Goal: Task Accomplishment & Management: Manage account settings

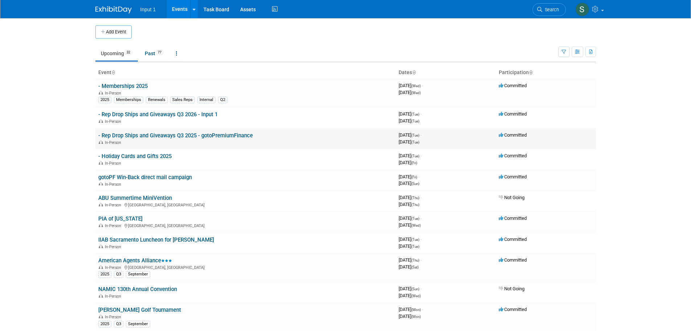
click at [171, 137] on link "- Rep Drop Ships and Giveaways Q3 2025 - gotoPremiumFinance" at bounding box center [175, 135] width 155 height 7
click at [198, 111] on td "- Rep Drop Ships and Giveaways Q3 2026 - Input 1 In-Person" at bounding box center [245, 117] width 300 height 21
click at [178, 117] on link "- Rep Drop Ships and Giveaways Q3 2026 - Input 1" at bounding box center [157, 114] width 119 height 7
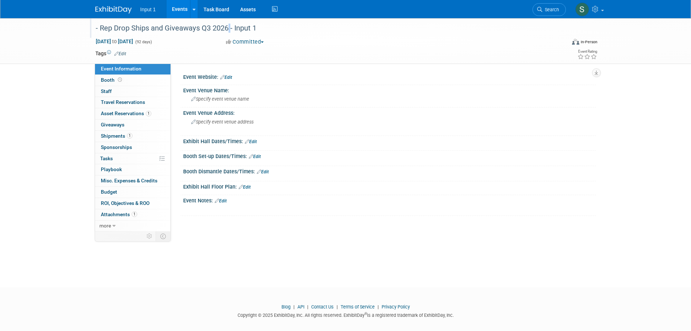
click at [226, 28] on div "- Rep Drop Ships and Giveaways Q3 2026 - Input 1" at bounding box center [324, 28] width 462 height 13
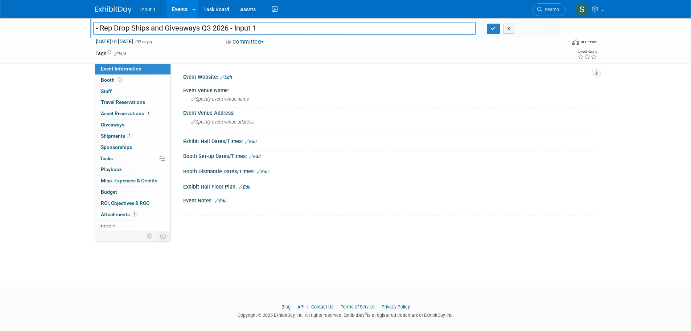
click at [228, 29] on input "- Rep Drop Ships and Giveaways Q3 2026 - Input 1" at bounding box center [284, 28] width 383 height 13
type input "- Rep Drop Ships and Giveaways Q3 2025 - Input 1"
click at [491, 31] on icon "button" at bounding box center [493, 28] width 5 height 5
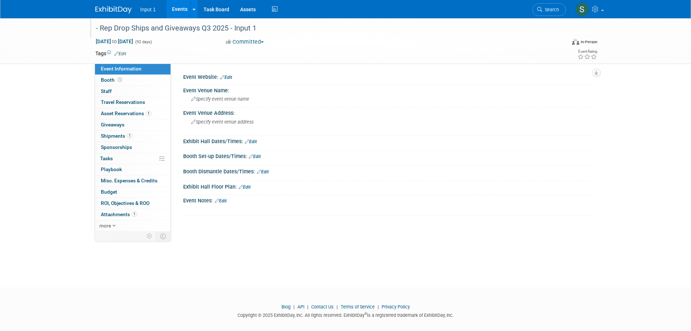
click at [178, 8] on link "Events" at bounding box center [180, 9] width 26 height 18
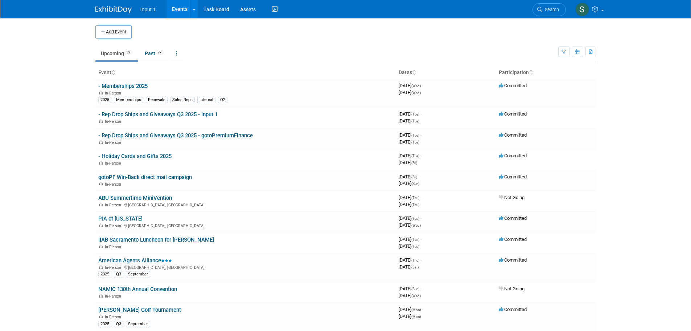
click at [663, 122] on body "Input 1 Events Add Event Bulk Upload Events Shareable Event Boards Recently Vie…" at bounding box center [345, 165] width 691 height 331
click at [181, 52] on link at bounding box center [177, 53] width 12 height 14
click at [253, 44] on td "Upcoming 32 Past 77 All Events 109 Past and Upcoming Grouped Annually Events gr…" at bounding box center [326, 50] width 463 height 24
click at [148, 136] on link "- Rep Drop Ships and Giveaways Q3 2025 - gotoPremiumFinance" at bounding box center [175, 135] width 155 height 7
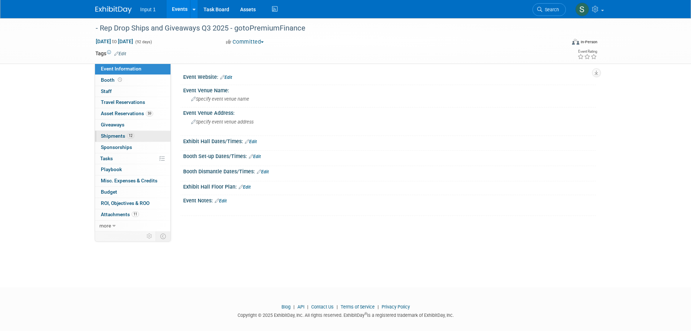
click at [107, 133] on span "Shipments 12" at bounding box center [117, 136] width 33 height 6
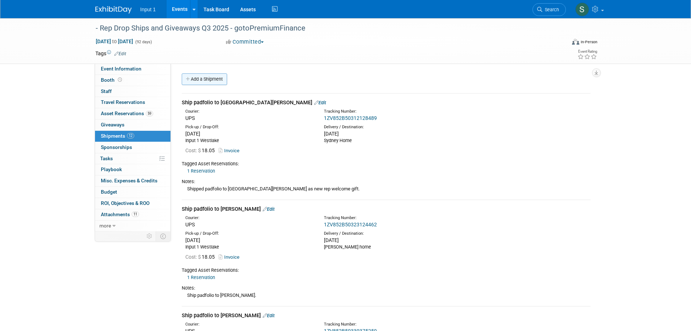
click at [212, 82] on link "Add a Shipment" at bounding box center [204, 79] width 45 height 12
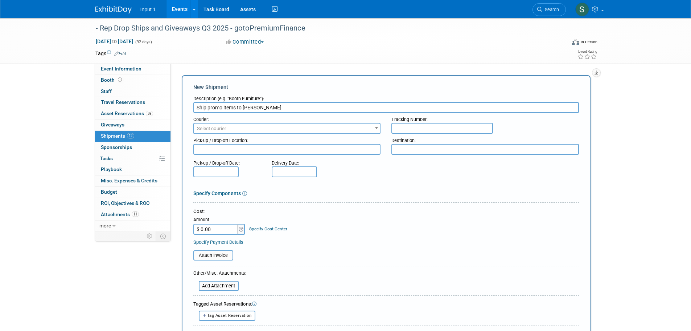
type input "Ship promo items to Lori Chadwick"
click at [204, 128] on span "Select courier" at bounding box center [211, 128] width 29 height 5
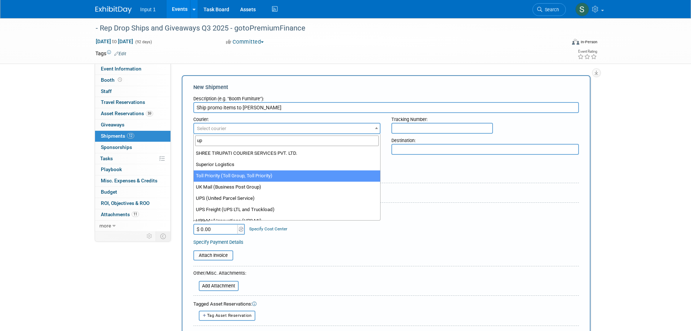
scroll to position [220, 0]
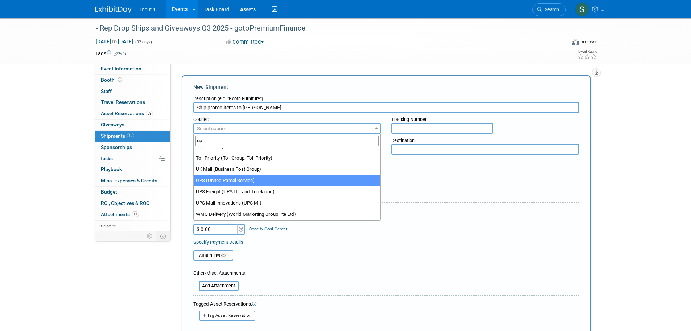
type input "up"
select select "508"
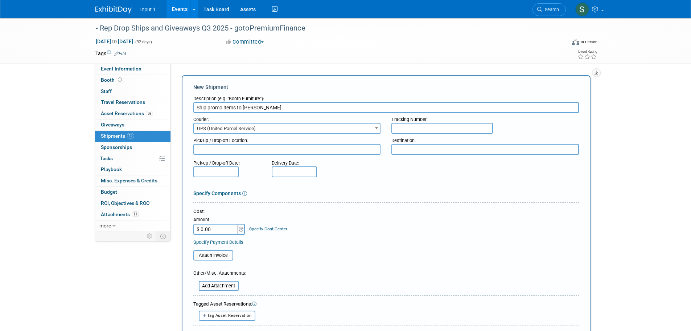
drag, startPoint x: 228, startPoint y: 150, endPoint x: 223, endPoint y: 147, distance: 6.2
click at [228, 150] on textarea at bounding box center [287, 149] width 188 height 11
type textarea "Input 1 Westlake"
click at [413, 129] on input "text" at bounding box center [442, 128] width 102 height 11
paste input "1ZV852B50320967441"
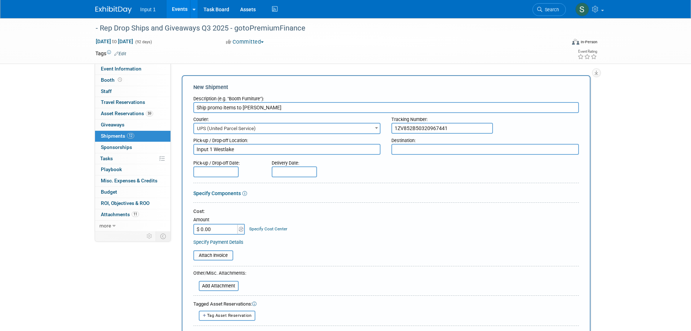
type input "1ZV852B50320967441"
click at [407, 145] on textarea at bounding box center [485, 149] width 188 height 11
type textarea "Lori home"
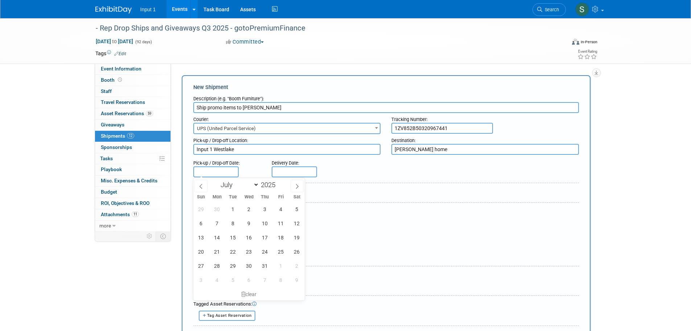
drag, startPoint x: 206, startPoint y: 172, endPoint x: 211, endPoint y: 172, distance: 5.1
click at [206, 171] on input "text" at bounding box center [215, 171] width 45 height 11
click at [299, 187] on icon at bounding box center [297, 186] width 5 height 5
select select "7"
click at [254, 236] on span "13" at bounding box center [249, 237] width 14 height 14
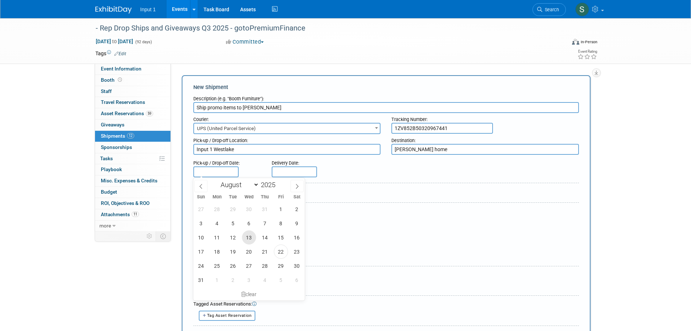
type input "Aug 13, 2025"
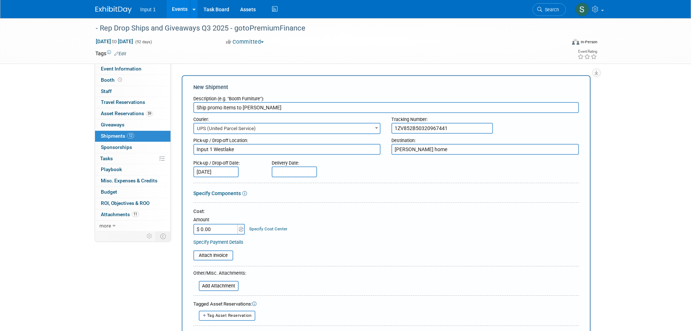
click at [295, 175] on input "text" at bounding box center [294, 171] width 45 height 11
click at [295, 251] on span "21" at bounding box center [295, 251] width 14 height 14
type input "Jul 21, 2025"
click at [290, 171] on input "Jul 21, 2025" at bounding box center [294, 171] width 45 height 11
click at [378, 183] on span at bounding box center [375, 186] width 13 height 12
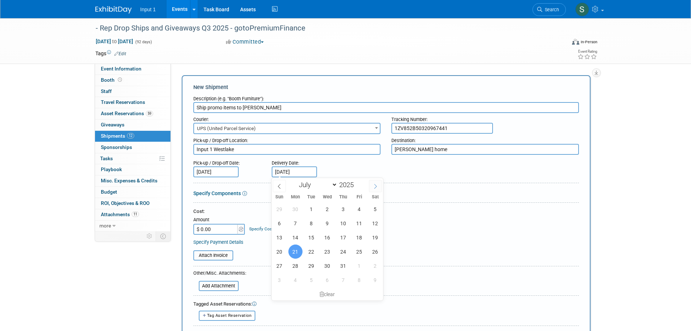
select select "7"
click at [294, 251] on span "18" at bounding box center [295, 251] width 14 height 14
type input "Aug 18, 2025"
click at [212, 230] on input "$ 0.00" at bounding box center [215, 228] width 45 height 11
type input "$ 54.43"
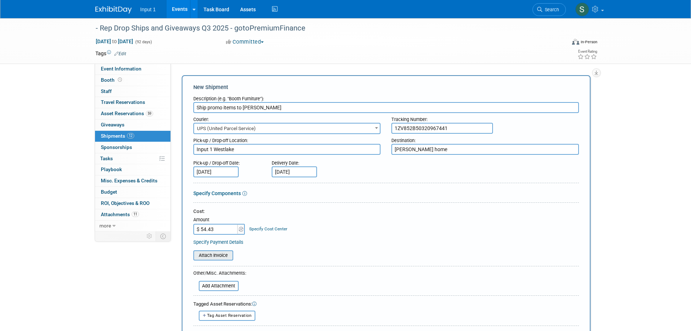
click at [227, 254] on input "file" at bounding box center [189, 255] width 86 height 9
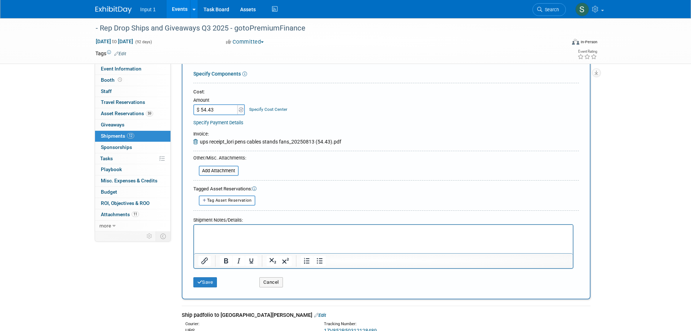
scroll to position [109, 0]
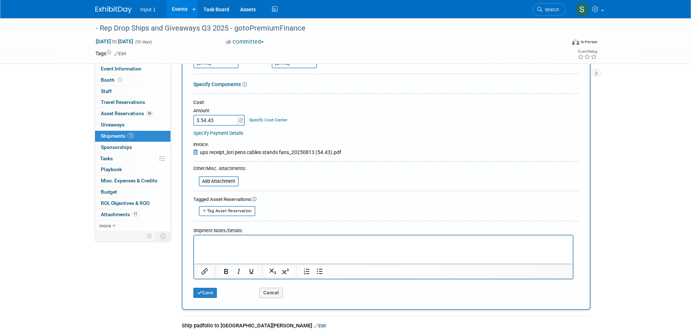
drag, startPoint x: 207, startPoint y: 255, endPoint x: 213, endPoint y: 238, distance: 17.3
click at [207, 245] on html at bounding box center [383, 240] width 379 height 10
click at [210, 293] on button "Save" at bounding box center [205, 292] width 24 height 10
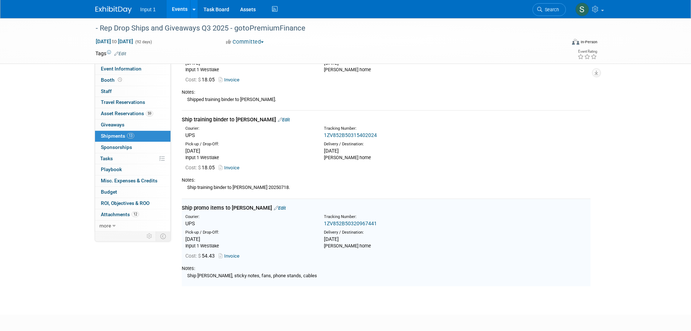
scroll to position [1017, 0]
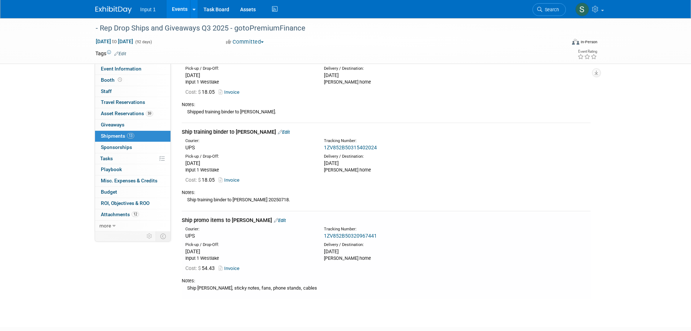
click at [281, 217] on link "Edit" at bounding box center [280, 219] width 12 height 5
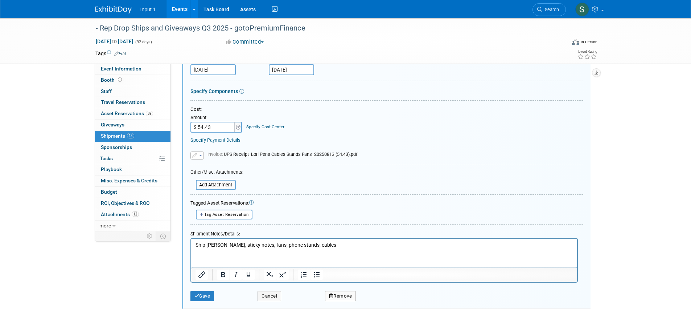
scroll to position [1243, 0]
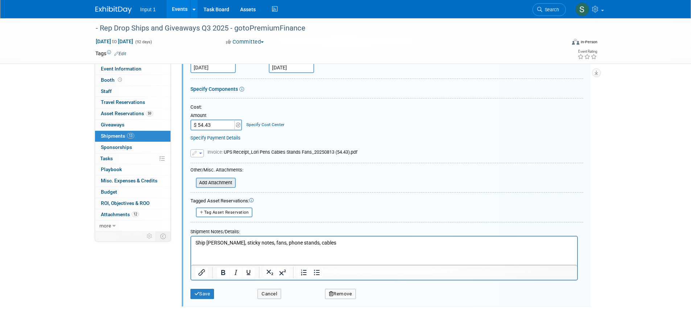
click at [224, 178] on input "file" at bounding box center [192, 182] width 86 height 9
click at [242, 210] on span "Tag Asset Reservation" at bounding box center [226, 212] width 45 height 5
select select
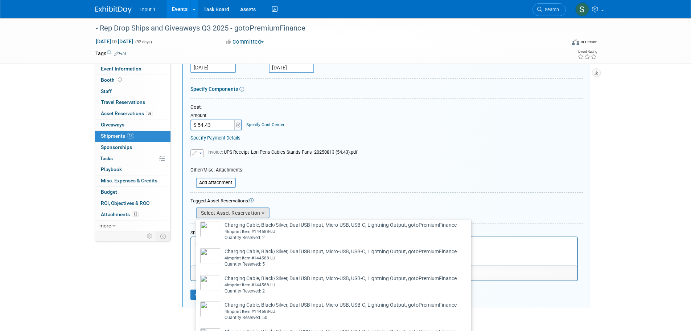
scroll to position [145, 0]
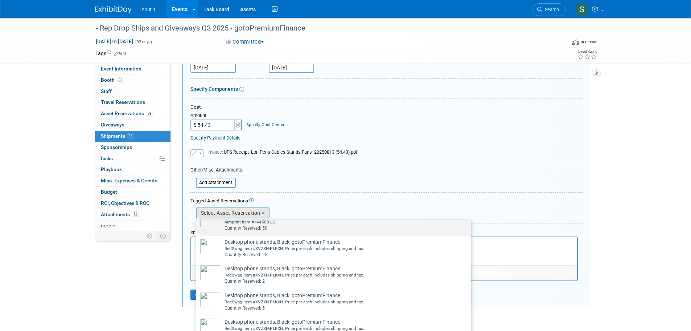
click at [262, 225] on div "Quantity Reserved: 50" at bounding box center [341, 228] width 232 height 6
click at [197, 216] on input "Charging Cable, Black/Silver, Dual USB Input, Micro-USB, USB-C, Lightning Outpu…" at bounding box center [195, 215] width 5 height 5
select select "2_11583492"
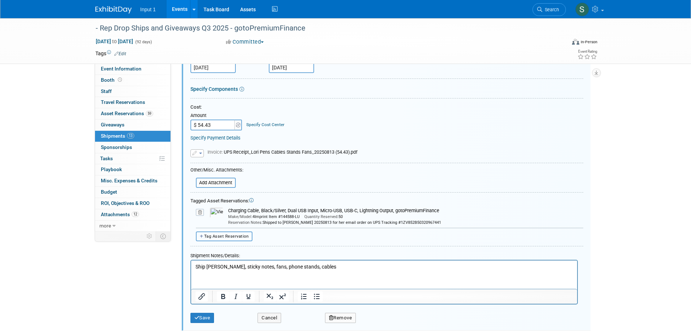
click at [230, 234] on span "Tag Asset Reservation" at bounding box center [226, 236] width 45 height 5
select select
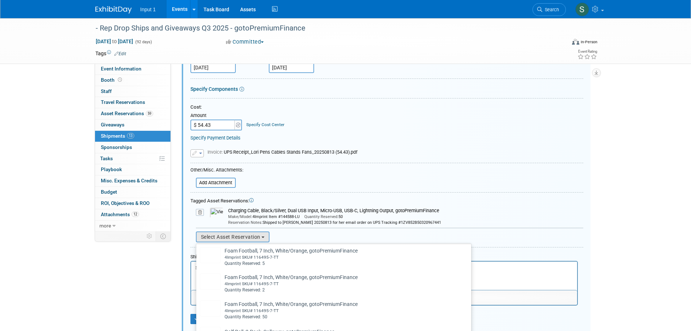
scroll to position [254, 0]
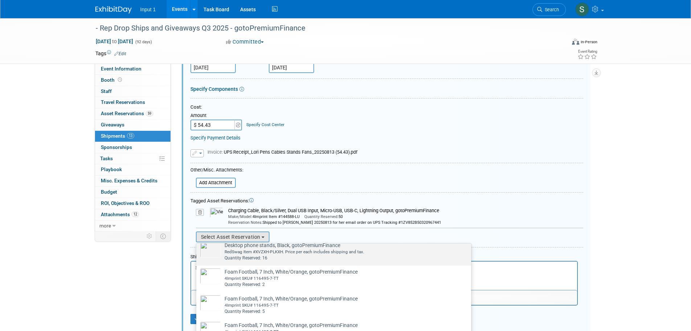
click at [259, 249] on div "RedSwag Item #XVZXH-PLKXH. Price per each includes shipping and tax." at bounding box center [295, 252] width 140 height 6
click at [197, 245] on input "Desktop phone stands, Black, gotoPremiumFinance Already tagged in this shipment…" at bounding box center [195, 245] width 5 height 5
select select "2_11583496"
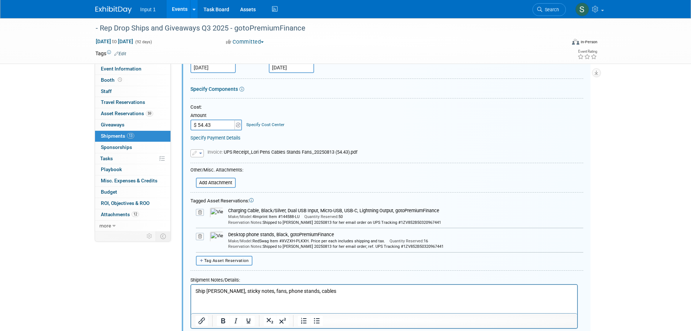
click at [219, 258] on span "Tag Asset Reservation" at bounding box center [226, 260] width 45 height 5
select select
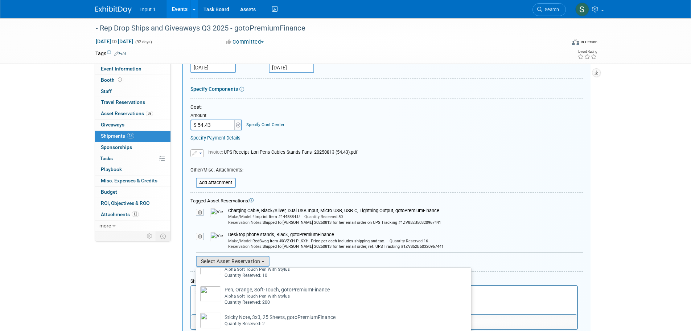
scroll to position [1342, 0]
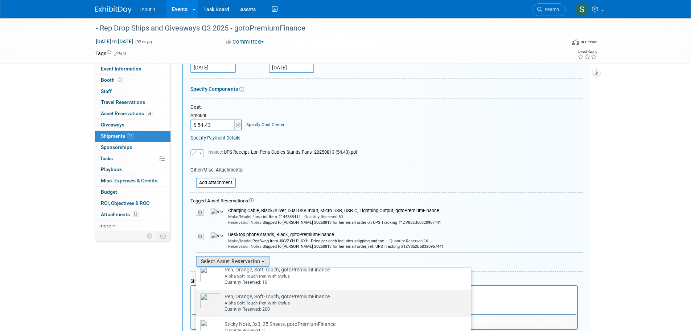
click at [250, 307] on td "Pen, Orange, Soft-Touch, gotoPremiumFinance Already tagged in this shipment Alp…" at bounding box center [275, 302] width 109 height 20
click at [197, 299] on input "Pen, Orange, Soft-Touch, gotoPremiumFinance Already tagged in this shipment Alp…" at bounding box center [195, 296] width 5 height 5
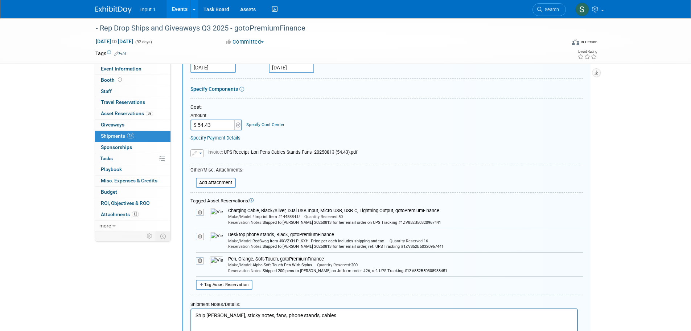
click at [202, 257] on icon at bounding box center [200, 260] width 8 height 7
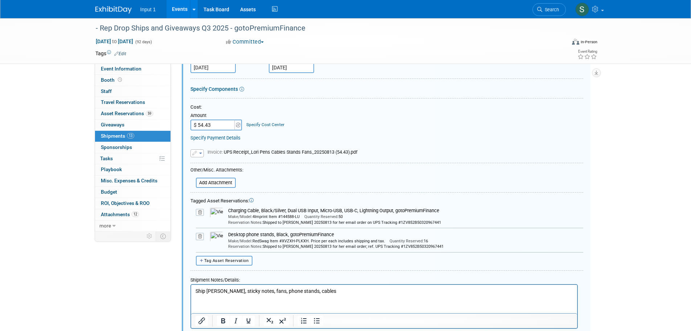
click at [223, 258] on span "Tag Asset Reservation" at bounding box center [226, 260] width 45 height 5
select select
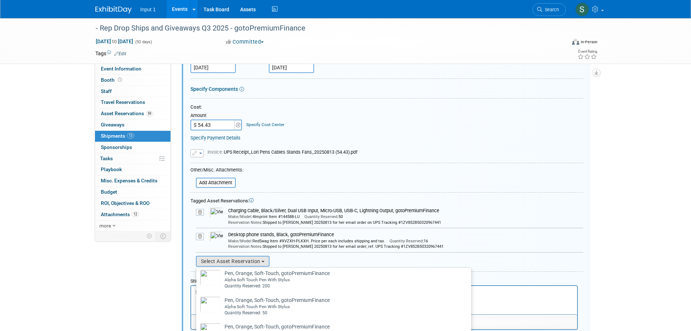
scroll to position [1306, 0]
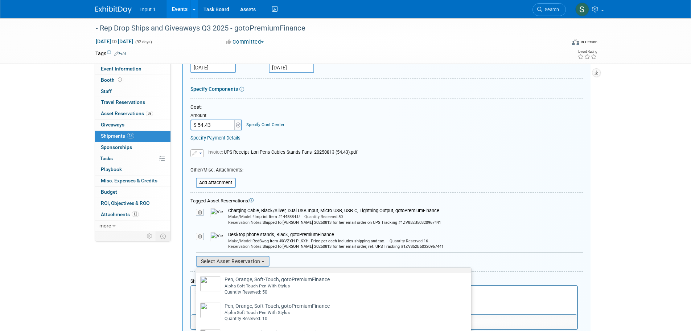
click at [256, 262] on div "Alpha Soft Touch Pen With Stylus" at bounding box center [277, 259] width 105 height 6
click at [197, 255] on input "Pen, Orange, Soft-Touch, gotoPremiumFinance Already tagged in this shipment Alp…" at bounding box center [195, 252] width 5 height 5
select select "2_11582771"
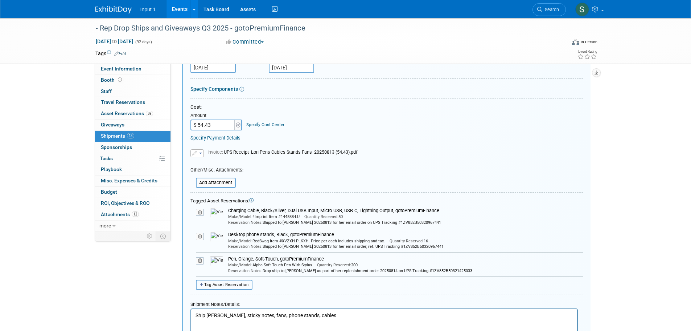
click at [234, 282] on span "Tag Asset Reservation" at bounding box center [226, 284] width 45 height 5
select select
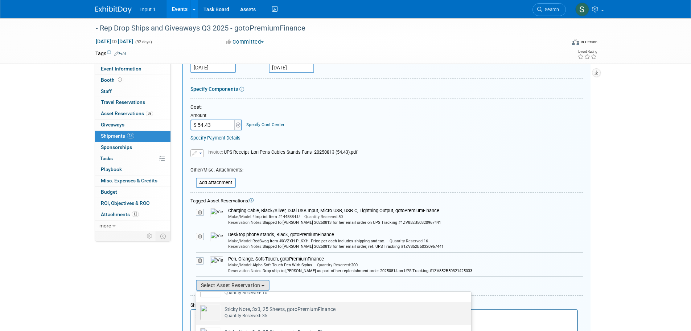
scroll to position [1456, 0]
click at [249, 312] on div "Quantity Reserved: 35" at bounding box center [280, 315] width 111 height 6
click at [197, 305] on input "Sticky Note, 3x3, 25 Sheets, gotoPremiumFinance Already tagged in this shipment…" at bounding box center [195, 307] width 5 height 5
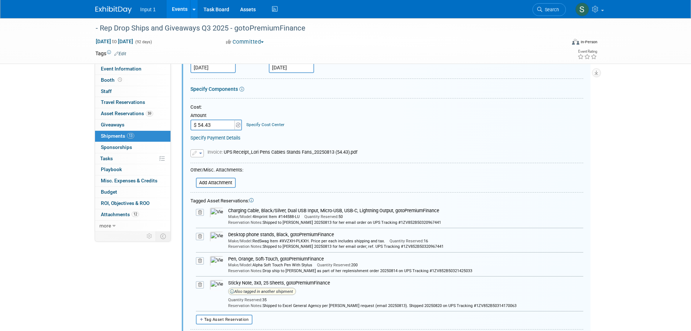
click at [200, 281] on icon at bounding box center [200, 284] width 8 height 7
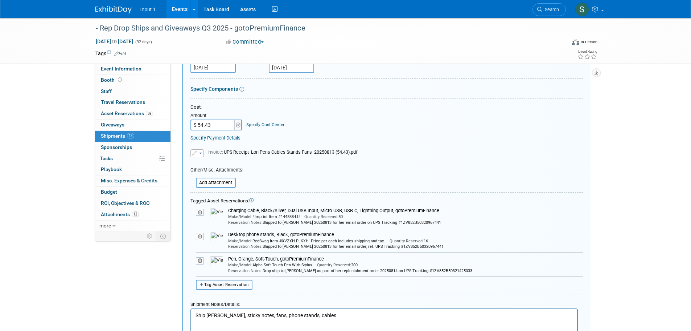
click at [232, 279] on button "Tag Asset Reservation" at bounding box center [224, 284] width 57 height 10
select select
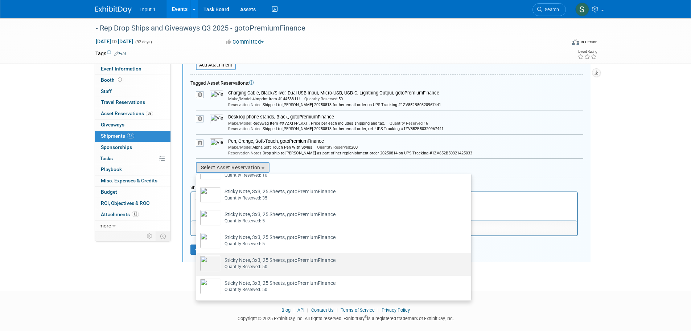
click at [246, 255] on td "Sticky Note, 3x3, 25 Sheets, gotoPremiumFinance Already tagged in this shipment…" at bounding box center [278, 263] width 115 height 16
click at [197, 256] on input "Sticky Note, 3x3, 25 Sheets, gotoPremiumFinance Already tagged in this shipment…" at bounding box center [195, 258] width 5 height 5
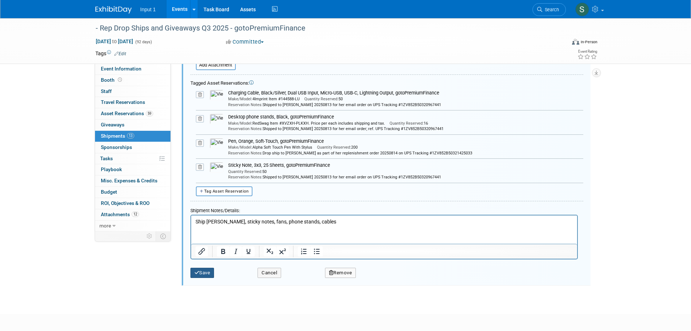
click at [204, 267] on button "Save" at bounding box center [202, 272] width 24 height 10
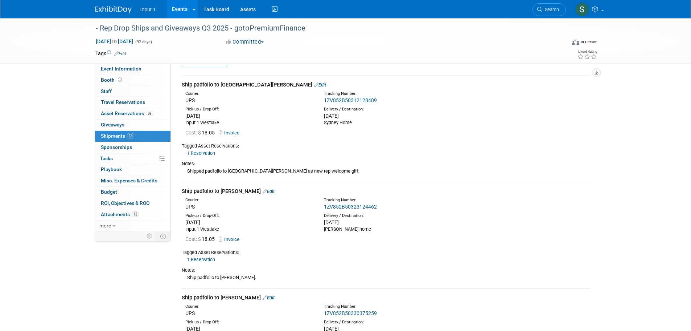
scroll to position [0, 0]
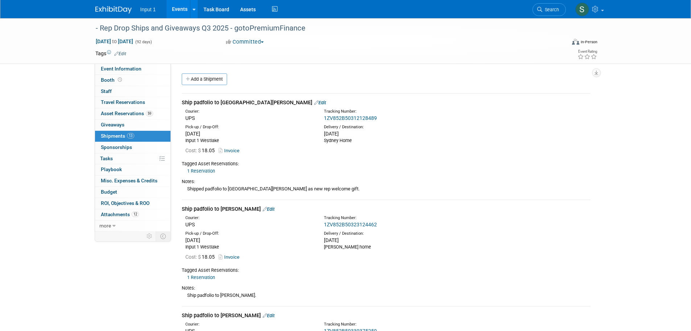
click at [205, 84] on link "Add a Shipment" at bounding box center [204, 79] width 45 height 12
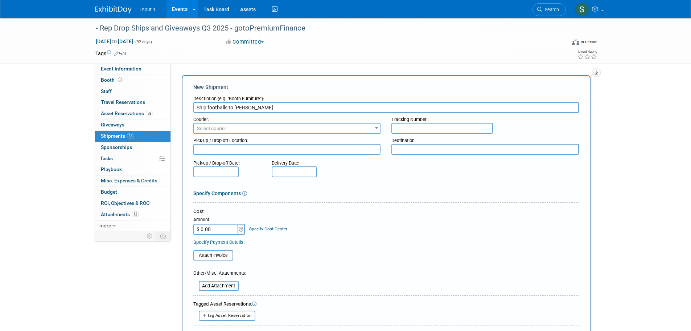
type input "Ship footballs to Lori Chadwick"
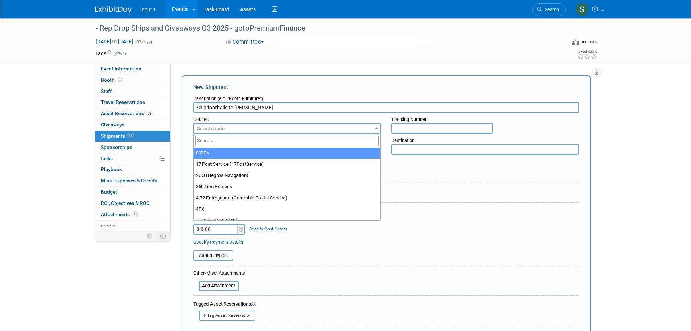
click at [267, 128] on span "Select courier" at bounding box center [287, 128] width 186 height 10
click at [227, 141] on input "search" at bounding box center [287, 140] width 184 height 11
type input "ups"
select select "508"
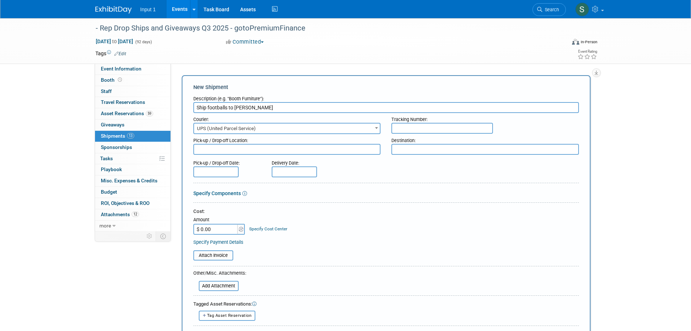
click at [397, 129] on input "text" at bounding box center [442, 128] width 102 height 11
paste input "1ZV852B50321425033"
type input "1ZV852B50321425033"
click at [227, 150] on textarea at bounding box center [287, 149] width 188 height 11
type textarea "Input 1 Westlake"
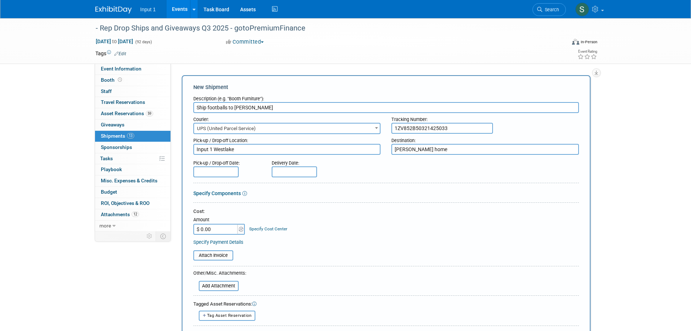
type textarea "Lori home"
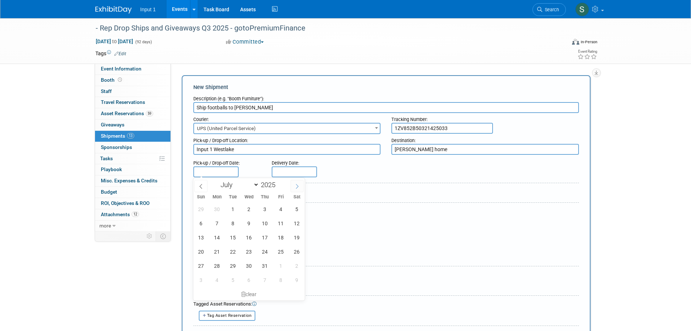
click at [296, 185] on icon at bounding box center [297, 186] width 5 height 5
select select "7"
click at [251, 238] on span "13" at bounding box center [249, 237] width 14 height 14
type input "[DATE]"
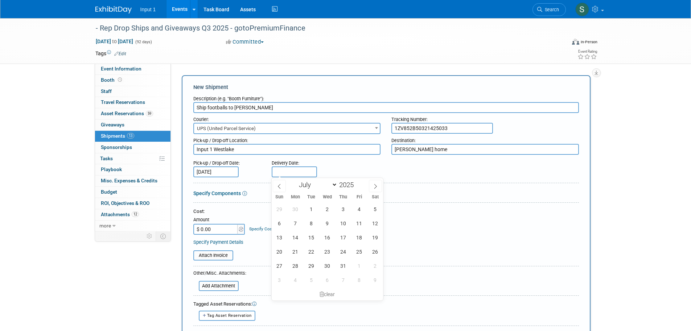
click at [282, 171] on input "text" at bounding box center [294, 171] width 45 height 11
click at [378, 186] on icon at bounding box center [375, 186] width 5 height 5
select select "7"
click at [295, 252] on span "18" at bounding box center [295, 251] width 14 height 14
type input "Aug 18, 2025"
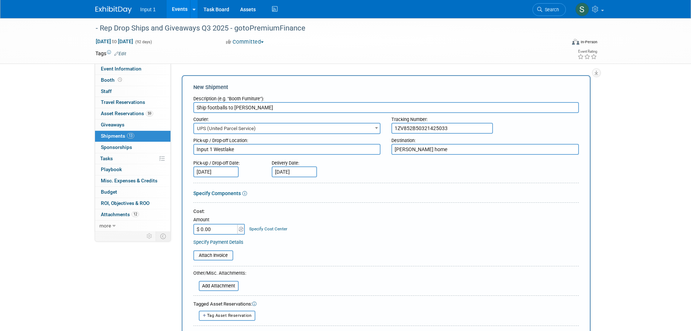
click at [218, 228] on input "$ 0.00" at bounding box center [215, 228] width 45 height 11
type input "$ 56.90"
click at [220, 253] on input "file" at bounding box center [189, 255] width 86 height 9
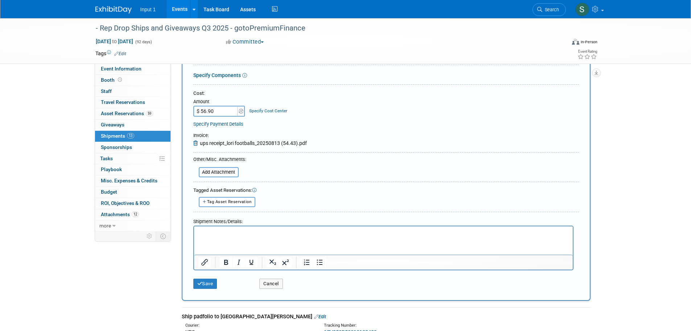
scroll to position [181, 0]
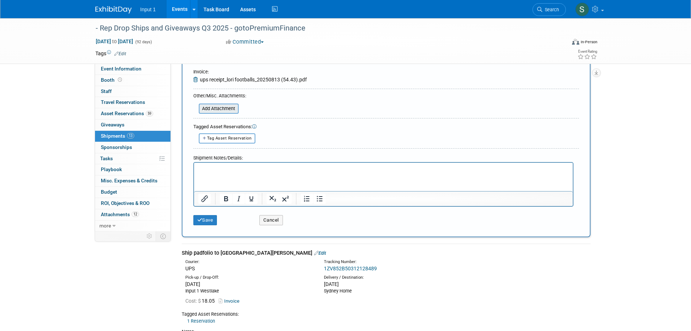
click at [216, 110] on input "file" at bounding box center [195, 108] width 86 height 9
click at [216, 139] on span "Tag Asset Reservation" at bounding box center [229, 138] width 45 height 5
select select
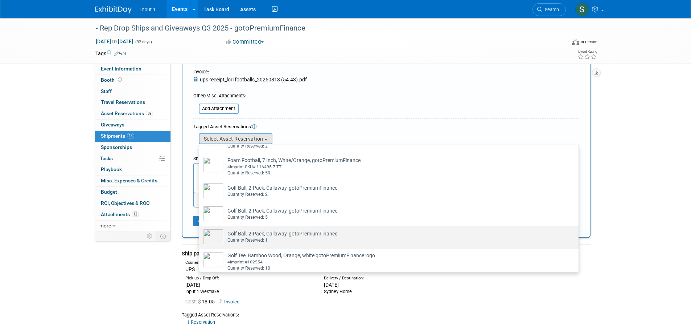
scroll to position [327, 0]
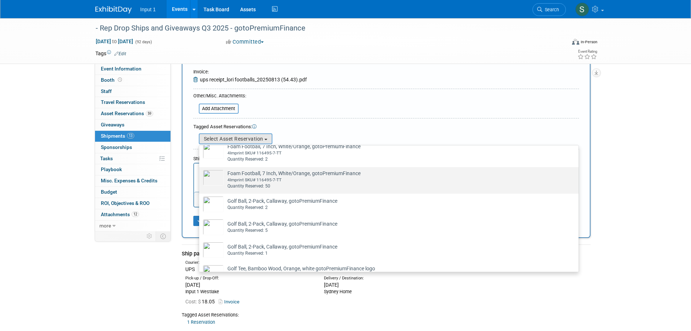
click at [258, 182] on div "4Imprint SKU# 116495-7-TT" at bounding box center [395, 180] width 337 height 6
click at [200, 176] on input "Foam Football, 7 Inch, White/Orange, gotoPremiumFinance Already tagged in this …" at bounding box center [198, 173] width 5 height 5
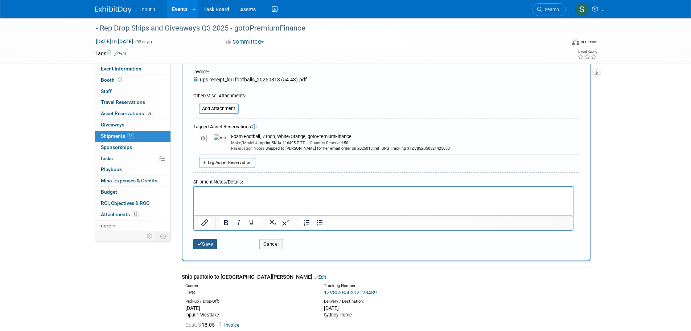
click at [213, 241] on button "Save" at bounding box center [205, 244] width 24 height 10
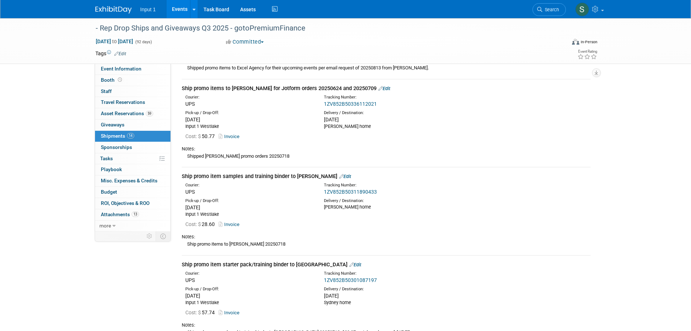
scroll to position [1157, 0]
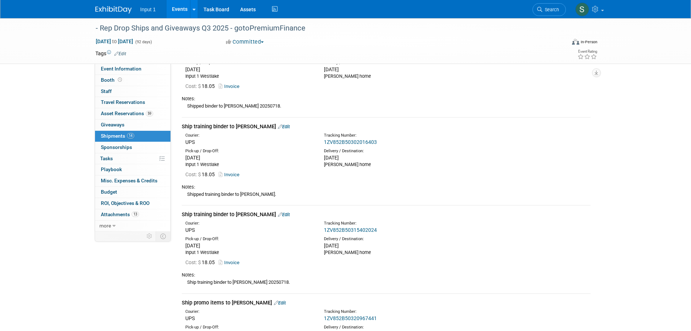
drag, startPoint x: 625, startPoint y: 160, endPoint x: 625, endPoint y: 155, distance: 5.5
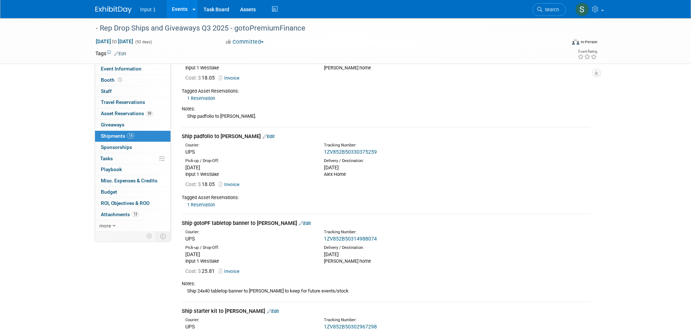
scroll to position [0, 0]
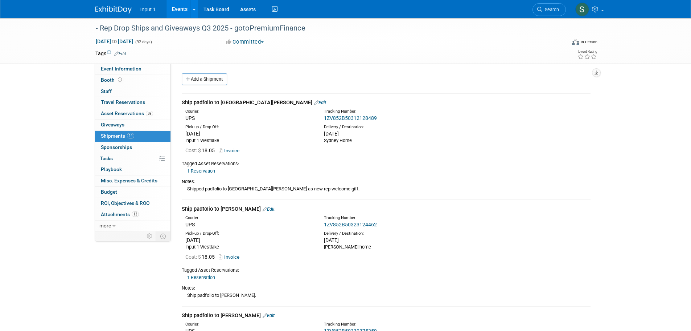
click at [208, 81] on link "Add a Shipment" at bounding box center [204, 79] width 45 height 12
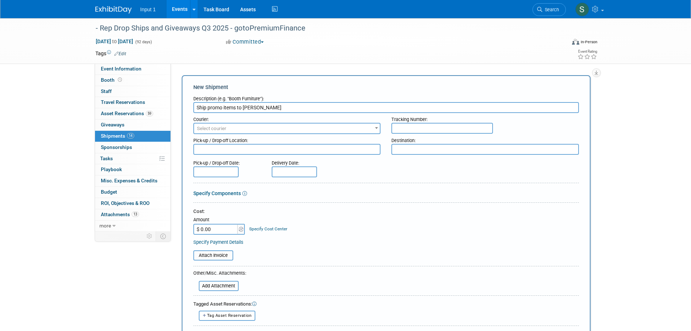
click at [272, 106] on input "Ship promo items to Jessica" at bounding box center [386, 107] width 386 height 11
type input "Ship promo items to Jessica (Jotform Order #26)"
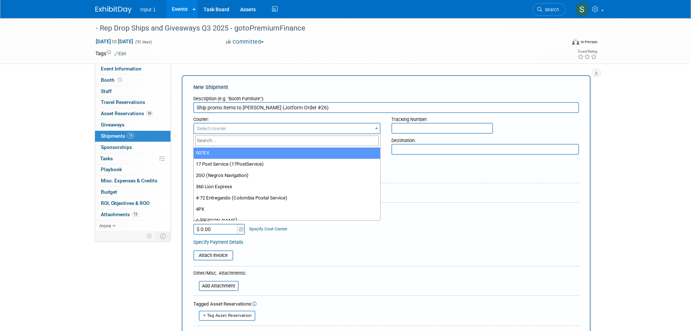
click at [238, 124] on span "Select courier" at bounding box center [287, 128] width 186 height 10
type input "ups"
select select "508"
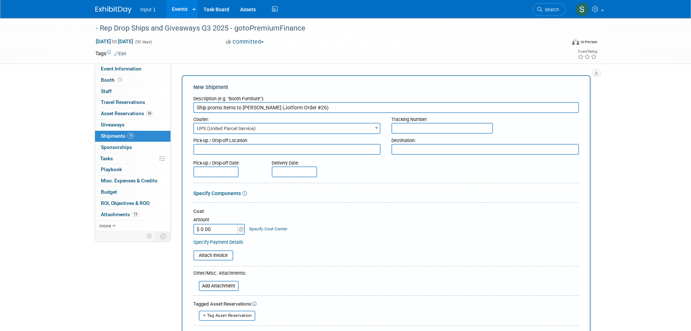
click at [422, 128] on input "text" at bounding box center [442, 128] width 102 height 11
paste input "1ZV852B50308938451"
type input "1ZV852B50308938451"
click at [258, 152] on textarea at bounding box center [287, 149] width 188 height 11
type textarea "n"
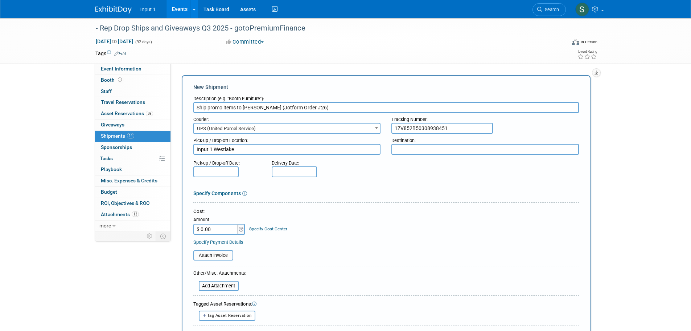
type textarea "Input 1 Westlake"
type textarea "Jessica Home"
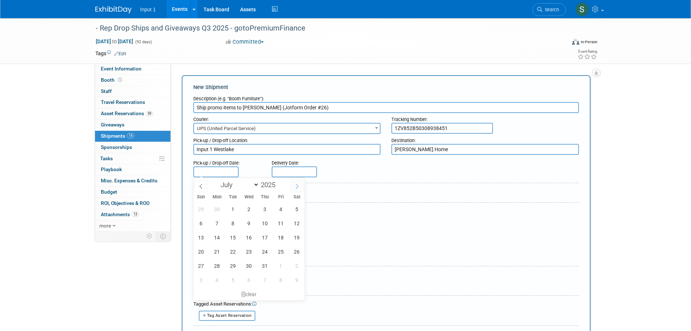
click at [298, 185] on icon at bounding box center [297, 186] width 5 height 5
select select "7"
click at [247, 237] on span "13" at bounding box center [249, 237] width 14 height 14
type input "[DATE]"
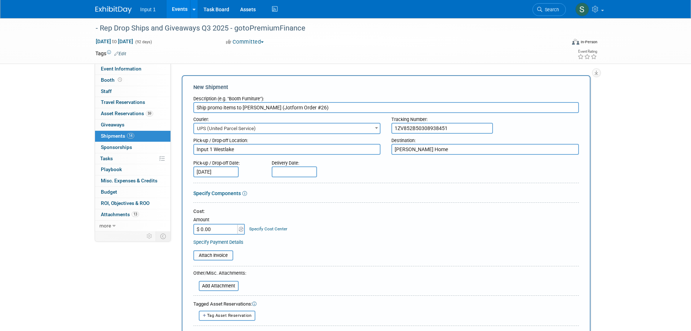
click at [296, 169] on input "text" at bounding box center [294, 171] width 45 height 11
click at [381, 182] on span at bounding box center [375, 186] width 13 height 12
select select "7"
click at [372, 239] on span "16" at bounding box center [375, 237] width 14 height 14
type input "[DATE]"
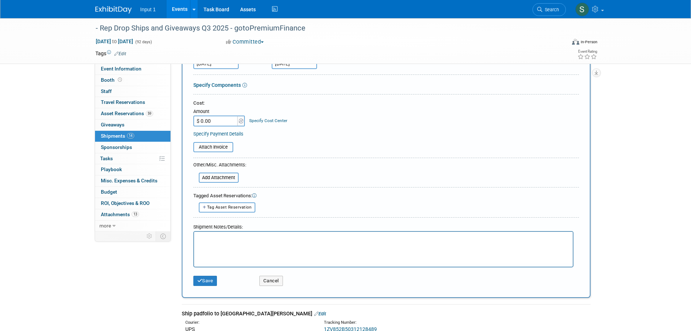
scroll to position [109, 0]
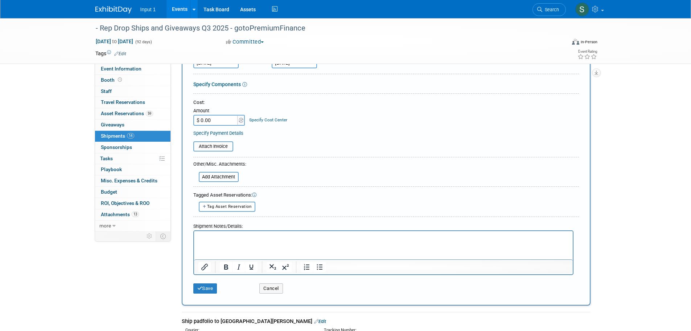
click at [212, 121] on input "$ 0.00" at bounding box center [215, 120] width 45 height 11
type input "$ 27.92"
click at [210, 147] on input "file" at bounding box center [189, 146] width 86 height 9
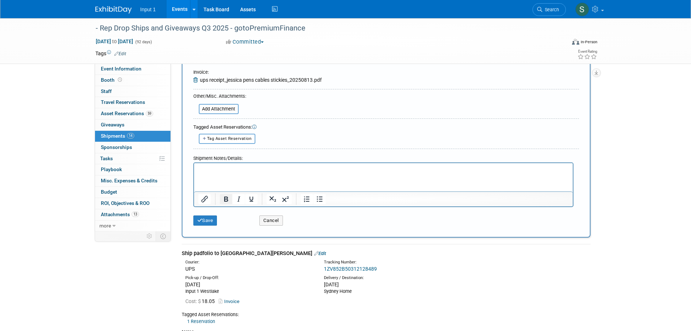
scroll to position [181, 0]
click at [206, 172] on html at bounding box center [383, 167] width 379 height 10
click at [230, 139] on span "Tag Asset Reservation" at bounding box center [229, 138] width 45 height 5
select select
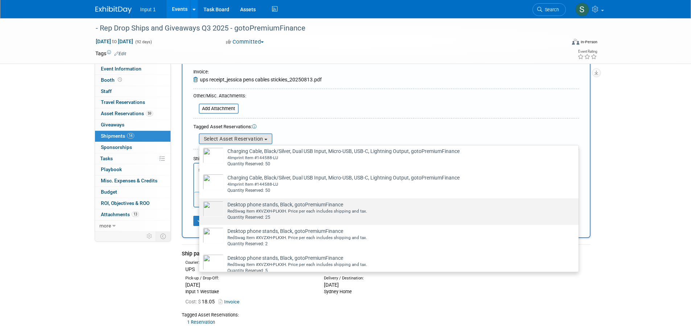
scroll to position [73, 0]
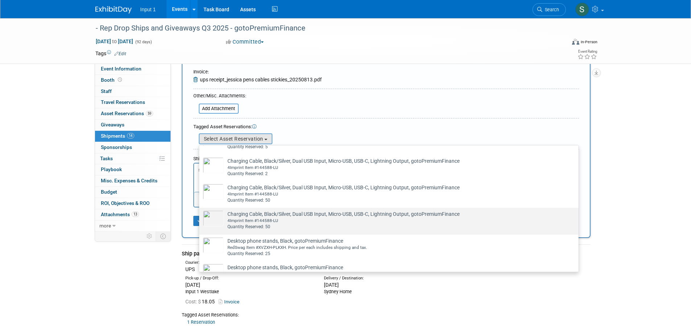
click at [258, 225] on div "Quantity Reserved: 50" at bounding box center [395, 226] width 337 height 6
click at [200, 216] on input "Charging Cable, Black/Silver, Dual USB Input, Micro-USB, USB-C, Lightning Outpu…" at bounding box center [198, 214] width 5 height 5
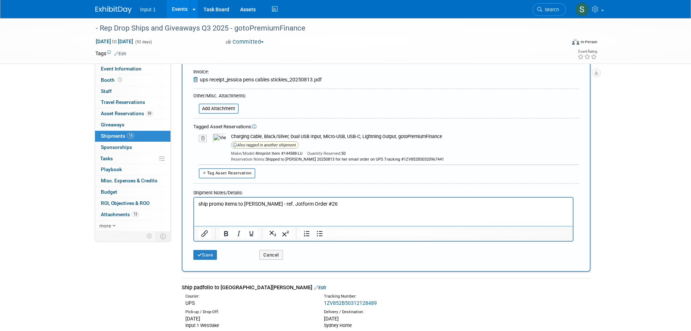
click at [203, 138] on icon at bounding box center [203, 138] width 8 height 7
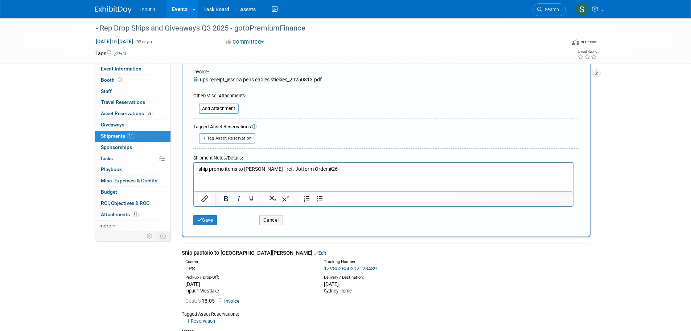
click at [224, 138] on span "Tag Asset Reservation" at bounding box center [229, 138] width 45 height 5
select select
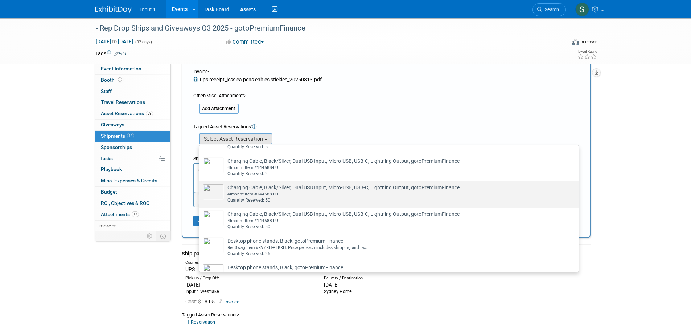
click at [258, 190] on td "Charging Cable, Black/Silver, Dual USB Input, Micro-USB, USB-C, Lightning Outpu…" at bounding box center [394, 194] width 340 height 20
click at [200, 190] on input "Charging Cable, Black/Silver, Dual USB Input, Micro-USB, USB-C, Lightning Outpu…" at bounding box center [198, 187] width 5 height 5
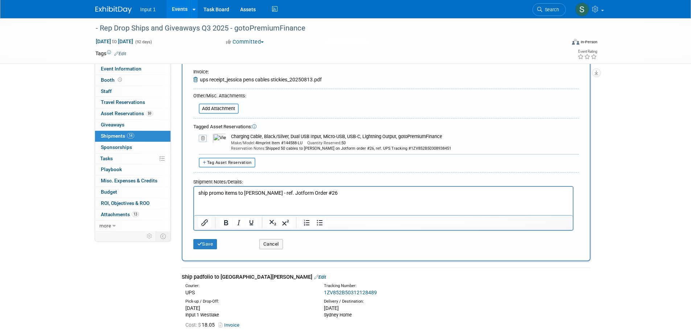
click at [215, 163] on span "Tag Asset Reservation" at bounding box center [229, 162] width 45 height 5
select select
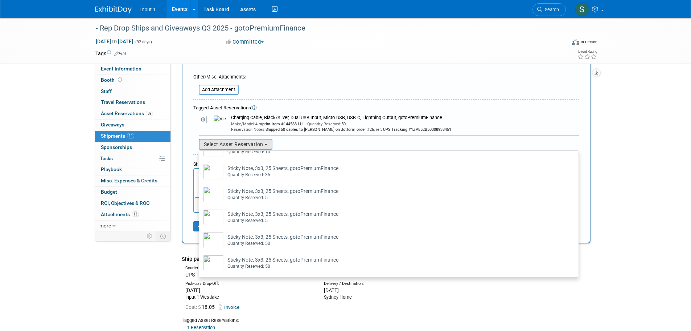
scroll to position [218, 0]
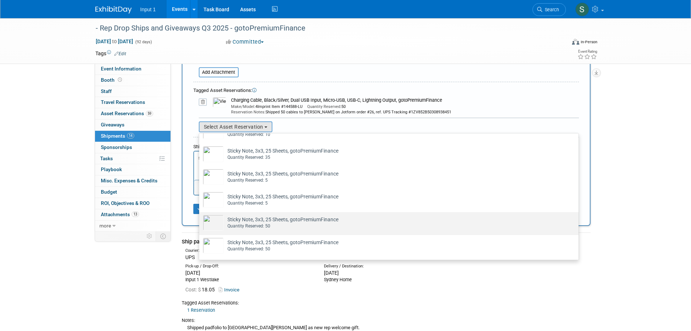
click at [265, 223] on div "Quantity Reserved: 50" at bounding box center [395, 226] width 337 height 6
click at [200, 221] on input "Sticky Note, 3x3, 25 Sheets, gotoPremiumFinance Already tagged in this shipment…" at bounding box center [198, 218] width 5 height 5
select select "2_11583494"
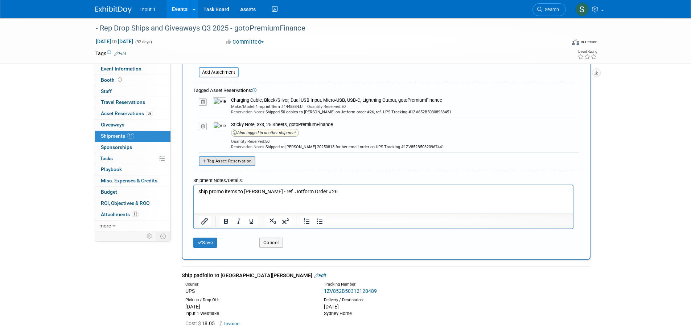
click at [204, 126] on icon at bounding box center [203, 126] width 8 height 7
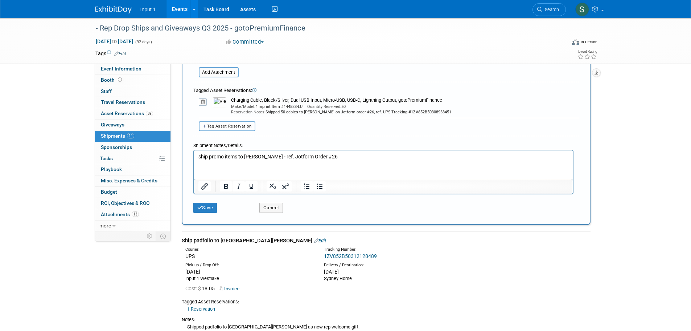
click at [229, 130] on button "Tag Asset Reservation" at bounding box center [227, 126] width 57 height 10
select select
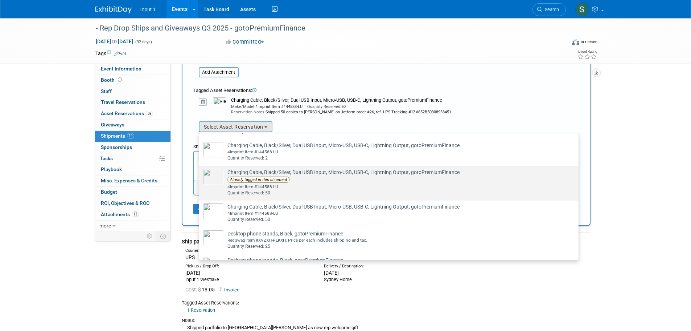
scroll to position [109, 0]
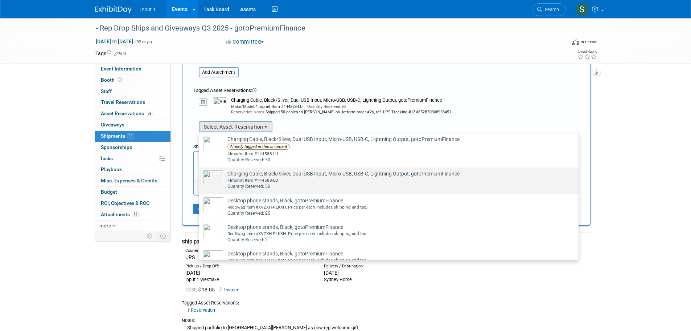
click at [251, 183] on div "4Imprint Item #144588-LU" at bounding box center [395, 180] width 337 height 6
click at [200, 176] on input "Charging Cable, Black/Silver, Dual USB Input, Micro-USB, USB-C, Lightning Outpu…" at bounding box center [198, 173] width 5 height 5
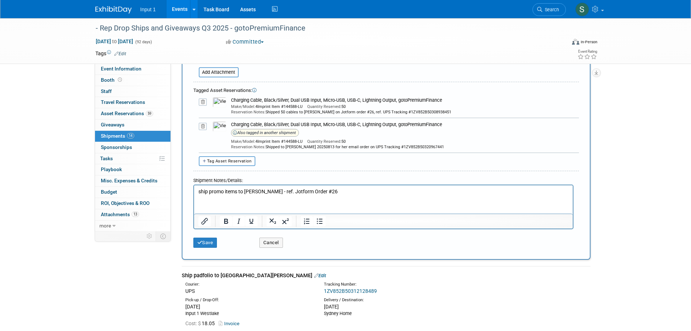
click at [201, 126] on icon at bounding box center [203, 126] width 8 height 7
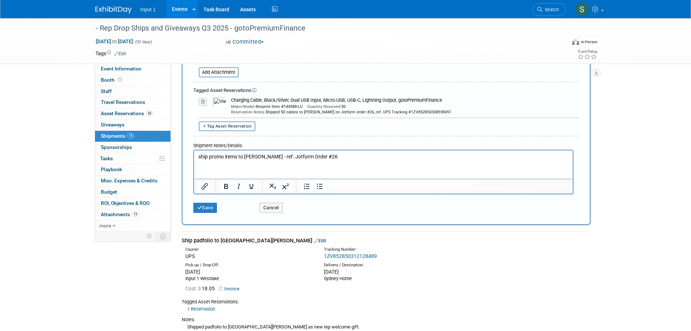
click at [219, 125] on span "Tag Asset Reservation" at bounding box center [229, 126] width 45 height 5
select select
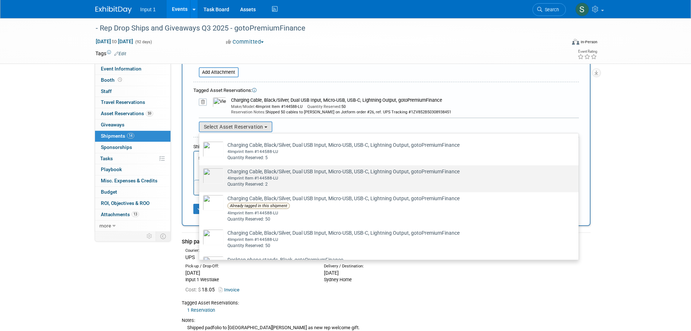
scroll to position [73, 0]
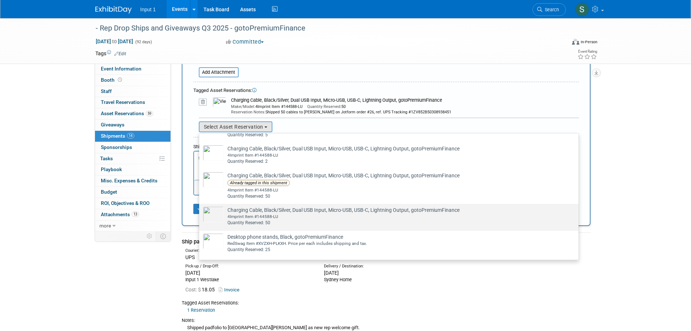
click at [265, 218] on div "4Imprint Item #144588-LU" at bounding box center [395, 216] width 337 height 6
click at [200, 212] on input "Charging Cable, Black/Silver, Dual USB Input, Micro-USB, USB-C, Lightning Outpu…" at bounding box center [198, 210] width 5 height 5
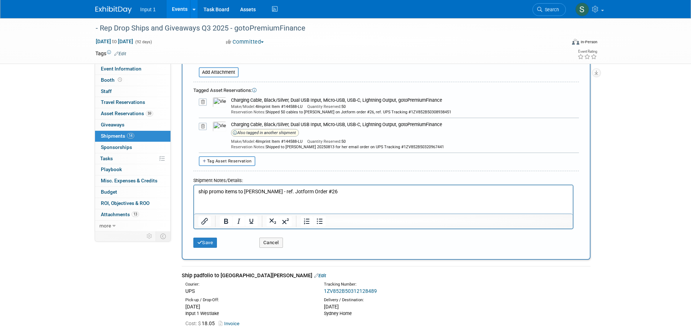
click at [202, 125] on icon at bounding box center [203, 126] width 8 height 7
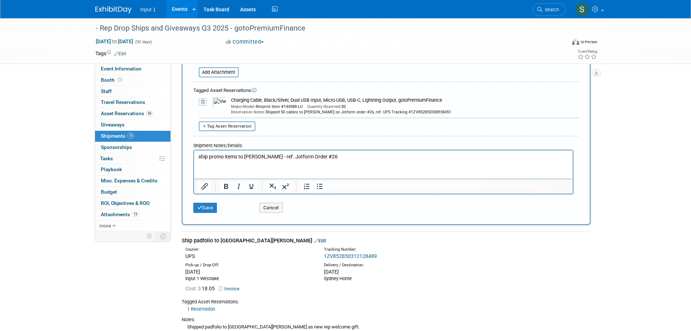
click at [219, 128] on span "Tag Asset Reservation" at bounding box center [229, 126] width 45 height 5
select select
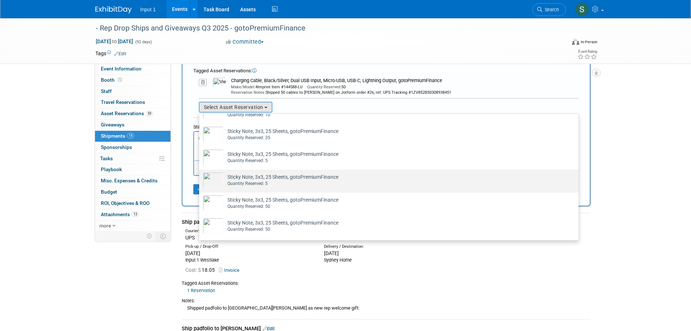
scroll to position [254, 0]
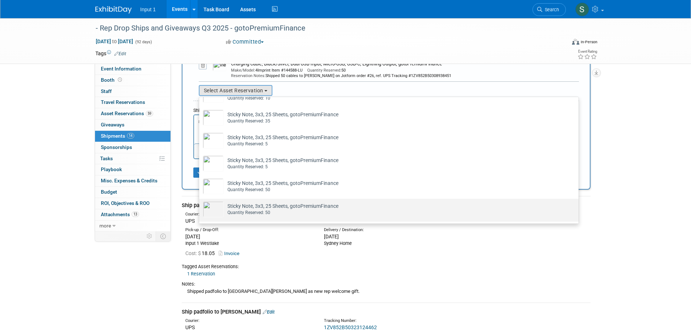
click at [262, 208] on td "Sticky Note, 3x3, 25 Sheets, gotoPremiumFinance Already tagged in this shipment…" at bounding box center [394, 209] width 340 height 16
click at [200, 207] on input "Sticky Note, 3x3, 25 Sheets, gotoPremiumFinance Already tagged in this shipment…" at bounding box center [198, 204] width 5 height 5
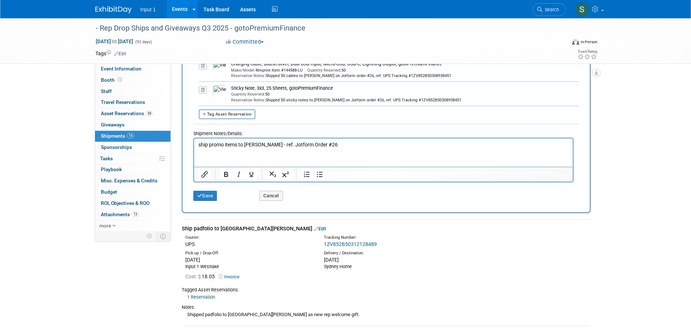
click at [222, 112] on span "Tag Asset Reservation" at bounding box center [229, 114] width 45 height 5
select select
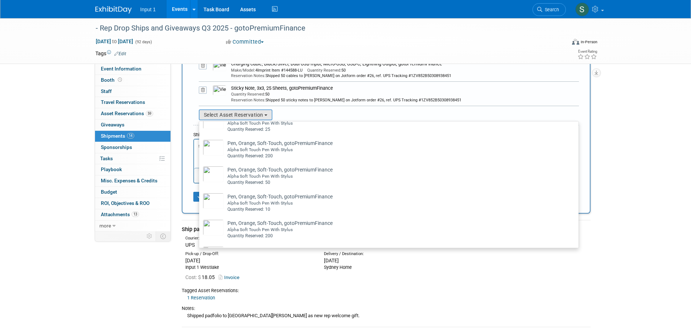
scroll to position [1342, 0]
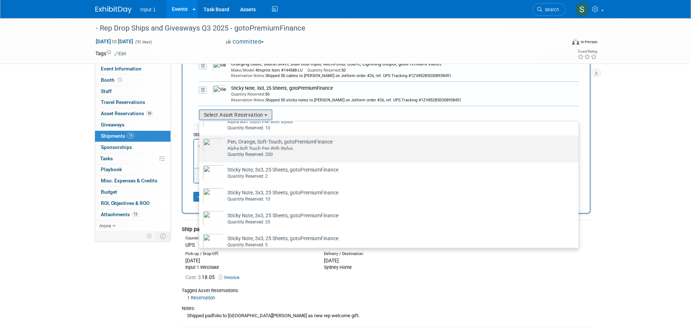
click at [263, 151] on div "Alpha Soft Touch Pen With Stylus" at bounding box center [395, 148] width 337 height 6
click at [200, 144] on input "Pen, Orange, Soft-Touch, gotoPremiumFinance Already tagged in this shipment Alp…" at bounding box center [198, 141] width 5 height 5
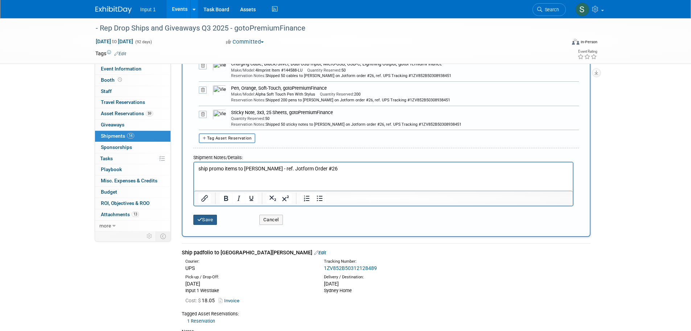
click at [210, 219] on button "Save" at bounding box center [205, 219] width 24 height 10
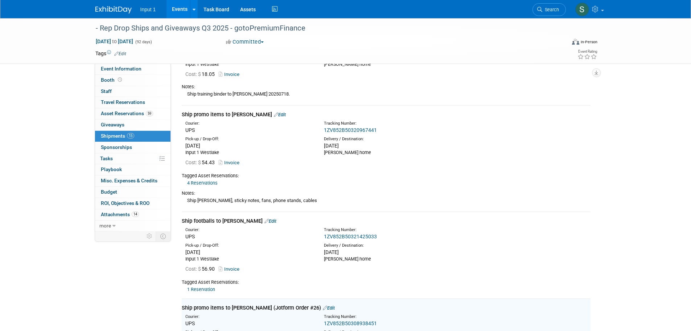
scroll to position [1118, 0]
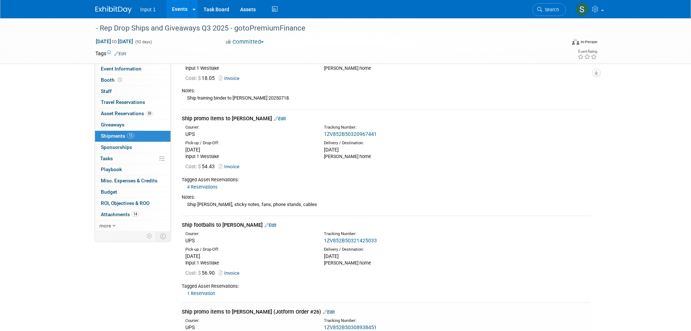
click at [280, 116] on link "Edit" at bounding box center [280, 118] width 12 height 5
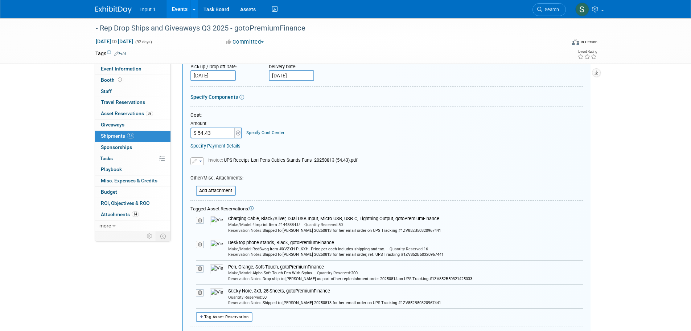
scroll to position [1243, 0]
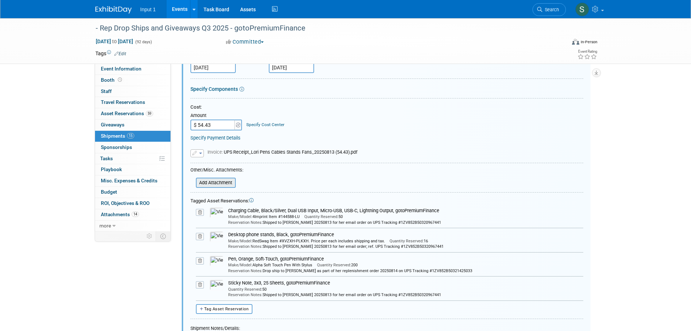
click at [224, 178] on input "file" at bounding box center [192, 182] width 86 height 9
click at [232, 306] on span "Tag Asset Reservation" at bounding box center [226, 308] width 45 height 5
select select
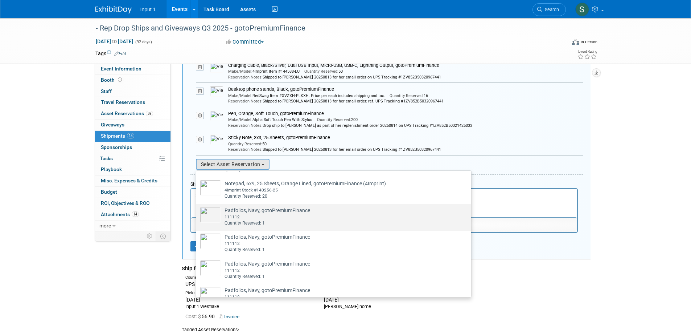
scroll to position [1052, 0]
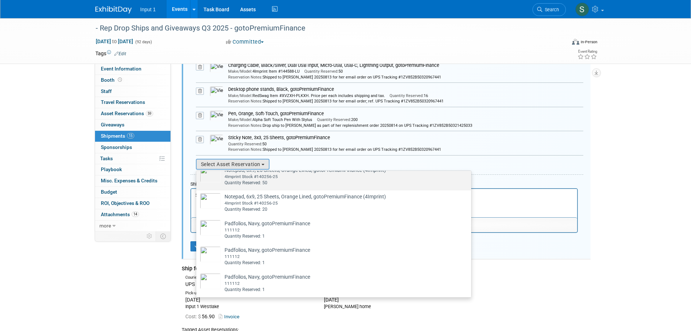
click at [250, 176] on td "Notepad, 6x9, 25 Sheets, Orange Lined, gotoPremiumFinance (4Imprint) Already ta…" at bounding box center [303, 176] width 165 height 20
click at [197, 172] on input "Notepad, 6x9, 25 Sheets, Orange Lined, gotoPremiumFinance (4Imprint) Already ta…" at bounding box center [195, 170] width 5 height 5
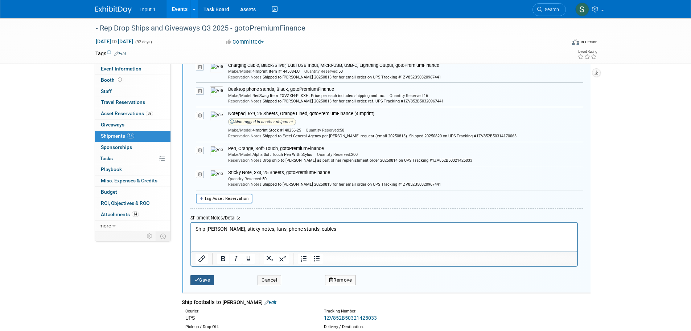
click at [210, 275] on button "Save" at bounding box center [202, 280] width 24 height 10
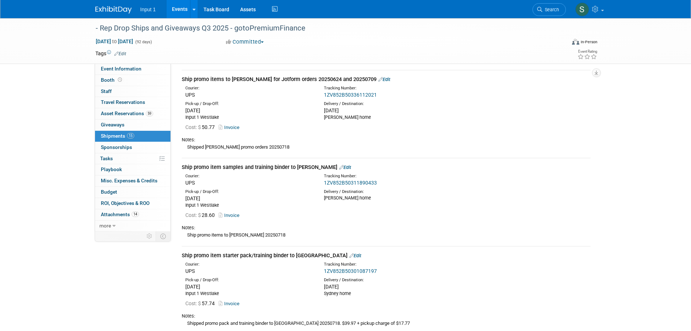
scroll to position [627, 0]
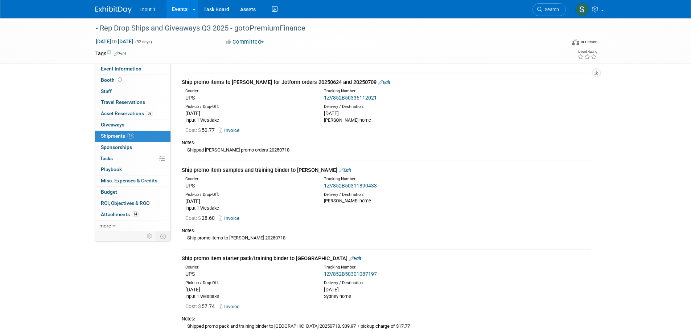
click at [102, 311] on div "Event Information Event Info Booth Booth 0 Staff 0 Staff 0 Travel Reservations …" at bounding box center [346, 146] width 512 height 1509
click at [30, 67] on div "- Rep Drop Ships and Giveaways Q3 2025 - gotoPremiumFinance Jul 1, 2025 to Sep …" at bounding box center [345, 153] width 691 height 1523
click at [177, 12] on link "Events" at bounding box center [180, 9] width 26 height 18
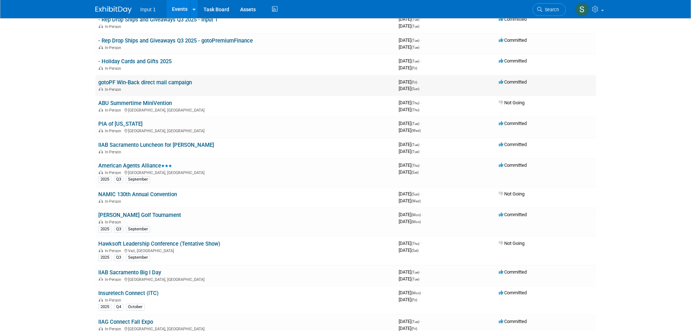
scroll to position [109, 0]
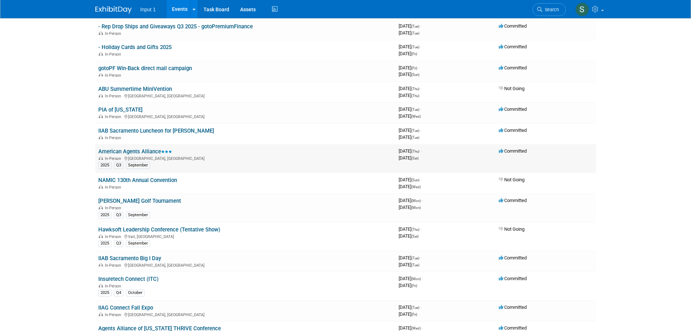
click at [144, 151] on link "American Agents Alliance" at bounding box center [135, 151] width 74 height 7
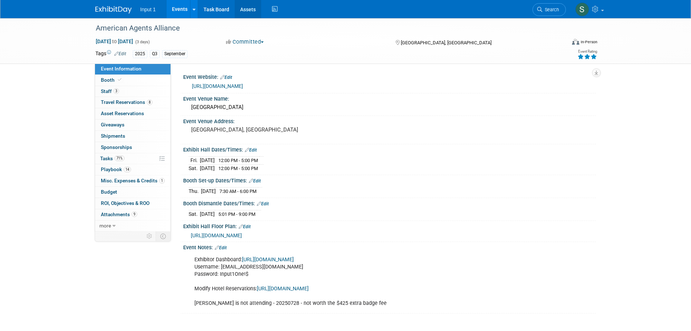
drag, startPoint x: 248, startPoint y: 11, endPoint x: 248, endPoint y: 17, distance: 6.2
click at [248, 11] on link "Assets" at bounding box center [248, 9] width 26 height 18
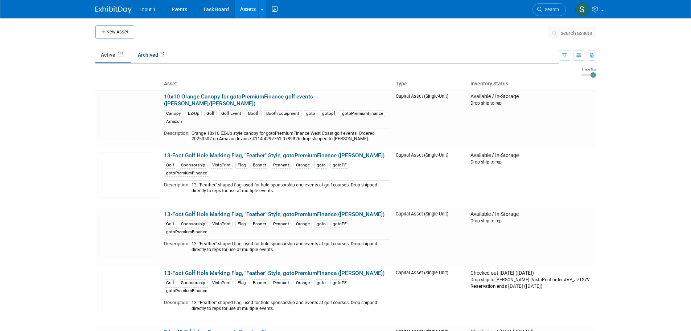
click at [561, 36] on span "search assets" at bounding box center [576, 33] width 31 height 6
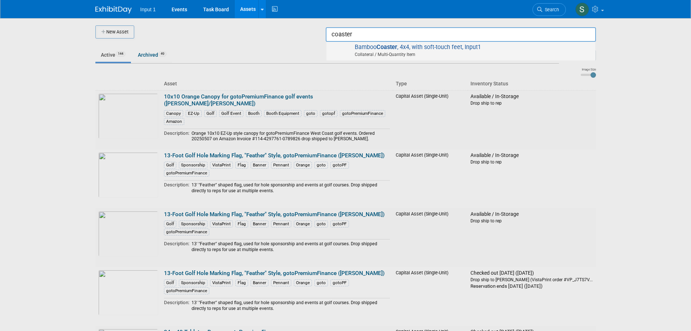
click at [432, 50] on span "Bamboo Coaster , 4x4, with soft-touch feet, Input1 Collateral / Multi-Quantity …" at bounding box center [461, 51] width 262 height 15
type input "Bamboo Coaster, 4x4, with soft-touch feet, Input1"
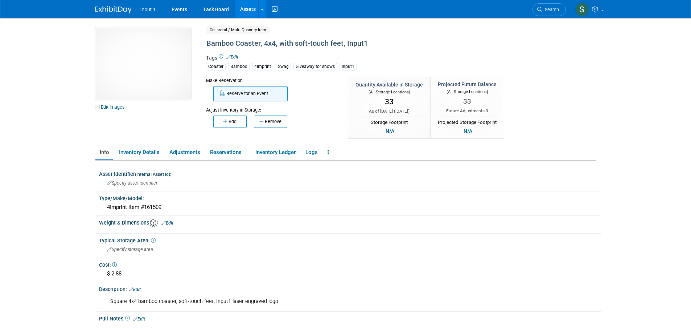
click at [241, 92] on button "Reserve for an Event" at bounding box center [250, 93] width 74 height 15
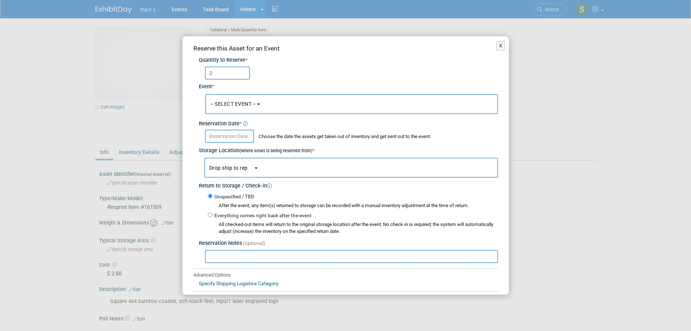
type input "2"
click at [237, 100] on button "-- SELECT EVENT --" at bounding box center [351, 104] width 293 height 20
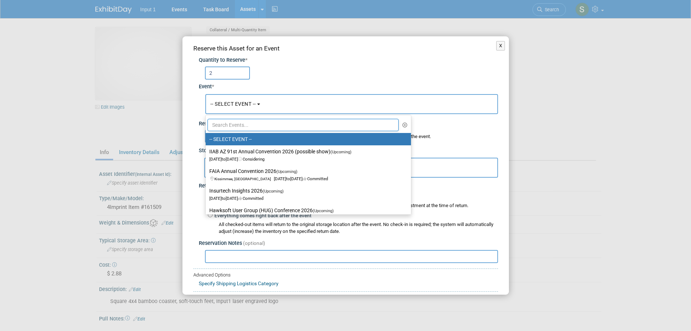
click at [233, 123] on input "text" at bounding box center [304, 125] width 192 height 12
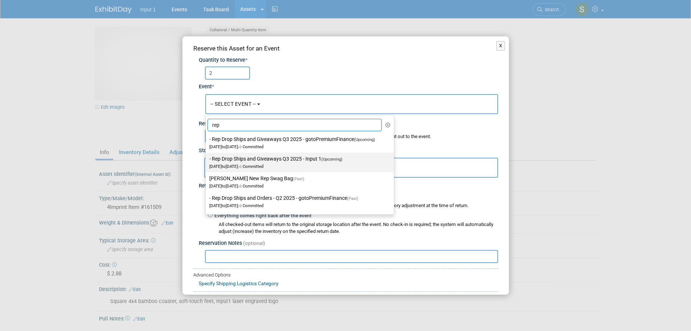
type input "rep"
click at [255, 159] on label "- Rep Drop Ships and Giveaways Q3 2025 - Input 1 (Upcoming) Jul 1, 2025 to Sep …" at bounding box center [297, 162] width 177 height 17
click at [207, 159] on input "- Rep Drop Ships and Giveaways Q3 2025 - Input 1 (Upcoming) Jul 1, 2025 to Sep …" at bounding box center [204, 158] width 5 height 5
select select "11146710"
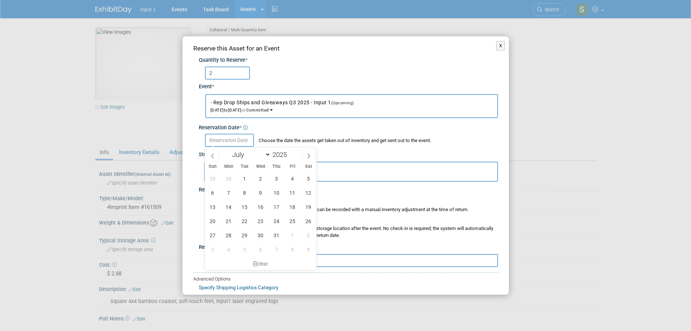
click at [225, 144] on input "text" at bounding box center [229, 140] width 49 height 13
click at [304, 156] on span at bounding box center [308, 155] width 13 height 12
select select "7"
click at [296, 217] on span "22" at bounding box center [293, 221] width 14 height 14
type input "Aug 22, 2025"
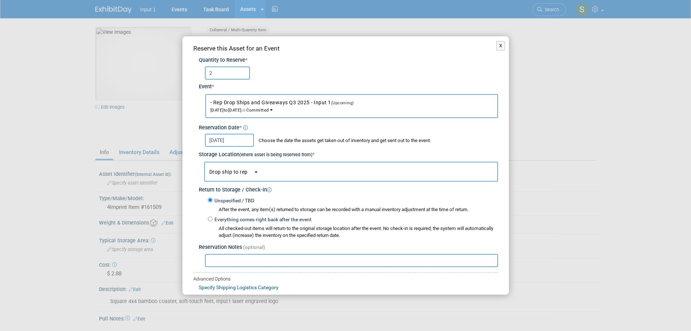
click at [242, 171] on span "Drop ship to rep" at bounding box center [231, 172] width 44 height 6
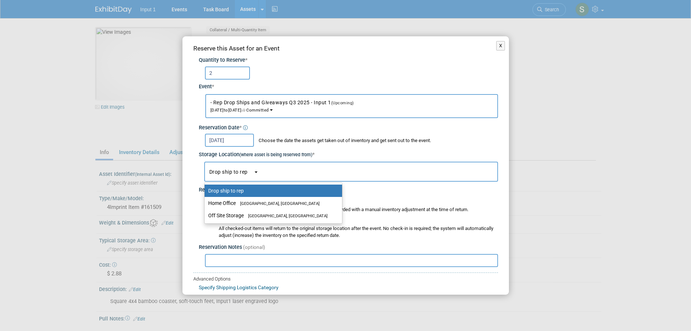
click at [245, 165] on button "Drop ship to rep" at bounding box center [351, 171] width 294 height 20
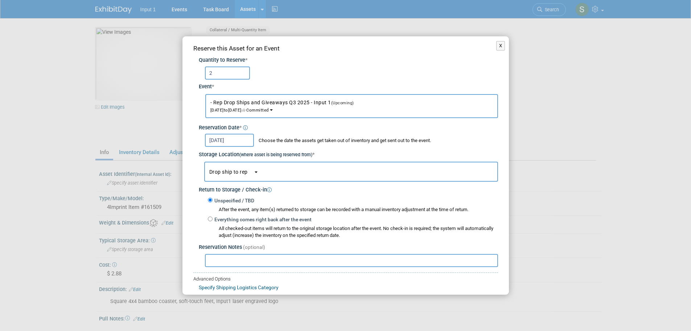
click at [242, 172] on span "Drop ship to rep" at bounding box center [231, 172] width 44 height 6
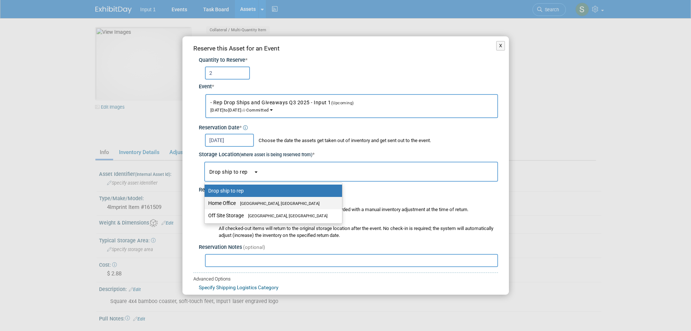
click at [243, 201] on span "Westlake Village, CA" at bounding box center [278, 203] width 84 height 5
click at [206, 201] on input "Home Office Westlake Village, CA" at bounding box center [203, 203] width 5 height 5
select select "11223761"
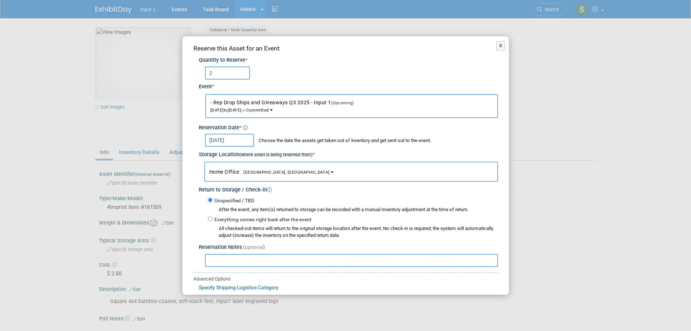
click at [244, 254] on input "text" at bounding box center [351, 260] width 293 height 13
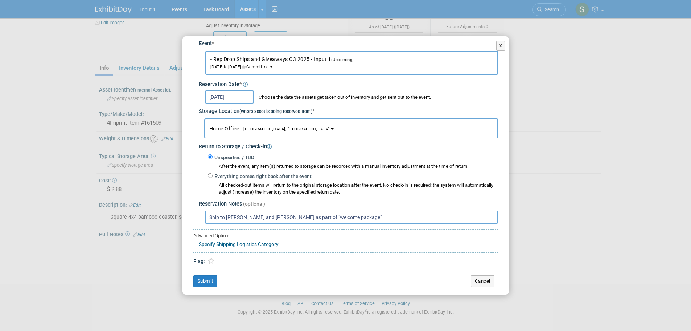
scroll to position [88, 0]
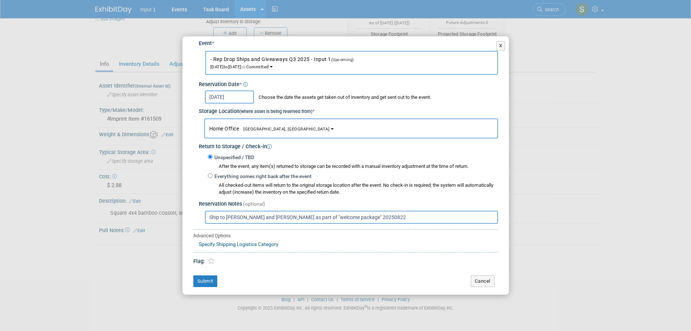
click at [208, 217] on input "Ship to Barrett and Jairo as part of "welcome package" 20250822" at bounding box center [351, 216] width 293 height 13
click at [219, 218] on input "Ship to Barrett and Jairo as part of "welcome package" 20250822" at bounding box center [351, 216] width 293 height 13
type input "Shipped to Barrett and Jairo as part of "welcome package" 20250822"
click at [203, 283] on button "Submit" at bounding box center [205, 281] width 24 height 12
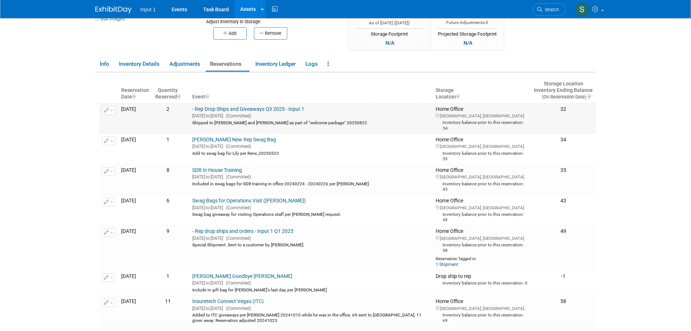
click at [245, 125] on div "Shipped to Barrett and Jairo as part of "welcome package" 20250822" at bounding box center [311, 122] width 238 height 7
drag, startPoint x: 346, startPoint y: 121, endPoint x: 210, endPoint y: 122, distance: 136.1
click at [210, 122] on div "Shipped to Barrett and Jairo as part of "welcome package" 20250822" at bounding box center [311, 122] width 238 height 7
copy div "Shipped to Barrett and Jairo as part of "welcome package" 20250822"
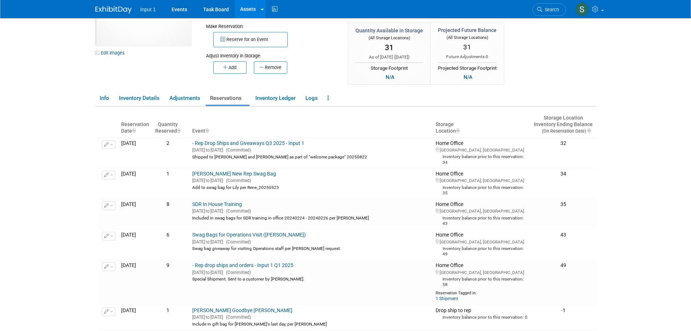
scroll to position [0, 0]
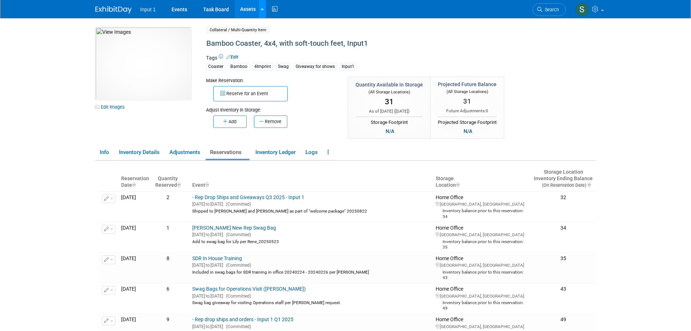
click at [261, 10] on icon at bounding box center [262, 9] width 3 height 5
click at [279, 33] on link "Search Assets" at bounding box center [291, 36] width 64 height 10
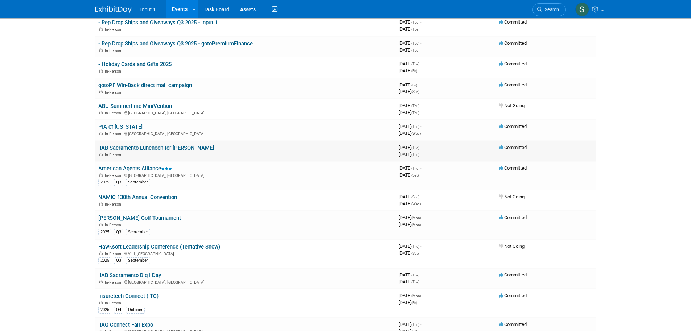
scroll to position [109, 0]
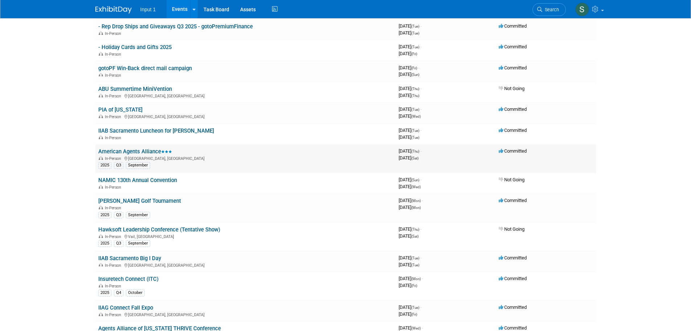
click at [158, 156] on div "In-Person [GEOGRAPHIC_DATA], [GEOGRAPHIC_DATA]" at bounding box center [245, 158] width 295 height 6
click at [151, 152] on link "American Agents Alliance" at bounding box center [135, 151] width 74 height 7
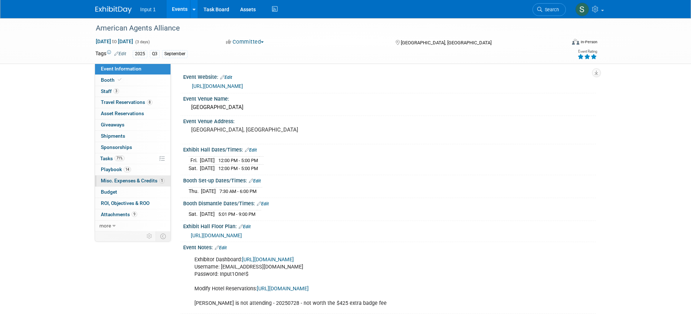
click at [122, 181] on span "Misc. Expenses & Credits 1" at bounding box center [133, 180] width 64 height 6
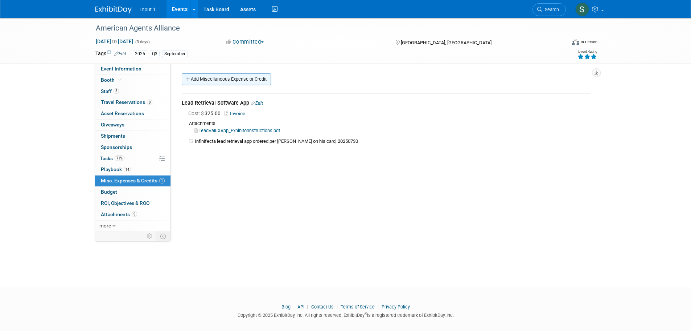
click at [231, 80] on link "Add Miscellaneous Expense or Credit" at bounding box center [226, 79] width 89 height 12
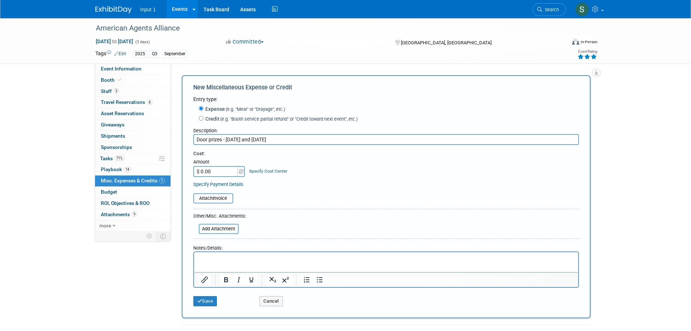
type input "Door prizes - Friday and Saturday"
click at [216, 170] on input "$ 0.00" at bounding box center [215, 171] width 45 height 11
type input "$ 188.74"
click at [205, 198] on input "file" at bounding box center [189, 198] width 86 height 9
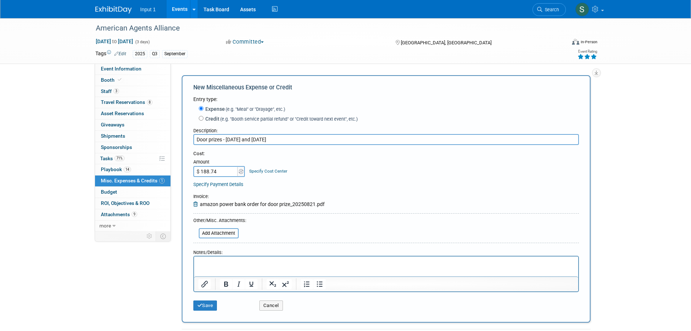
drag, startPoint x: 224, startPoint y: 259, endPoint x: 225, endPoint y: 267, distance: 8.4
click at [224, 259] on p "Rich Text Area. Press ALT-0 for help." at bounding box center [386, 262] width 376 height 7
click at [395, 269] on p "Rich Text Area. Press ALT-0 for help." at bounding box center [386, 269] width 376 height 7
click at [209, 305] on button "Save" at bounding box center [205, 305] width 24 height 10
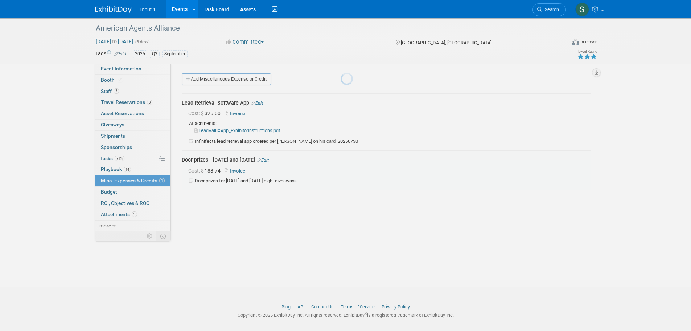
scroll to position [7, 0]
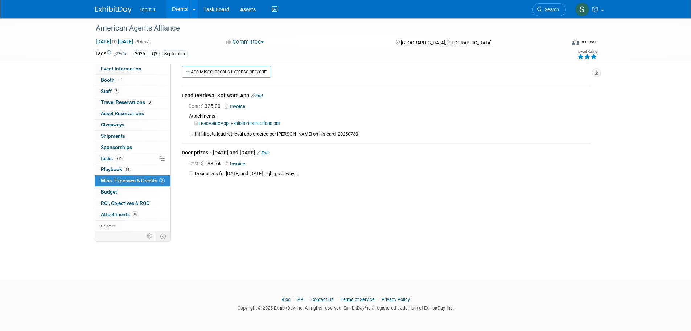
click at [612, 229] on div "American Agents Alliance Sep 25, 2025 to Sep 27, 2025 (3 days) Sep 25, 2025 to …" at bounding box center [345, 139] width 691 height 256
drag, startPoint x: 110, startPoint y: 82, endPoint x: 118, endPoint y: 81, distance: 7.3
click at [110, 82] on span "Booth" at bounding box center [112, 80] width 22 height 6
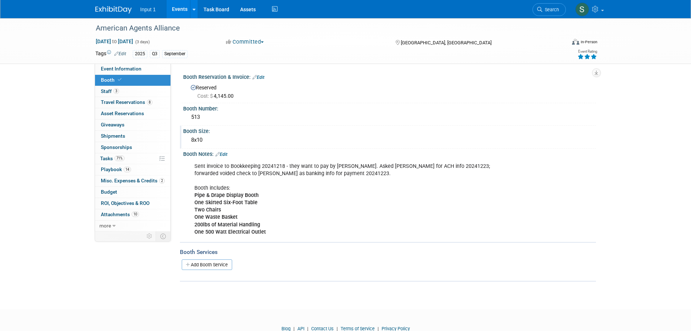
click at [381, 126] on div "Booth Size:" at bounding box center [389, 130] width 413 height 9
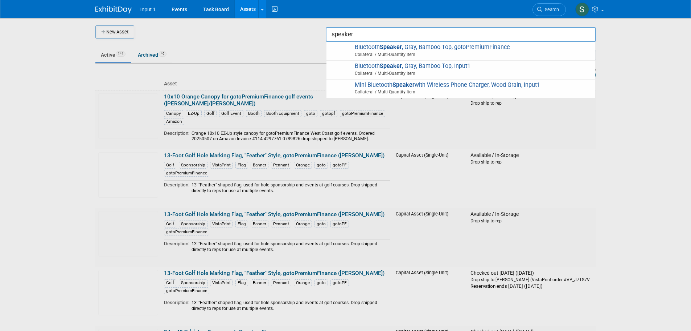
drag, startPoint x: 407, startPoint y: 69, endPoint x: 424, endPoint y: 73, distance: 17.7
click at [408, 69] on span "Bluetooth Speaker , Gray, Bamboo Top, Input1 Collateral / Multi-Quantity Item" at bounding box center [461, 69] width 262 height 15
type input "Bluetooth Speaker, Gray, Bamboo Top, Input1"
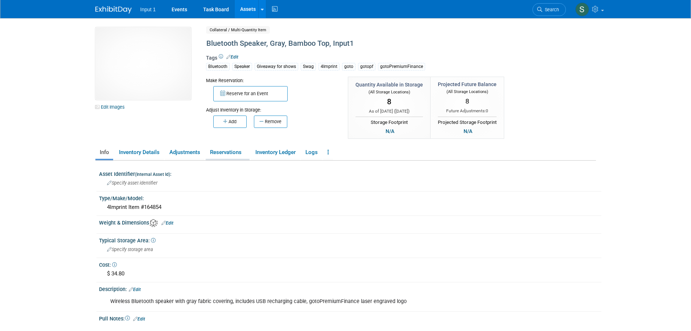
click at [219, 152] on link "Reservations" at bounding box center [228, 152] width 44 height 13
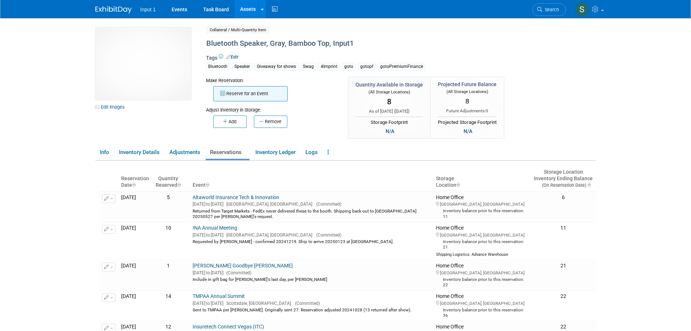
click at [241, 97] on button "Reserve for an Event" at bounding box center [250, 93] width 74 height 15
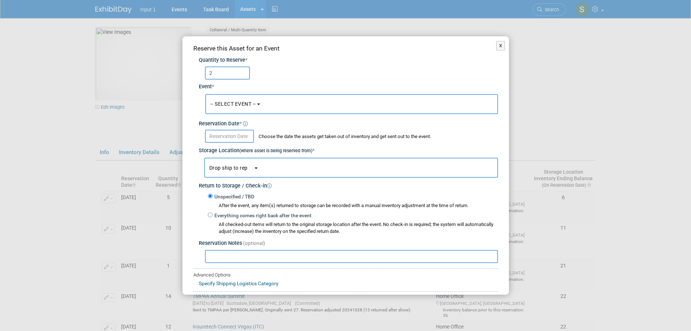
type input "2"
click at [245, 108] on button "-- SELECT EVENT --" at bounding box center [351, 104] width 293 height 20
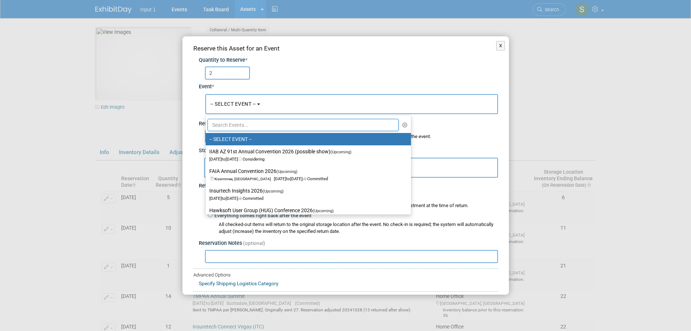
click at [241, 128] on input "text" at bounding box center [304, 125] width 192 height 12
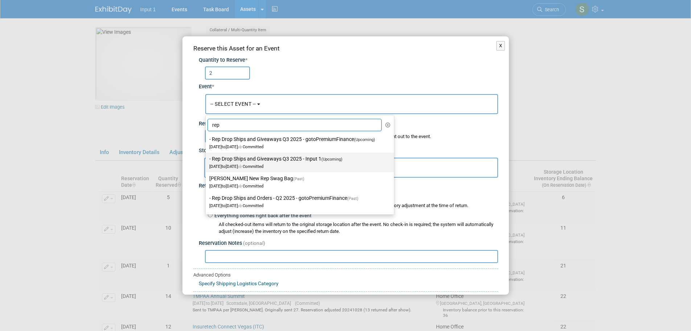
type input "rep"
click at [256, 159] on label "- Rep Drop Ships and Giveaways Q3 2025 - Input 1 (Upcoming) [DATE] to [DATE] Co…" at bounding box center [297, 162] width 177 height 17
click at [207, 159] on input "- Rep Drop Ships and Giveaways Q3 2025 - Input 1 (Upcoming) [DATE] to [DATE] Co…" at bounding box center [204, 158] width 5 height 5
select select "11146710"
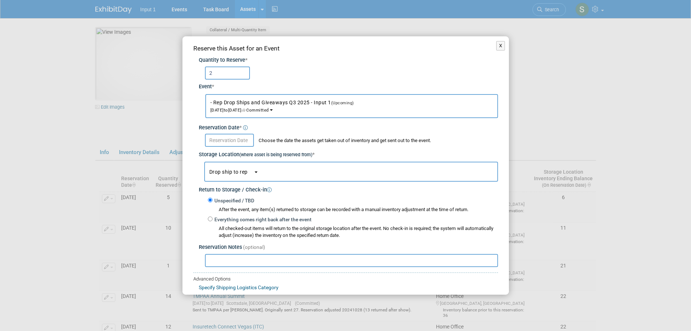
click at [232, 142] on input "text" at bounding box center [229, 140] width 49 height 13
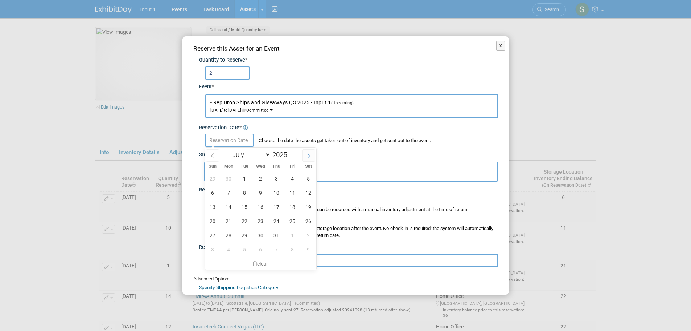
click at [306, 157] on span at bounding box center [308, 155] width 13 height 12
select select "7"
click at [293, 220] on span "22" at bounding box center [293, 221] width 14 height 14
type input "Aug 22, 2025"
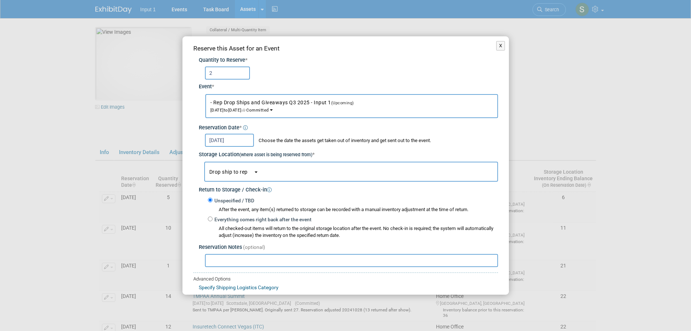
click at [230, 262] on input "text" at bounding box center [351, 260] width 293 height 13
paste input "Shipped to [PERSON_NAME] and [PERSON_NAME] as part of "welcome package" 20250822"
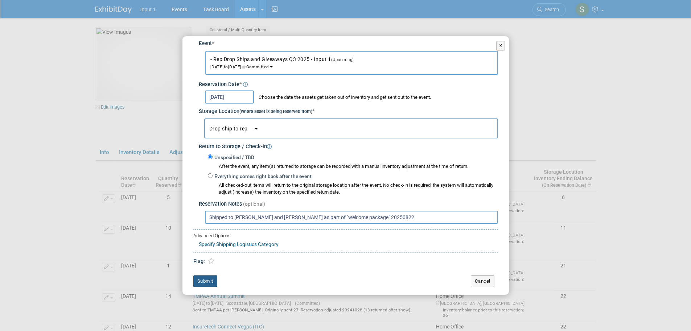
type input "Shipped to [PERSON_NAME] and [PERSON_NAME] as part of "welcome package" 20250822"
click at [208, 282] on button "Submit" at bounding box center [205, 281] width 24 height 12
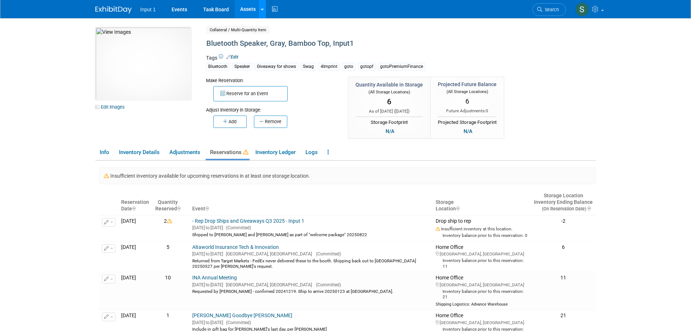
click at [260, 13] on link at bounding box center [262, 9] width 8 height 18
click at [268, 34] on icon at bounding box center [267, 36] width 7 height 5
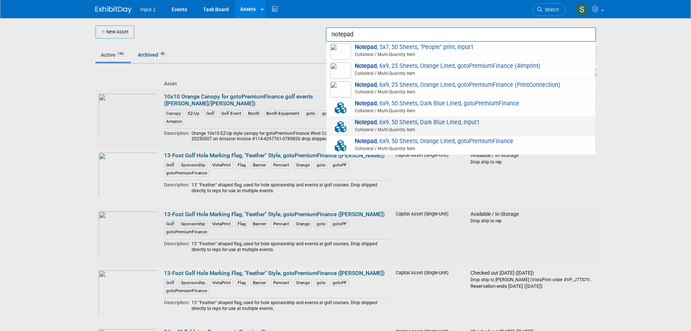
click at [395, 127] on span "Collateral / Multi-Quantity Item" at bounding box center [461, 129] width 259 height 7
type input "Notepad, 6x9, 50 Sheets, Dark Blue Lined, Input1"
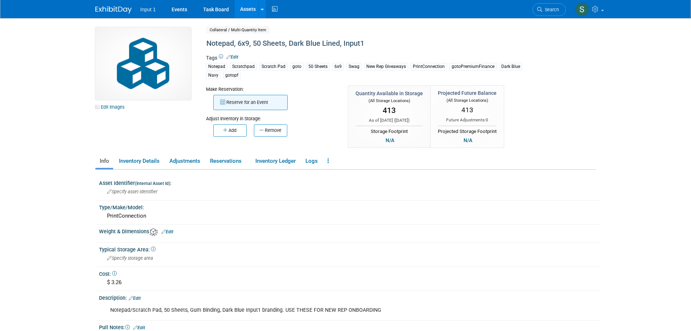
click at [247, 103] on button "Reserve for an Event" at bounding box center [250, 102] width 74 height 15
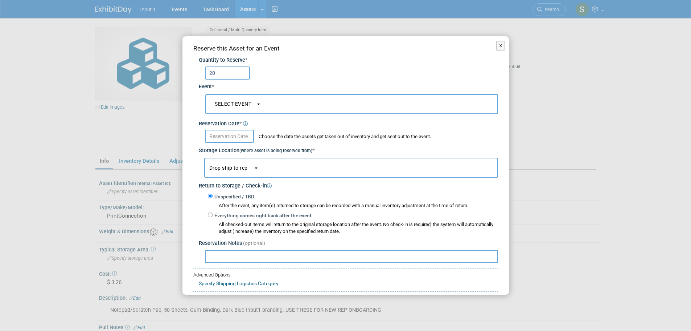
drag, startPoint x: 212, startPoint y: 75, endPoint x: 198, endPoint y: 75, distance: 13.4
click at [198, 75] on div "Quantity to Reserve * 20 Event * -- SELECT EVENT --" at bounding box center [345, 158] width 305 height 210
type input "10"
click at [243, 104] on span "-- SELECT EVENT --" at bounding box center [233, 104] width 46 height 6
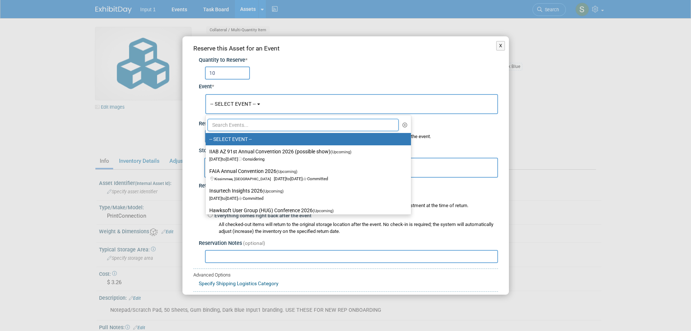
click at [235, 126] on input "text" at bounding box center [304, 125] width 192 height 12
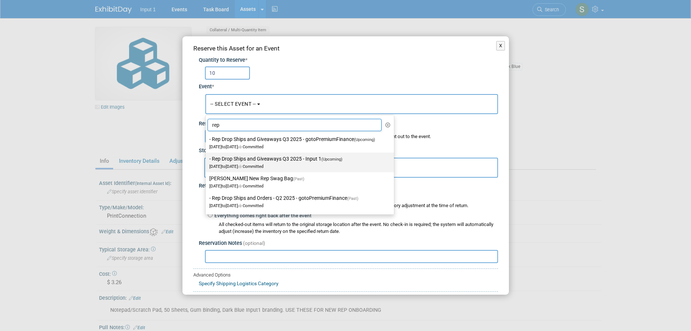
type input "rep"
click at [272, 163] on label "- Rep Drop Ships and Giveaways Q3 2025 - Input 1 (Upcoming) Jul 1, 2025 to Sep …" at bounding box center [297, 162] width 177 height 17
click at [207, 161] on input "- Rep Drop Ships and Giveaways Q3 2025 - Input 1 (Upcoming) [DATE] to [DATE] Co…" at bounding box center [204, 158] width 5 height 5
select select "11146710"
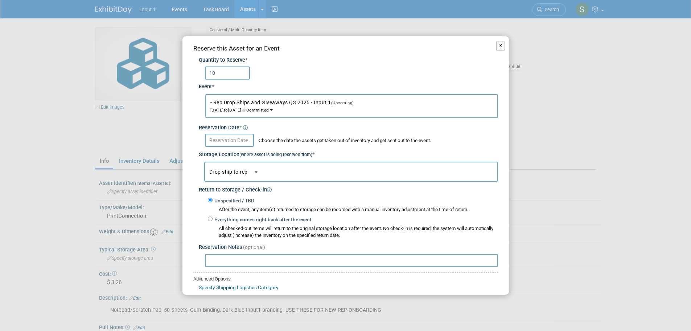
click at [226, 141] on input "text" at bounding box center [229, 140] width 49 height 13
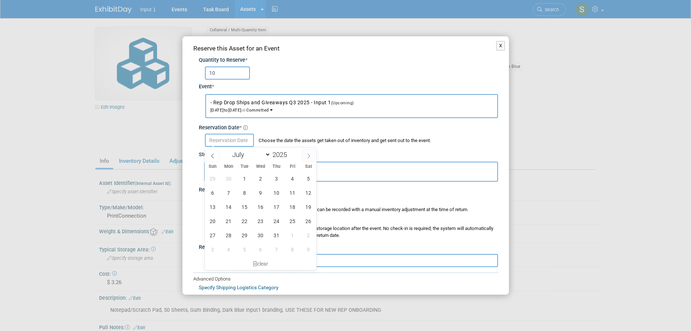
click at [305, 157] on span at bounding box center [308, 155] width 13 height 12
select select "7"
click at [295, 216] on span "22" at bounding box center [293, 221] width 14 height 14
type input "[DATE]"
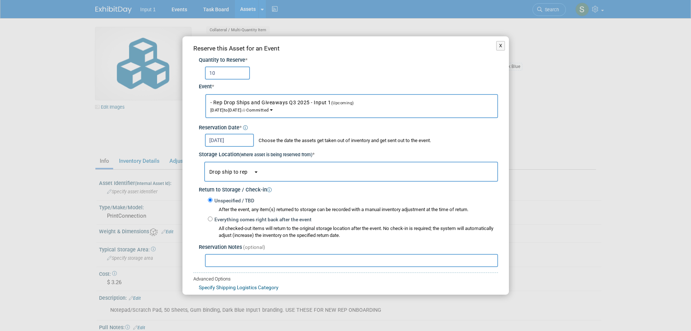
click at [223, 268] on div "Reserve this Asset for an Event Quantity to Reserve * 10 Event * -- SELECT EVEN…" at bounding box center [345, 186] width 327 height 301
click at [223, 262] on input "text" at bounding box center [351, 260] width 293 height 13
paste input "Shipped to [PERSON_NAME] and [PERSON_NAME] as part of "welcome package" 20250822"
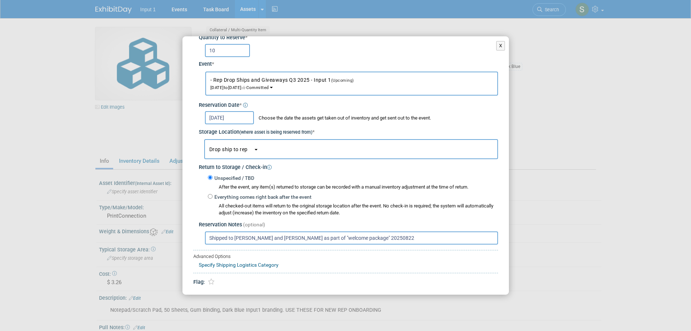
scroll to position [43, 0]
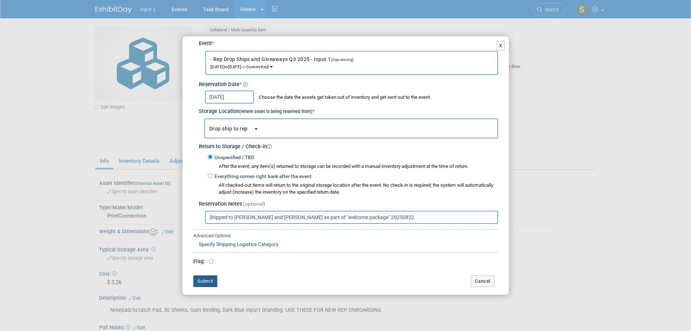
type input "Shipped to [PERSON_NAME] and [PERSON_NAME] as part of "welcome package" 20250822"
click at [203, 279] on button "Submit" at bounding box center [205, 281] width 24 height 12
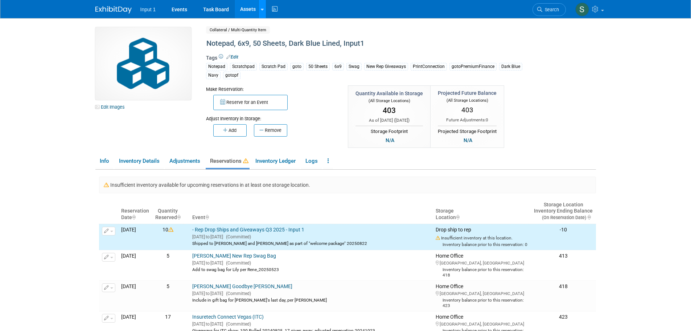
click at [262, 15] on link at bounding box center [262, 9] width 8 height 18
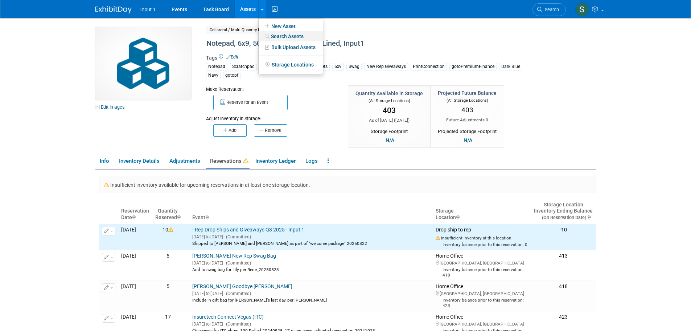
click at [272, 36] on link "Search Assets" at bounding box center [291, 36] width 64 height 10
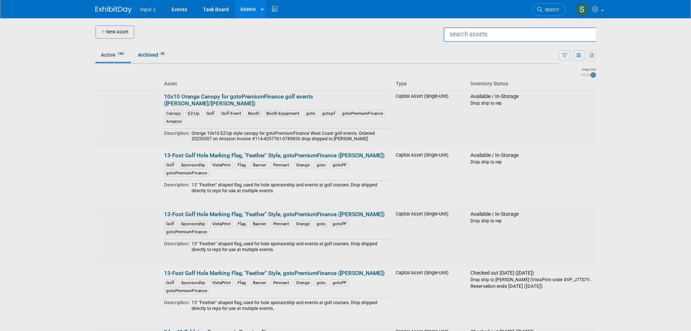
type input "f"
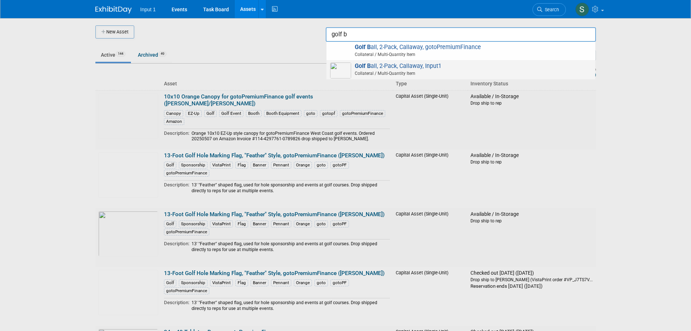
click at [392, 70] on span "Golf B all, 2-Pack, Callaway, Input1 Collateral / Multi-Quantity Item" at bounding box center [461, 69] width 262 height 15
type input "Golf Ball, 2-Pack, Callaway, Input1"
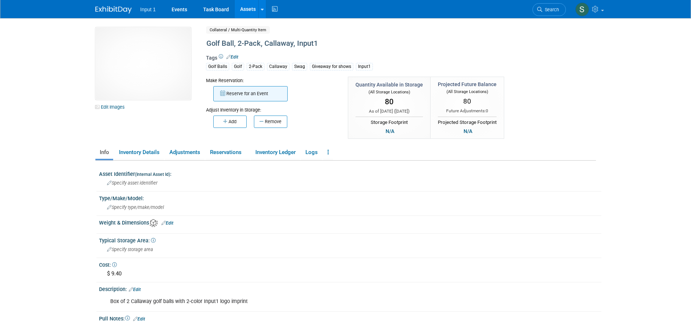
click at [254, 94] on button "Reserve for an Event" at bounding box center [250, 93] width 74 height 15
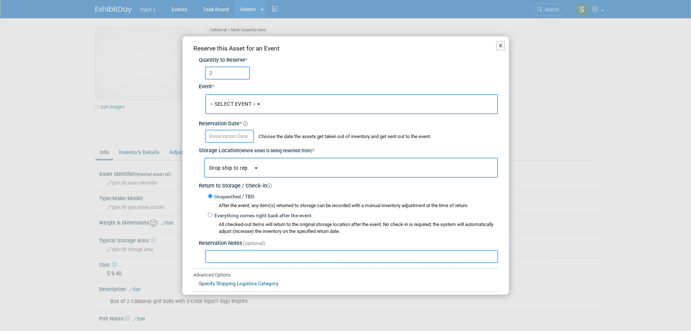
type input "2"
click at [238, 107] on button "-- SELECT EVENT --" at bounding box center [351, 104] width 293 height 20
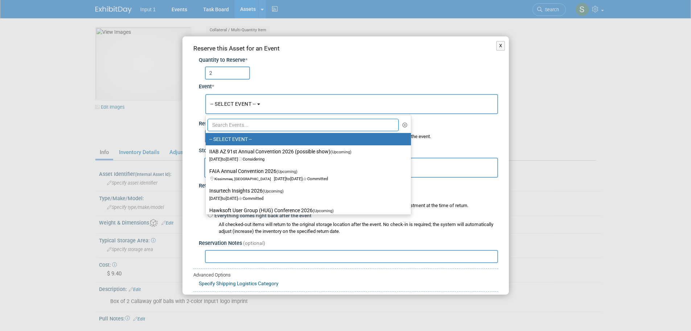
click at [237, 120] on input "text" at bounding box center [304, 125] width 192 height 12
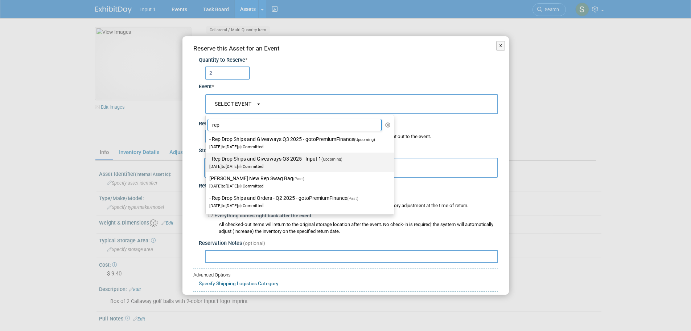
type input "rep"
drag, startPoint x: 295, startPoint y: 160, endPoint x: 286, endPoint y: 158, distance: 9.8
click at [288, 159] on label "- Rep Drop Ships and Giveaways Q3 2025 - Input 1 (Upcoming) [DATE] to [DATE] Co…" at bounding box center [297, 162] width 177 height 17
click at [280, 157] on label "- Rep Drop Ships and Giveaways Q3 2025 - Input 1 (Upcoming) Jul 1, 2025 to Sep …" at bounding box center [297, 162] width 177 height 17
click at [207, 157] on input "- Rep Drop Ships and Giveaways Q3 2025 - Input 1 (Upcoming) Jul 1, 2025 to Sep …" at bounding box center [204, 158] width 5 height 5
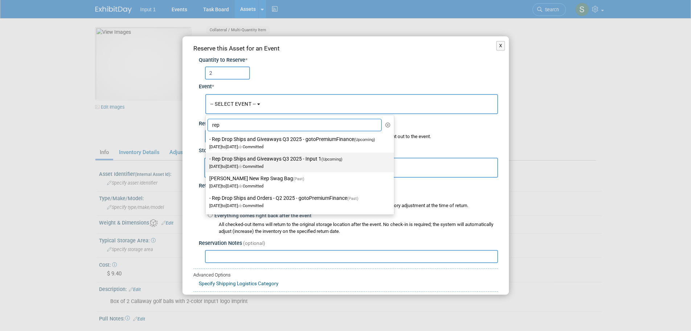
select select "11146710"
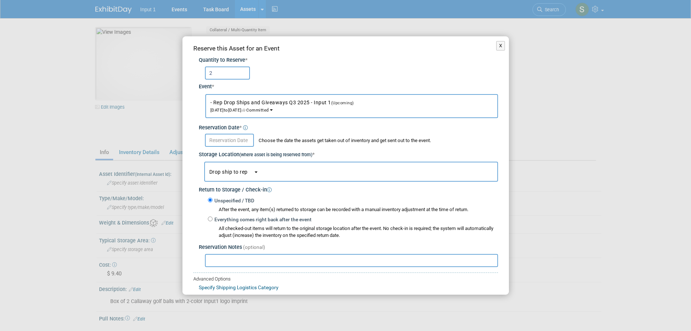
click at [222, 139] on input "text" at bounding box center [229, 140] width 49 height 13
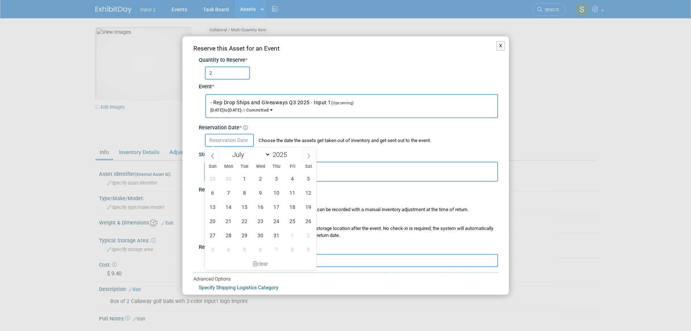
click at [305, 156] on span at bounding box center [308, 155] width 13 height 12
select select "7"
click at [291, 221] on span "22" at bounding box center [293, 221] width 14 height 14
type input "Aug 22, 2025"
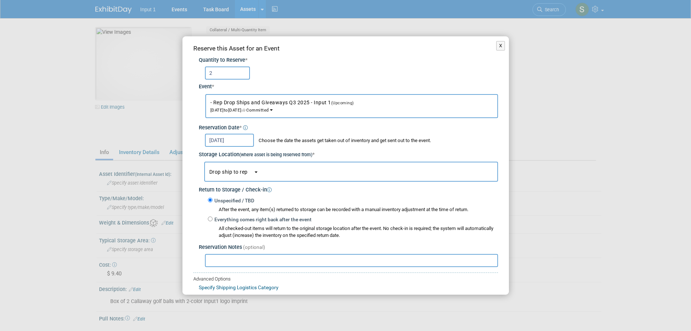
click at [234, 263] on input "text" at bounding box center [351, 260] width 293 height 13
click at [223, 157] on div "Storage Location (where asset is being reserved from) *" at bounding box center [348, 153] width 299 height 12
click at [226, 176] on button "Drop ship to rep" at bounding box center [351, 171] width 294 height 20
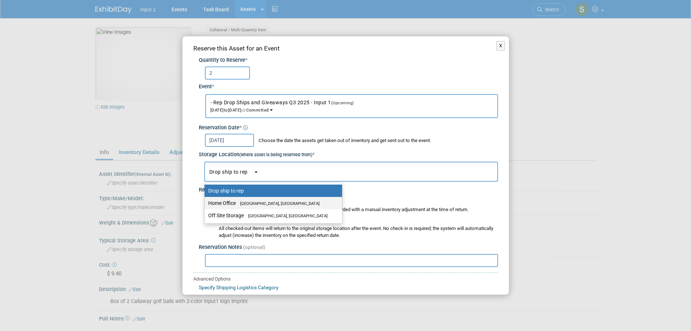
click at [229, 202] on label "Home Office Westlake Village, CA" at bounding box center [271, 202] width 127 height 9
click at [206, 202] on input "Home Office Westlake Village, CA" at bounding box center [203, 203] width 5 height 5
select select "11223761"
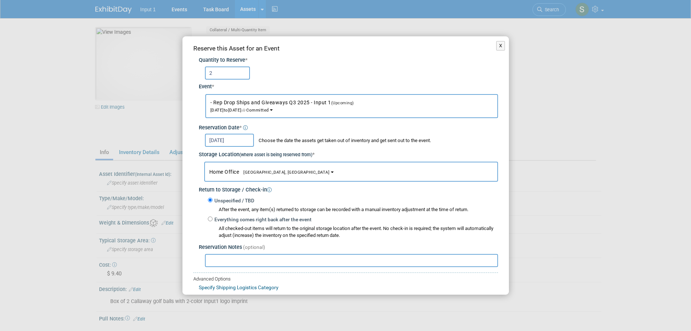
click at [233, 259] on input "text" at bounding box center [351, 260] width 293 height 13
paste input "Shipped to [PERSON_NAME] and [PERSON_NAME] as part of "welcome package" 20250822"
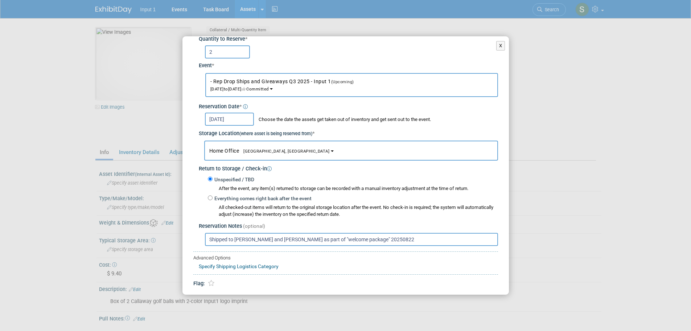
scroll to position [43, 0]
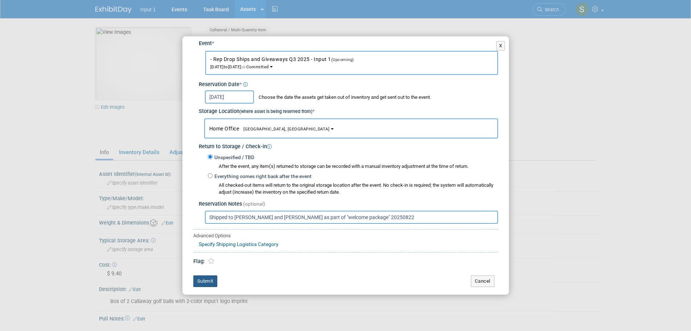
type input "Shipped to [PERSON_NAME] and [PERSON_NAME] as part of "welcome package" 20250822"
click at [212, 282] on button "Submit" at bounding box center [205, 281] width 24 height 12
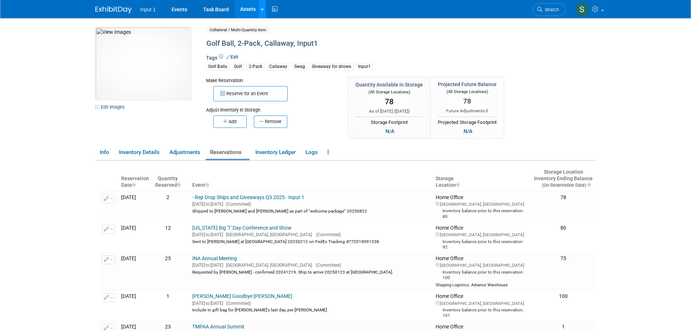
click at [261, 12] on div at bounding box center [262, 8] width 3 height 7
drag, startPoint x: 270, startPoint y: 35, endPoint x: 266, endPoint y: 36, distance: 4.1
click at [270, 35] on icon at bounding box center [267, 36] width 7 height 5
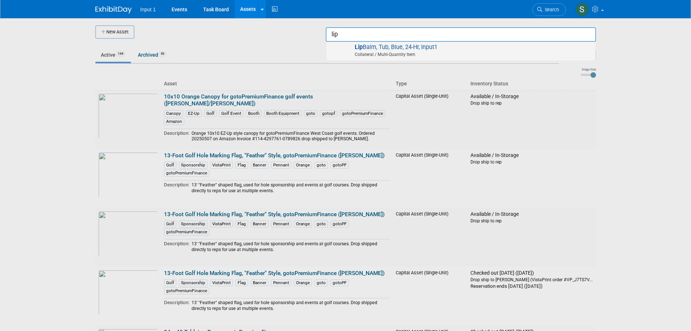
click at [401, 54] on span "Collateral / Multi-Quantity Item" at bounding box center [461, 54] width 259 height 7
type input "[MEDICAL_DATA], Tub, Blue, 24-Hr, Input1"
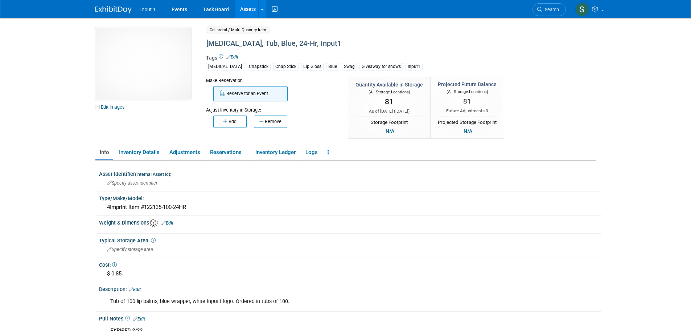
click at [247, 94] on button "Reserve for an Event" at bounding box center [250, 93] width 74 height 15
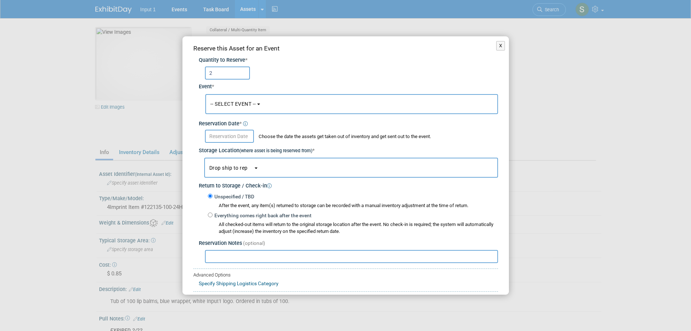
type input "2"
click at [239, 107] on button "-- SELECT EVENT --" at bounding box center [351, 104] width 293 height 20
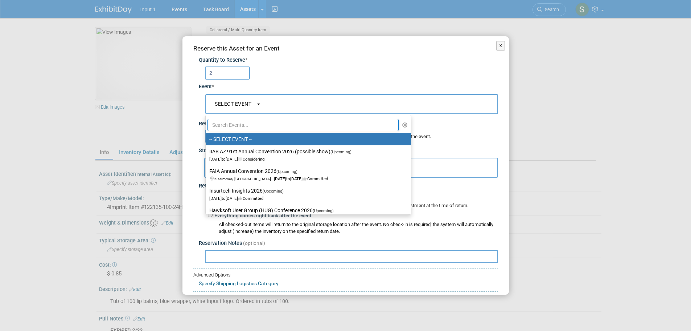
click at [236, 125] on input "text" at bounding box center [304, 125] width 192 height 12
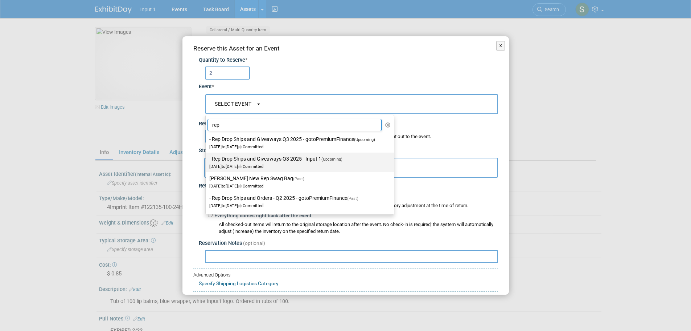
type input "rep"
click at [263, 153] on link "- Rep Drop Ships and Giveaways Q3 2025 - Input 1 (Upcoming) [DATE] to [DATE] Co…" at bounding box center [300, 162] width 188 height 20
click at [263, 158] on label "- Rep Drop Ships and Giveaways Q3 2025 - Input 1 (Upcoming) [DATE] to [DATE] Co…" at bounding box center [297, 162] width 177 height 17
click at [207, 158] on input "- Rep Drop Ships and Giveaways Q3 2025 - Input 1 (Upcoming) [DATE] to [DATE] Co…" at bounding box center [204, 158] width 5 height 5
select select "11146710"
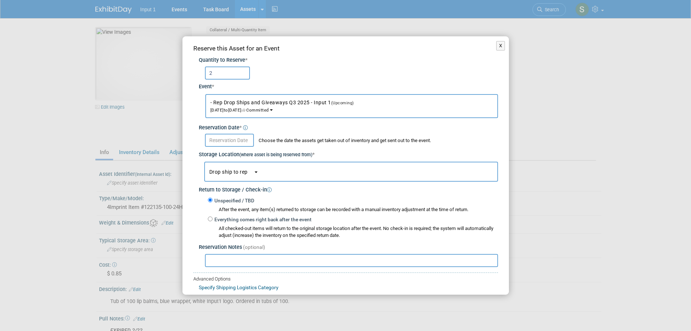
click at [224, 140] on input "text" at bounding box center [229, 140] width 49 height 13
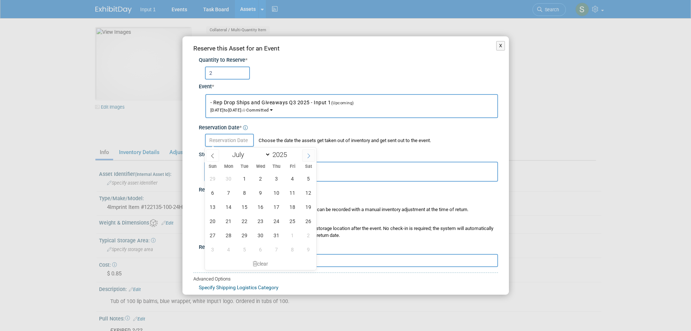
click at [308, 158] on icon at bounding box center [308, 155] width 5 height 5
select select "7"
click at [293, 221] on span "22" at bounding box center [293, 221] width 14 height 14
type input "Aug 22, 2025"
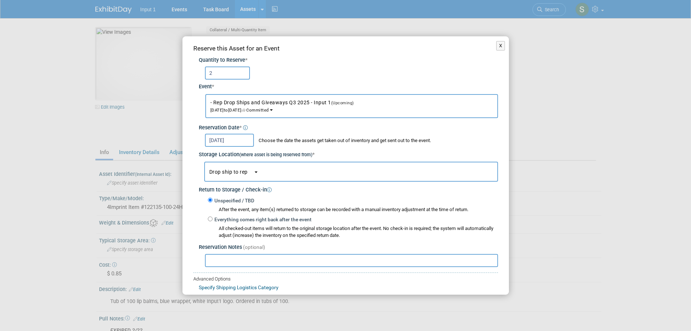
click at [239, 259] on input "text" at bounding box center [351, 260] width 293 height 13
paste input "Shipped to Barrett and Jairo as part of "welcome package" 20250822"
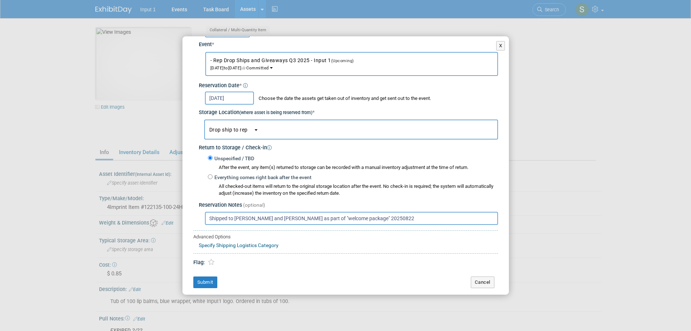
scroll to position [43, 0]
type input "Shipped to Barrett and Jairo as part of "welcome package" 20250822"
click at [199, 279] on button "Submit" at bounding box center [205, 281] width 24 height 12
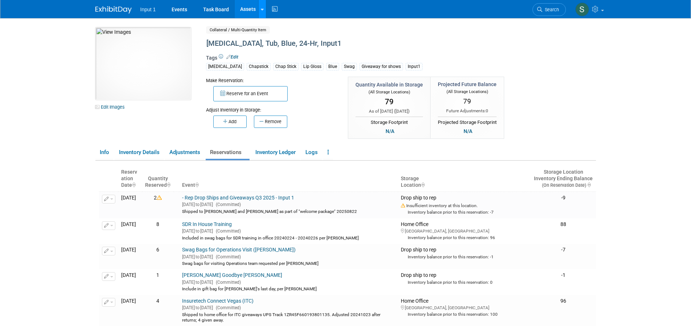
click at [264, 12] on link at bounding box center [262, 9] width 8 height 18
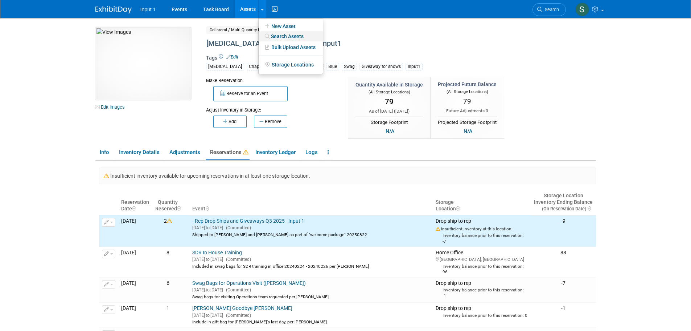
click at [274, 38] on link "Search Assets" at bounding box center [291, 36] width 64 height 10
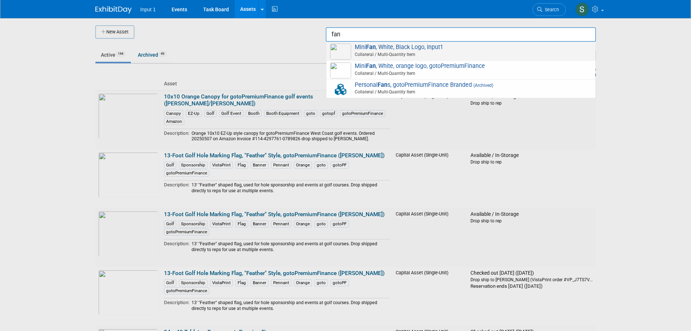
click at [387, 46] on span "Mini Fan , White, Black Logo, Input1 Collateral / Multi-Quantity Item" at bounding box center [461, 51] width 262 height 15
type input "Mini Fan, White, Black Logo, Input1"
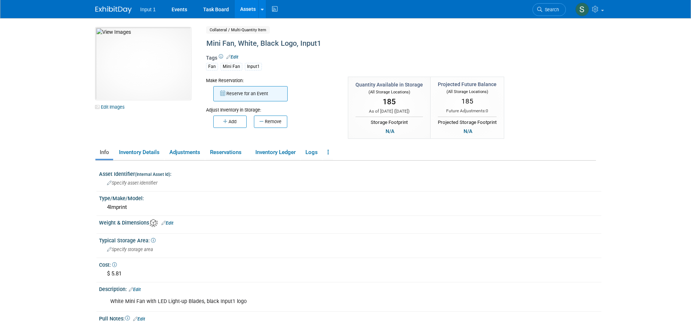
click at [257, 97] on button "Reserve for an Event" at bounding box center [250, 93] width 74 height 15
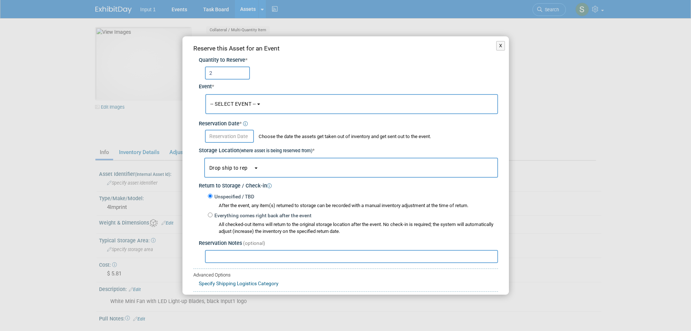
type input "2"
click at [222, 103] on span "-- SELECT EVENT --" at bounding box center [233, 104] width 46 height 6
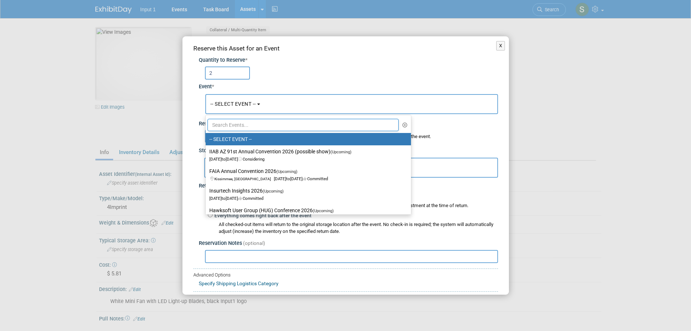
click at [224, 117] on ul "-- SELECT EVENT -- IIAB AZ 91st Annual Convention 2026 (possible show) (Upcomin…" at bounding box center [308, 165] width 206 height 100
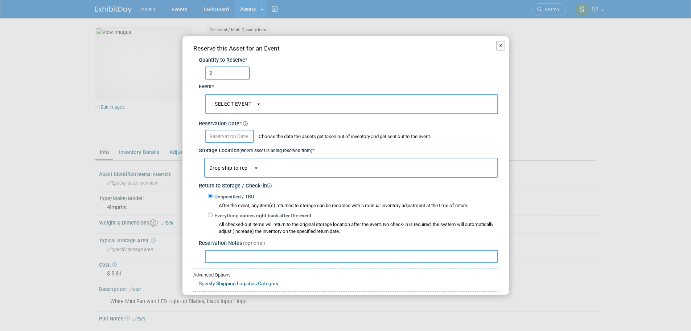
click at [234, 110] on button "-- SELECT EVENT --" at bounding box center [351, 104] width 293 height 20
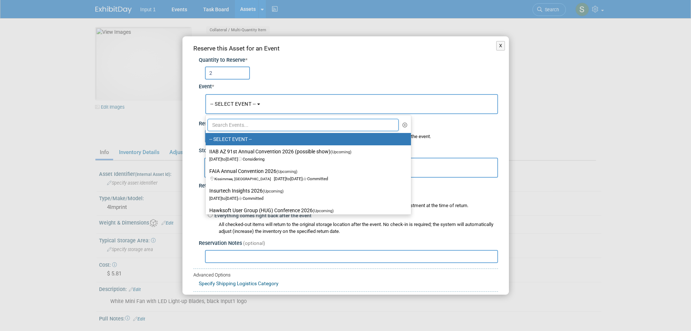
click at [227, 127] on input "text" at bounding box center [304, 125] width 192 height 12
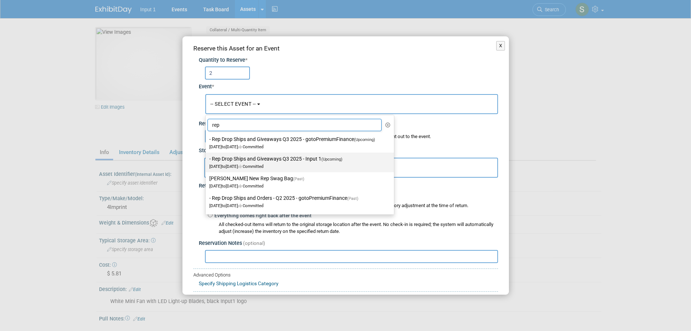
type input "rep"
click at [276, 162] on label "- Rep Drop Ships and Giveaways Q3 2025 - Input 1 (Upcoming) Jul 1, 2025 to Sep …" at bounding box center [297, 162] width 177 height 17
click at [207, 161] on input "- Rep Drop Ships and Giveaways Q3 2025 - Input 1 (Upcoming) Jul 1, 2025 to Sep …" at bounding box center [204, 158] width 5 height 5
select select "11146710"
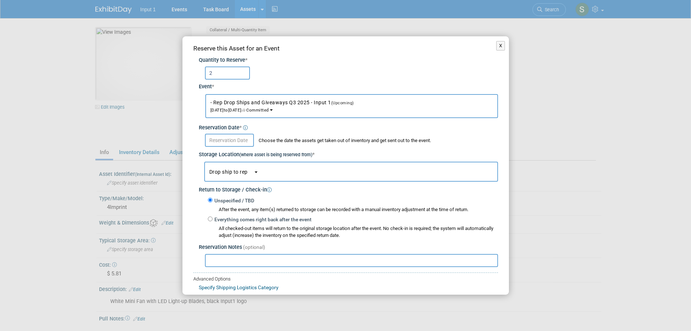
click at [237, 141] on input "text" at bounding box center [229, 140] width 49 height 13
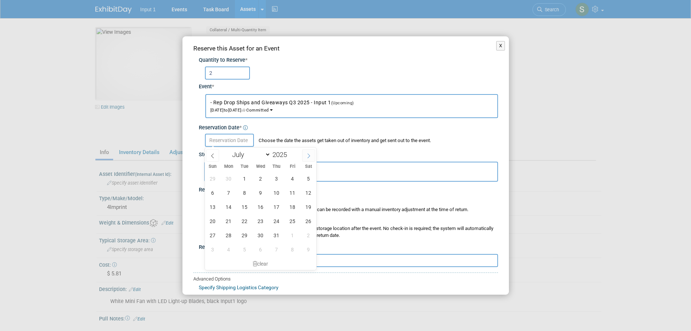
click at [312, 157] on span at bounding box center [308, 155] width 13 height 12
select select "7"
click at [295, 217] on span "22" at bounding box center [293, 221] width 14 height 14
type input "[DATE]"
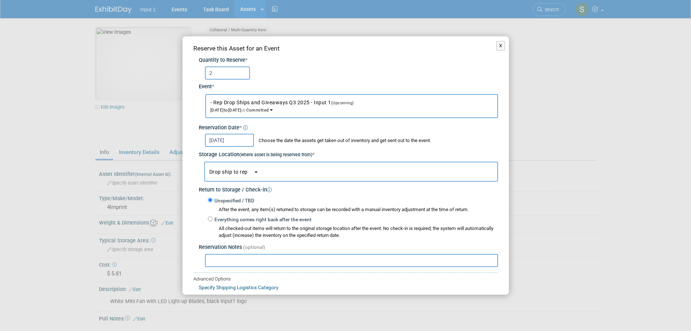
click at [264, 261] on input "text" at bounding box center [351, 260] width 293 height 13
paste input "Shipped to [PERSON_NAME] and [PERSON_NAME] as part of "welcome package" 20250822"
type input "Shipped to [PERSON_NAME] and [PERSON_NAME] as part of "welcome package" 20250822"
click at [237, 173] on span "Drop ship to rep" at bounding box center [231, 172] width 44 height 6
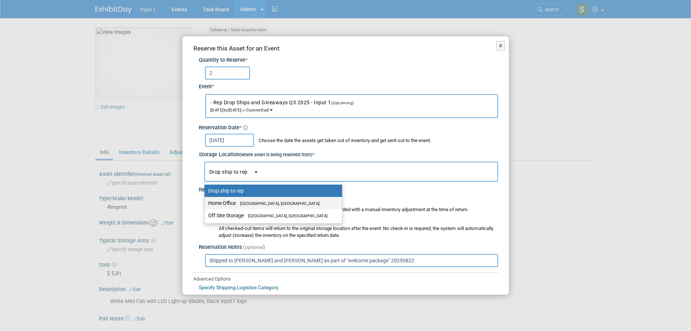
click at [231, 201] on label "Home Office [GEOGRAPHIC_DATA], [GEOGRAPHIC_DATA]" at bounding box center [271, 202] width 127 height 9
click at [206, 201] on input "Home Office [GEOGRAPHIC_DATA], [GEOGRAPHIC_DATA]" at bounding box center [203, 203] width 5 height 5
select select "11223761"
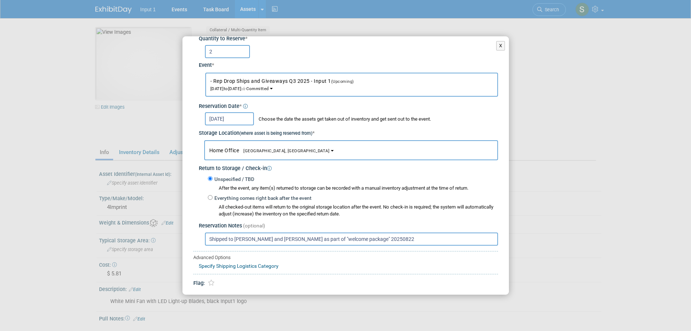
scroll to position [43, 0]
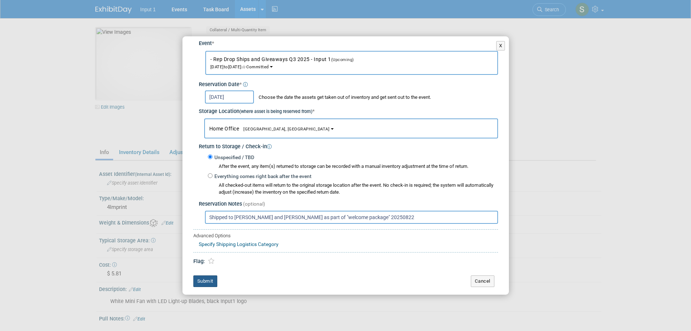
click at [205, 281] on button "Submit" at bounding box center [205, 281] width 24 height 12
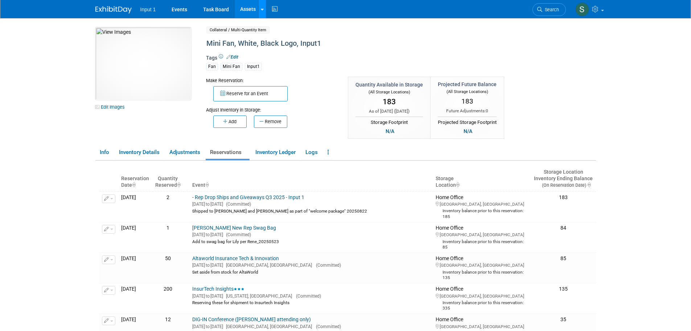
click at [265, 12] on link at bounding box center [262, 9] width 8 height 18
click at [271, 35] on link "Search Assets" at bounding box center [291, 36] width 64 height 10
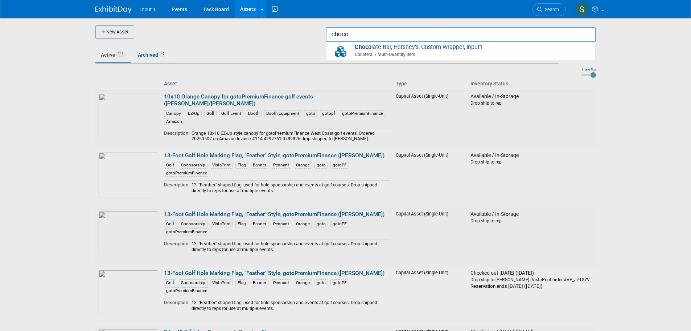
click at [385, 50] on span "Choco late Bar, Hershey's, Custom Wrapper, Input1 Collateral / Multi-Quantity I…" at bounding box center [461, 51] width 262 height 15
type input "Chocolate Bar, Hershey&#39;s, Custom Wrapper, Input1"
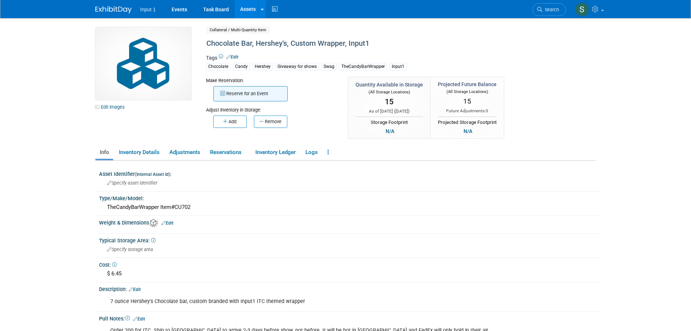
click at [246, 95] on button "Reserve for an Event" at bounding box center [250, 93] width 74 height 15
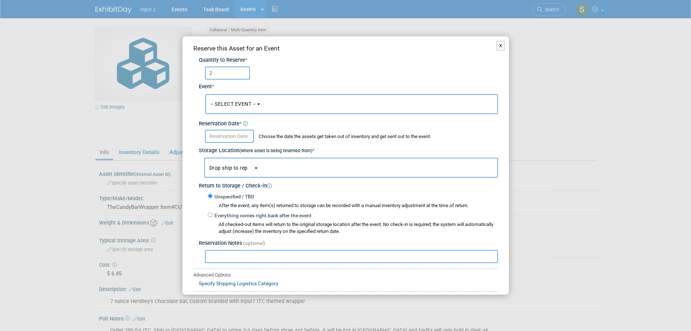
type input "2"
click at [286, 104] on button "-- SELECT EVENT --" at bounding box center [351, 104] width 293 height 20
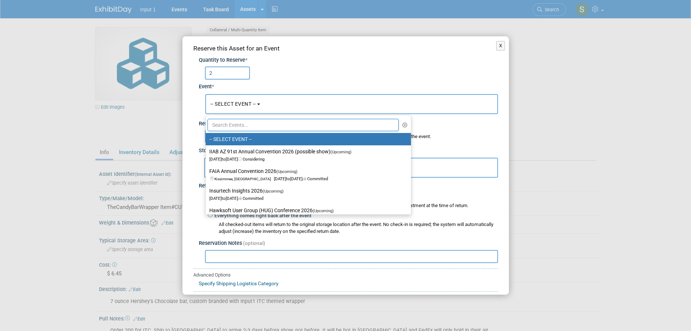
click at [258, 130] on input "text" at bounding box center [304, 125] width 192 height 12
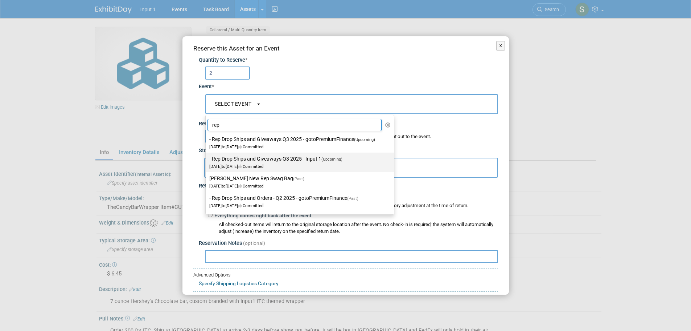
type input "rep"
click at [281, 160] on label "- Rep Drop Ships and Giveaways Q3 2025 - Input 1 (Upcoming) Jul 1, 2025 to Sep …" at bounding box center [297, 162] width 177 height 17
click at [207, 160] on input "- Rep Drop Ships and Giveaways Q3 2025 - Input 1 (Upcoming) Jul 1, 2025 to Sep …" at bounding box center [204, 158] width 5 height 5
select select "11146710"
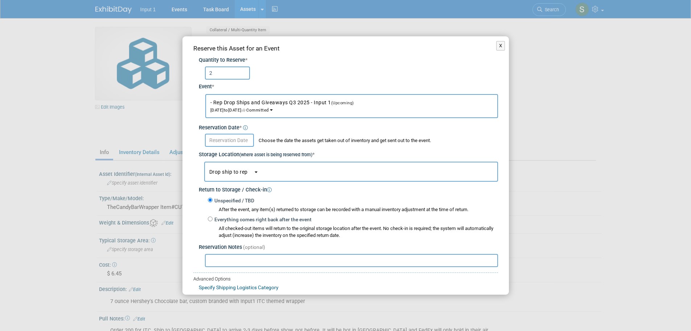
click at [231, 140] on input "text" at bounding box center [229, 140] width 49 height 13
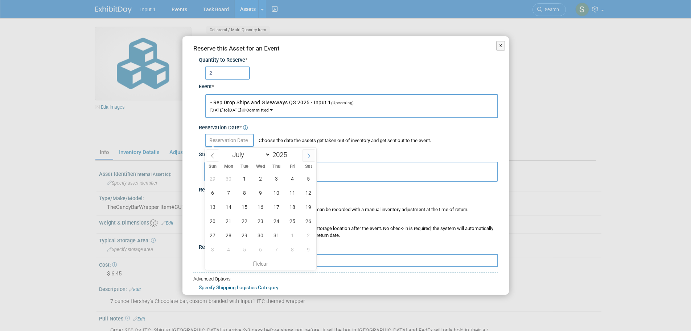
click at [312, 157] on span at bounding box center [308, 155] width 13 height 12
select select "7"
drag, startPoint x: 295, startPoint y: 223, endPoint x: 290, endPoint y: 222, distance: 4.8
click at [293, 223] on span "22" at bounding box center [293, 221] width 14 height 14
type input "[DATE]"
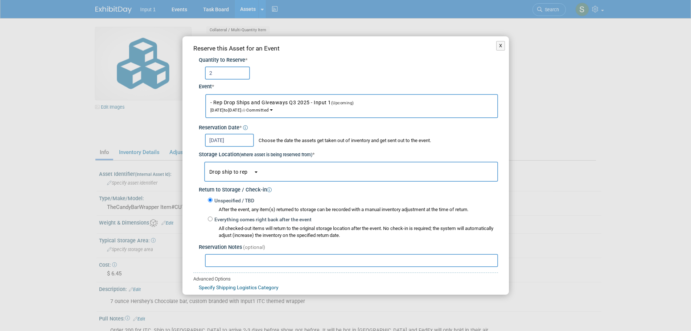
click at [236, 172] on span "Drop ship to rep" at bounding box center [231, 172] width 44 height 6
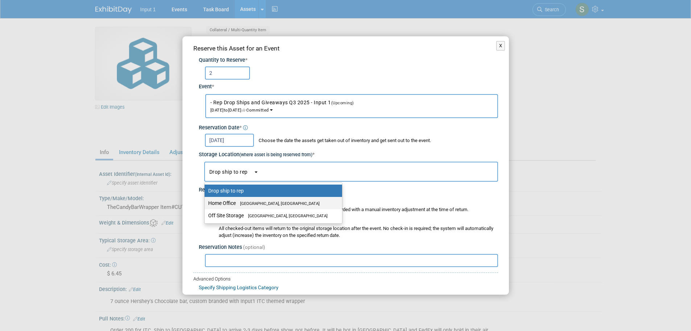
click at [236, 206] on label "Home Office [GEOGRAPHIC_DATA], [GEOGRAPHIC_DATA]" at bounding box center [271, 202] width 127 height 9
click at [206, 205] on input "Home Office [GEOGRAPHIC_DATA], [GEOGRAPHIC_DATA]" at bounding box center [203, 203] width 5 height 5
select select "11223761"
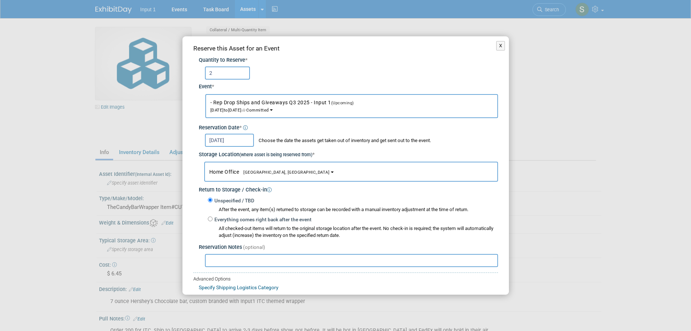
click at [236, 260] on input "text" at bounding box center [351, 260] width 293 height 13
paste input "Shipped to [PERSON_NAME] and [PERSON_NAME] as part of "welcome package" 20250822"
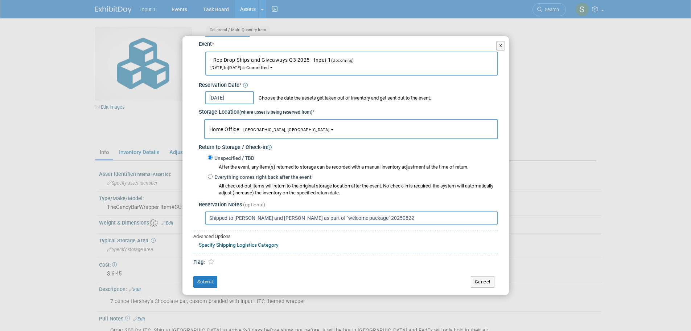
scroll to position [43, 0]
type input "Shipped to Barrett and Jairo as part of "welcome package" 20250822"
click at [206, 283] on button "Submit" at bounding box center [205, 281] width 24 height 12
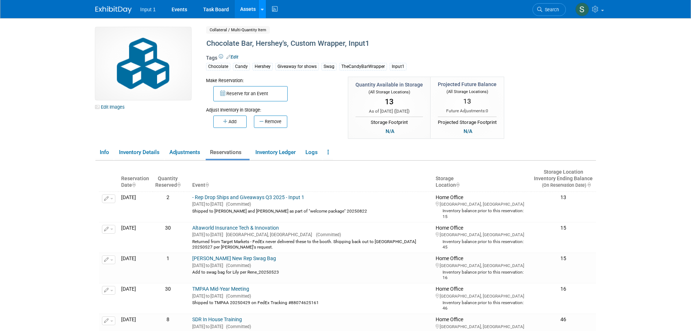
click at [260, 11] on link at bounding box center [262, 9] width 8 height 18
click at [277, 38] on link "Search Assets" at bounding box center [291, 36] width 64 height 10
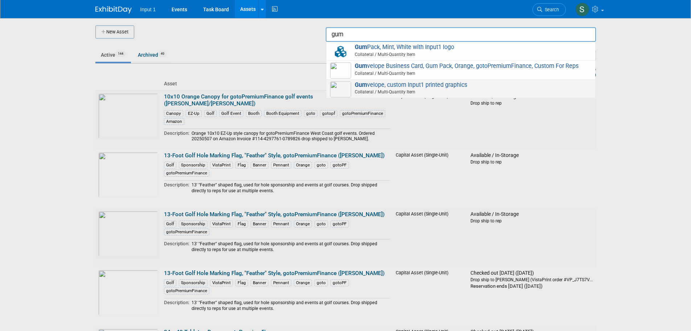
click at [398, 91] on span "Collateral / Multi-Quantity Item" at bounding box center [461, 92] width 259 height 7
type input "Gumvelope, custom Input1 printed graphics"
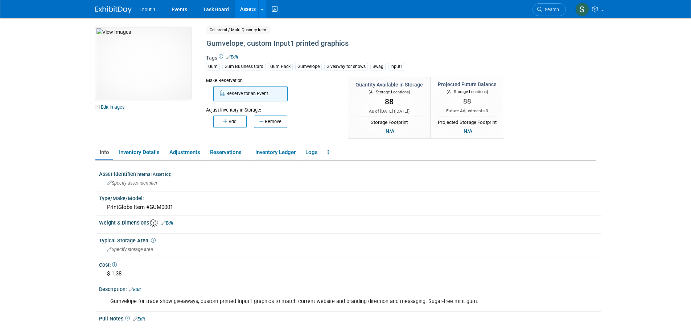
click at [259, 96] on button "Reserve for an Event" at bounding box center [250, 93] width 74 height 15
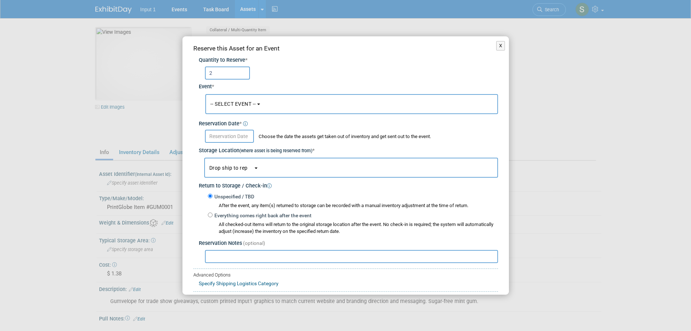
type input "2"
click at [237, 110] on button "-- SELECT EVENT --" at bounding box center [351, 104] width 293 height 20
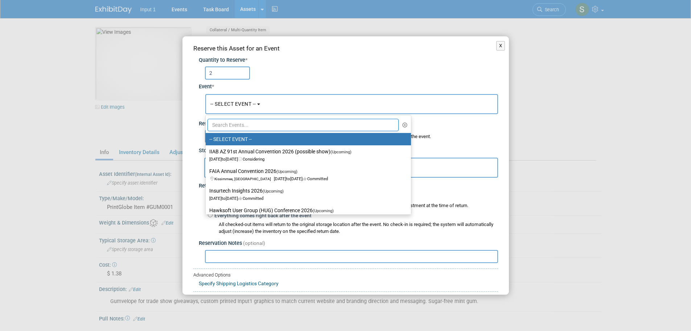
click at [234, 126] on input "text" at bounding box center [304, 125] width 192 height 12
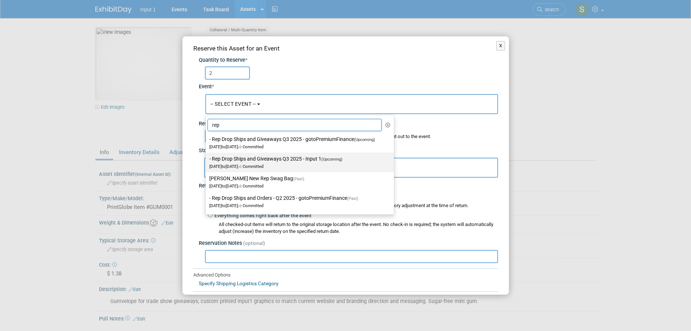
type input "rep"
click at [263, 163] on label "- Rep Drop Ships and Giveaways Q3 2025 - Input 1 (Upcoming) [DATE] to [DATE] Co…" at bounding box center [297, 162] width 177 height 17
click at [207, 161] on input "- Rep Drop Ships and Giveaways Q3 2025 - Input 1 (Upcoming) [DATE] to [DATE] Co…" at bounding box center [204, 158] width 5 height 5
select select "11146710"
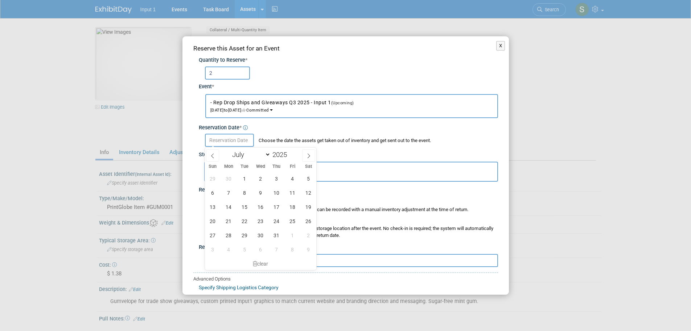
click at [234, 134] on input "text" at bounding box center [229, 140] width 49 height 13
click at [311, 156] on icon at bounding box center [308, 155] width 5 height 5
select select "7"
drag, startPoint x: 293, startPoint y: 221, endPoint x: 286, endPoint y: 219, distance: 7.2
click at [292, 221] on span "22" at bounding box center [293, 221] width 14 height 14
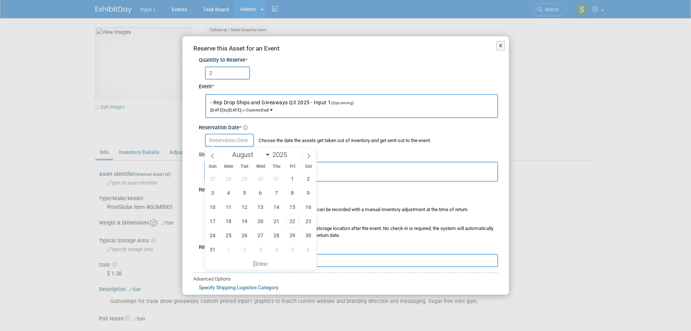
type input "Aug 22, 2025"
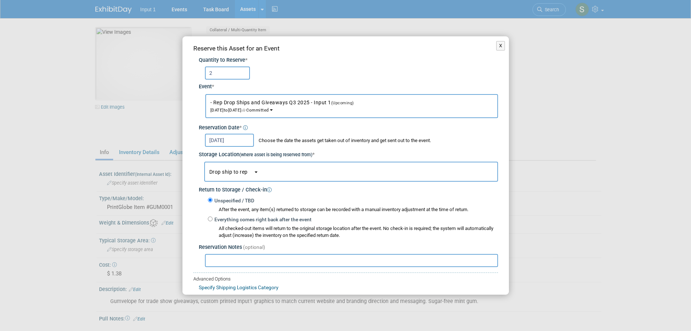
click at [242, 263] on input "text" at bounding box center [351, 260] width 293 height 13
paste input "Shipped to Barrett and Jairo as part of "welcome package" 20250822"
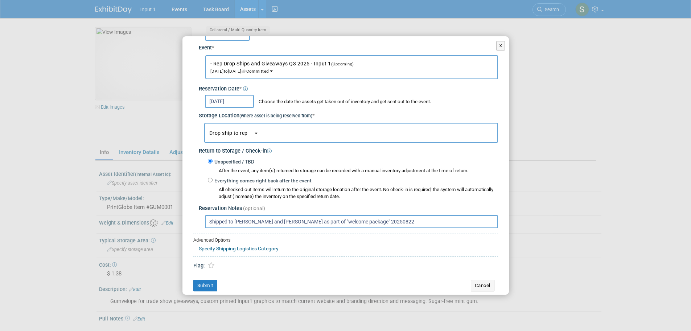
scroll to position [43, 0]
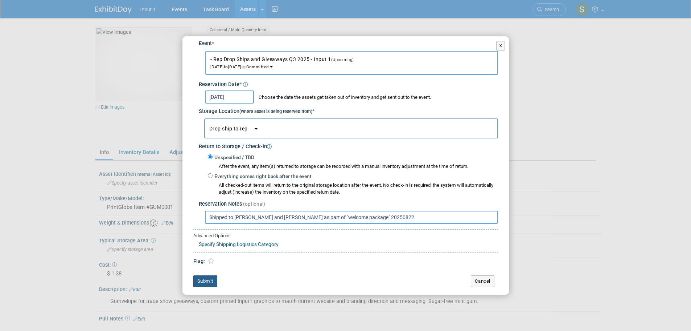
type input "Shipped to Barrett and Jairo as part of "welcome package" 20250822"
drag, startPoint x: 206, startPoint y: 282, endPoint x: 228, endPoint y: 267, distance: 26.3
click at [206, 282] on button "Submit" at bounding box center [205, 281] width 24 height 12
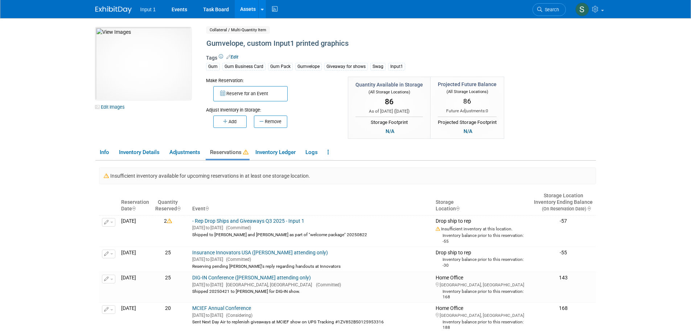
drag, startPoint x: 549, startPoint y: 60, endPoint x: 549, endPoint y: 45, distance: 14.9
click at [551, 55] on div "10049746-10721412-e6107c38-773e-4b86-a71d-ca998fa72d0f.jpg Edit Images Collater…" at bounding box center [346, 83] width 512 height 113
click at [262, 12] on div at bounding box center [262, 8] width 3 height 7
click at [267, 37] on icon at bounding box center [267, 36] width 7 height 5
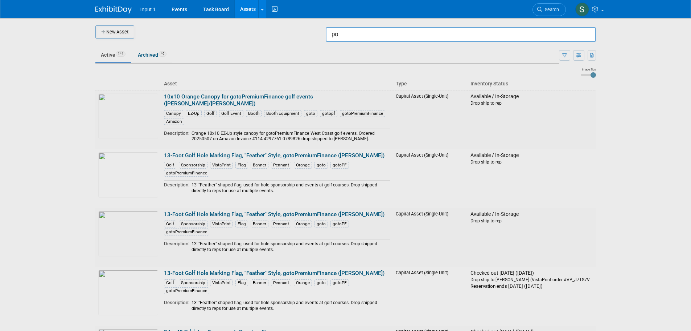
type input "p"
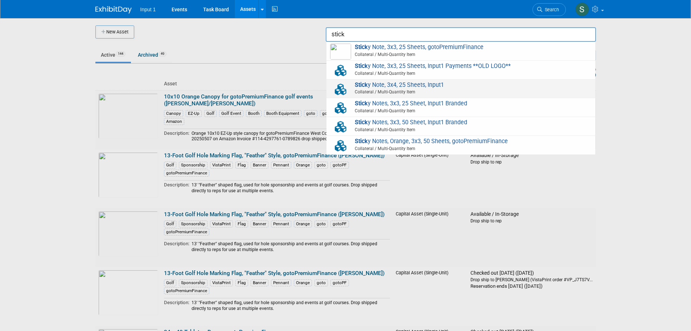
click at [396, 87] on span "Stick y Note, 3x4, 25 Sheets, Input1 Collateral / Multi-Quantity Item" at bounding box center [461, 88] width 262 height 15
type input "Sticky Note, 3x4, 25 Sheets, Input1"
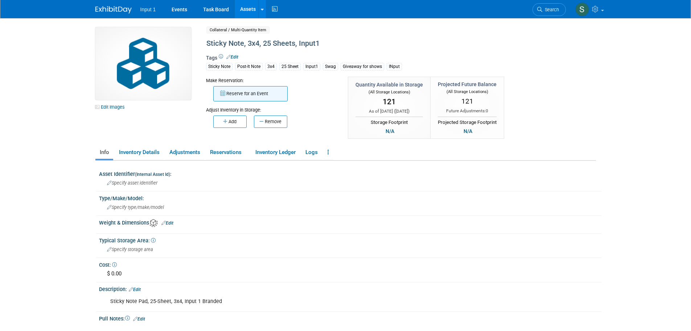
click at [246, 96] on button "Reserve for an Event" at bounding box center [250, 93] width 74 height 15
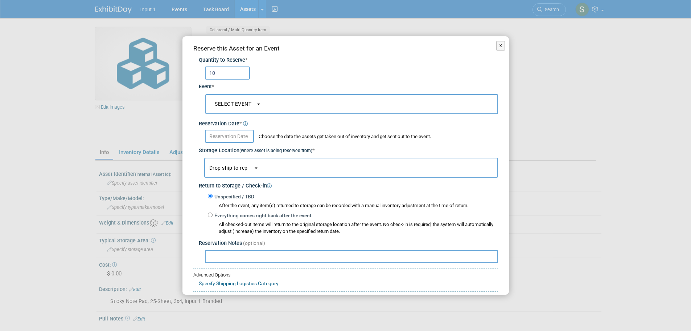
type input "10"
click at [239, 111] on button "-- SELECT EVENT --" at bounding box center [351, 104] width 293 height 20
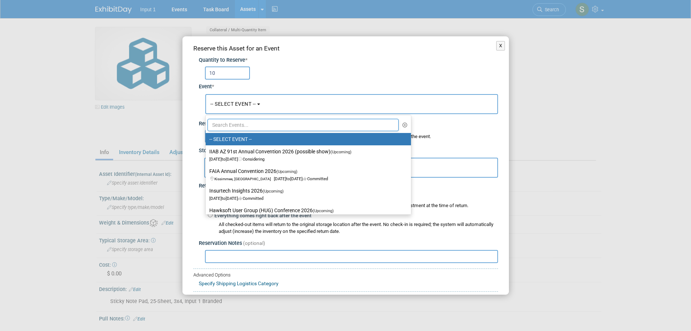
click at [238, 126] on input "text" at bounding box center [304, 125] width 192 height 12
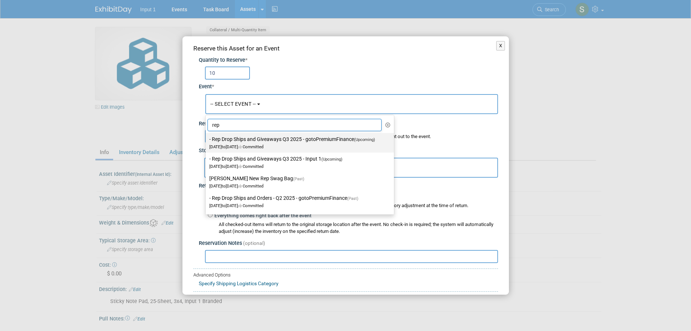
type input "rep"
click at [265, 139] on label "- Rep Drop Ships and Giveaways Q3 2025 - gotoPremiumFinance (Upcoming) [DATE] t…" at bounding box center [297, 142] width 177 height 17
click at [207, 139] on input "- Rep Drop Ships and Giveaways Q3 2025 - gotoPremiumFinance (Upcoming) [DATE] t…" at bounding box center [204, 139] width 5 height 5
select select "11146711"
select select "6"
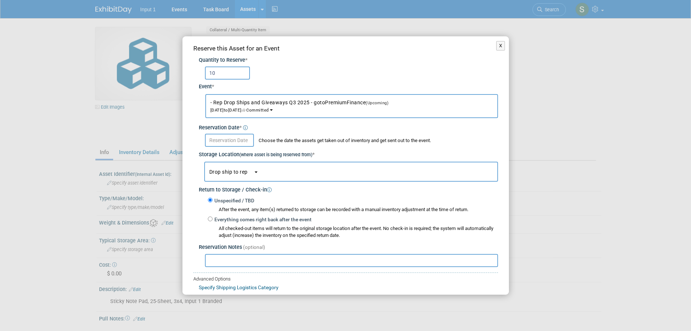
click at [351, 112] on button "- Rep Drop Ships and Giveaways Q3 2025 - gotoPremiumFinance (Upcoming) [DATE] t…" at bounding box center [351, 106] width 293 height 24
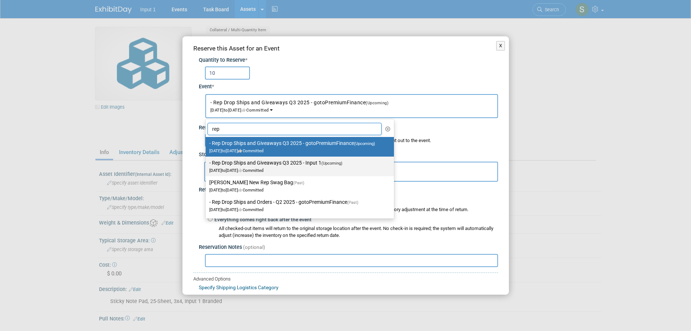
click at [248, 167] on label "- Rep Drop Ships and Giveaways Q3 2025 - Input 1 (Upcoming) [DATE] to [DATE] Co…" at bounding box center [297, 166] width 177 height 17
click at [207, 165] on input "- Rep Drop Ships and Giveaways Q3 2025 - Input 1 (Upcoming) [DATE] to [DATE] Co…" at bounding box center [204, 162] width 5 height 5
select select "11146710"
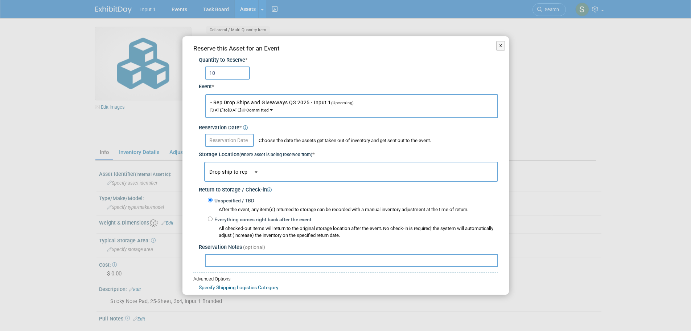
click at [233, 141] on input "text" at bounding box center [229, 140] width 49 height 13
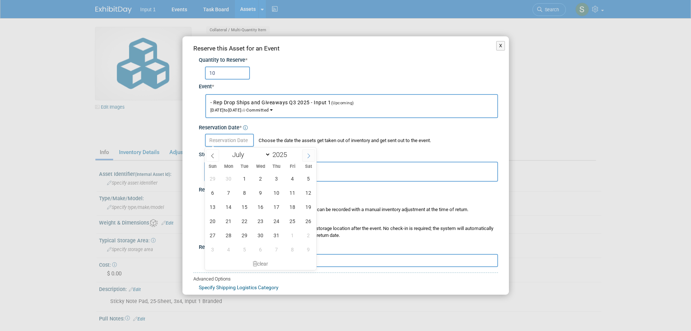
click at [311, 155] on icon at bounding box center [308, 155] width 5 height 5
select select "7"
click at [294, 220] on span "22" at bounding box center [293, 221] width 14 height 14
type input "[DATE]"
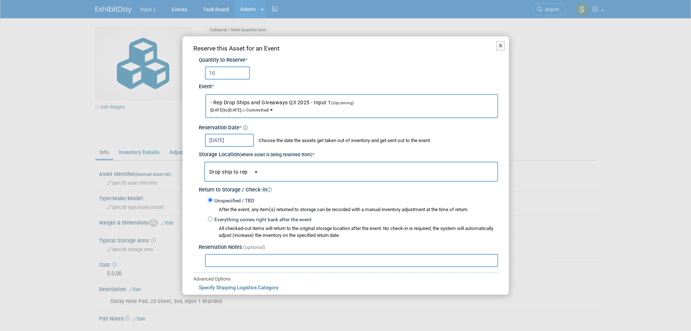
click at [235, 176] on button "Drop ship to rep" at bounding box center [351, 171] width 294 height 20
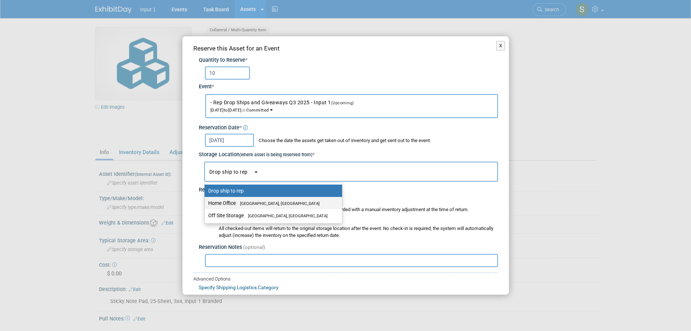
click at [232, 202] on label "Home Office [GEOGRAPHIC_DATA], [GEOGRAPHIC_DATA]" at bounding box center [271, 202] width 127 height 9
click at [206, 202] on input "Home Office [GEOGRAPHIC_DATA], [GEOGRAPHIC_DATA]" at bounding box center [203, 203] width 5 height 5
select select "11223761"
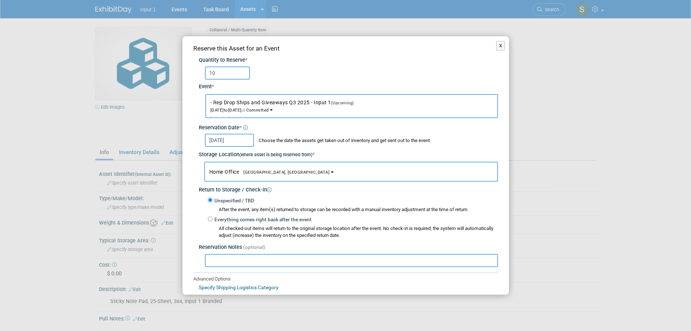
click at [226, 264] on input "text" at bounding box center [351, 260] width 293 height 13
paste input "Shipped to [PERSON_NAME] and [PERSON_NAME] as part of "welcome package" 20250822"
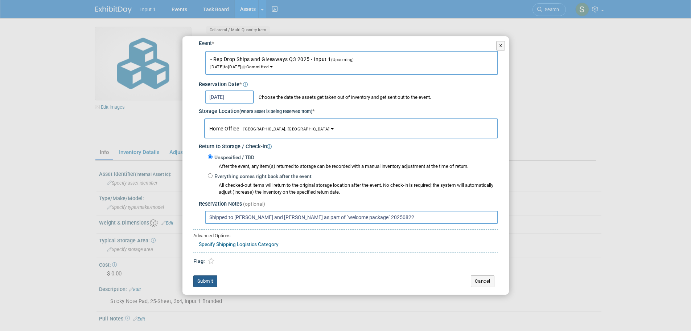
type input "Shipped to [PERSON_NAME] and [PERSON_NAME] as part of "welcome package" 20250822"
click at [208, 282] on button "Submit" at bounding box center [205, 281] width 24 height 12
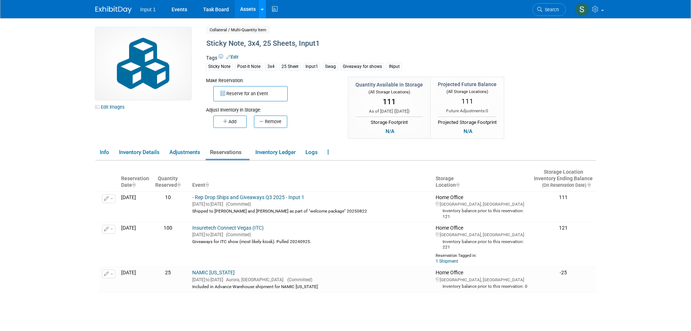
click at [262, 12] on div at bounding box center [262, 8] width 3 height 7
click at [284, 36] on link "Search Assets" at bounding box center [291, 36] width 64 height 10
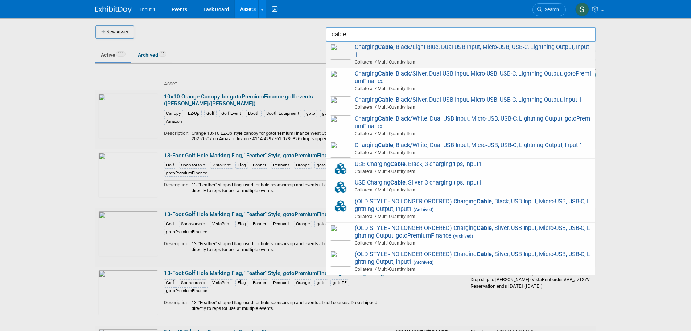
click at [395, 53] on span "Charging Cable , Black/Light Blue, Dual USB Input, Micro-USB, USB-C, Lightning …" at bounding box center [461, 55] width 262 height 22
type input "Charging Cable, Black/Light Blue, Dual USB Input, Micro-USB, USB-C, Lightning O…"
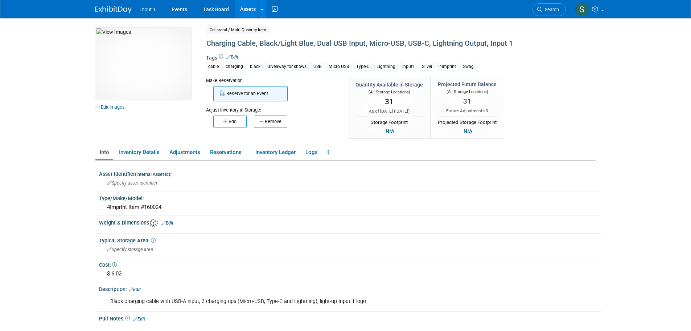
click at [242, 94] on button "Reserve for an Event" at bounding box center [250, 93] width 74 height 15
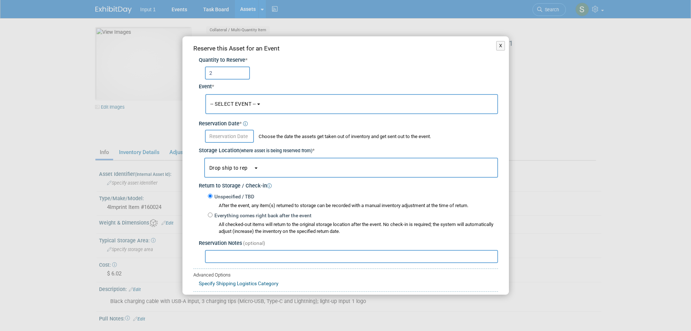
type input "2"
click at [239, 105] on span "-- SELECT EVENT --" at bounding box center [233, 104] width 46 height 6
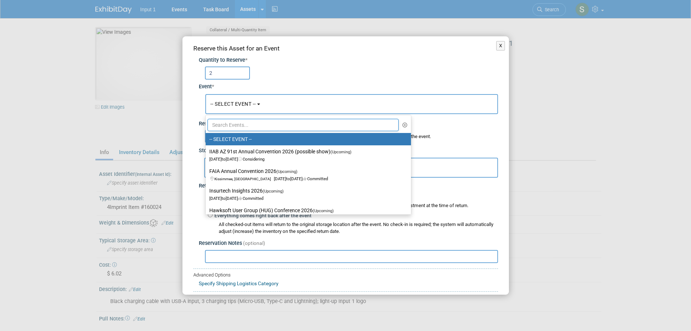
click at [240, 126] on input "text" at bounding box center [304, 125] width 192 height 12
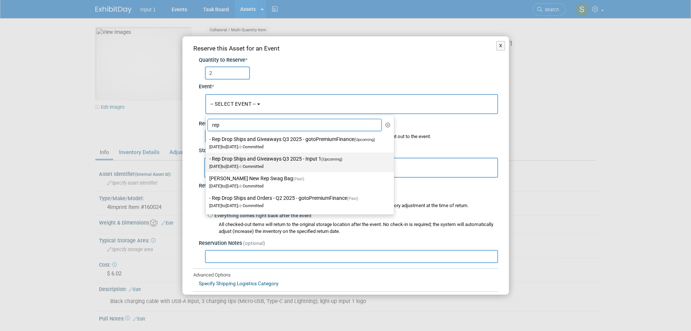
type input "rep"
click at [272, 161] on label "- Rep Drop Ships and Giveaways Q3 2025 - Input 1 (Upcoming) Jul 1, 2025 to Sep …" at bounding box center [297, 162] width 177 height 17
click at [207, 161] on input "- Rep Drop Ships and Giveaways Q3 2025 - Input 1 (Upcoming) Jul 1, 2025 to Sep …" at bounding box center [204, 158] width 5 height 5
select select "11146710"
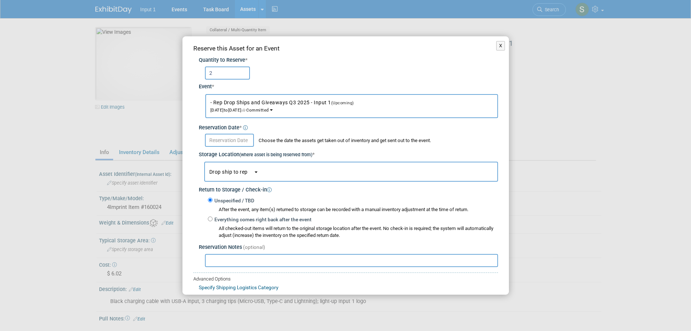
click at [223, 141] on input "text" at bounding box center [229, 140] width 49 height 13
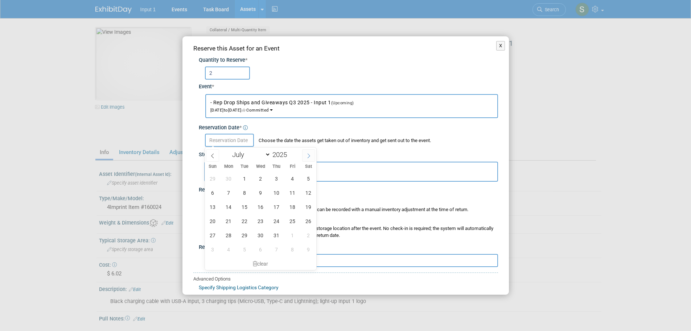
click at [310, 155] on icon at bounding box center [308, 155] width 5 height 5
select select "7"
click at [294, 221] on span "22" at bounding box center [293, 221] width 14 height 14
type input "[DATE]"
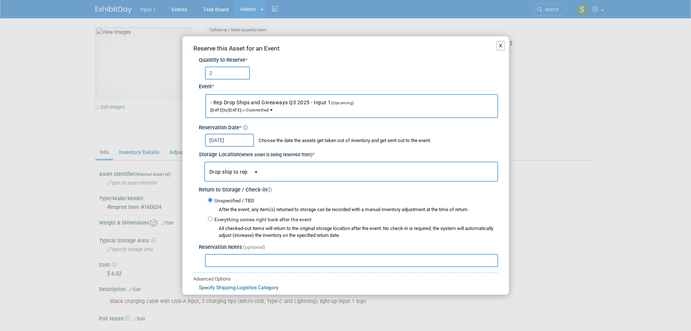
click at [239, 169] on span "Drop ship to rep" at bounding box center [231, 172] width 44 height 6
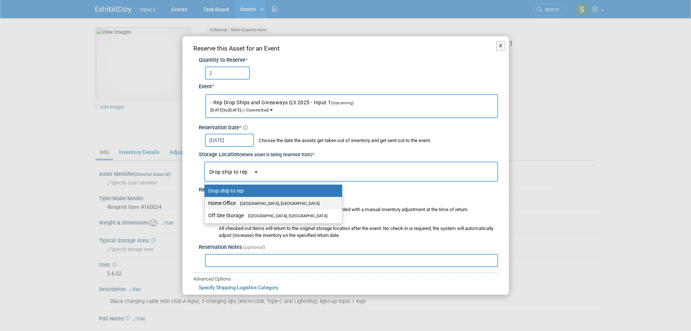
click at [231, 202] on label "Home Office [GEOGRAPHIC_DATA], [GEOGRAPHIC_DATA]" at bounding box center [271, 202] width 127 height 9
click at [206, 202] on input "Home Office [GEOGRAPHIC_DATA], [GEOGRAPHIC_DATA]" at bounding box center [203, 203] width 5 height 5
select select "11223761"
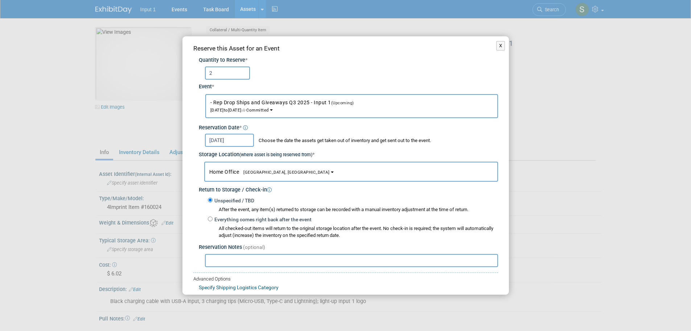
click at [225, 264] on input "text" at bounding box center [351, 260] width 293 height 13
paste input "Shipped to Barrett and Jairo as part of "welcome package" 20250822"
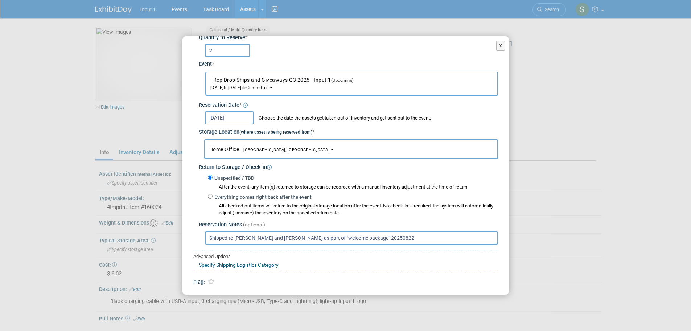
scroll to position [43, 0]
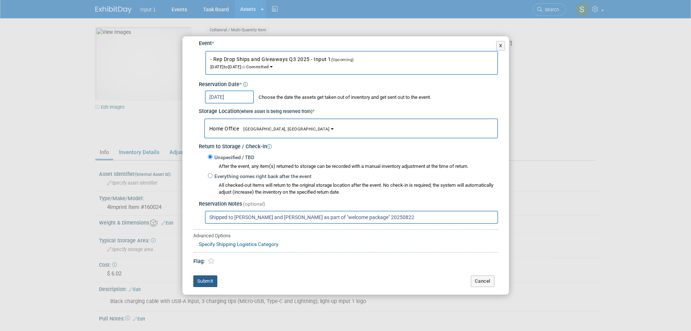
type input "Shipped to Barrett and Jairo as part of "welcome package" 20250822"
drag, startPoint x: 211, startPoint y: 282, endPoint x: 216, endPoint y: 273, distance: 10.1
click at [211, 282] on button "Submit" at bounding box center [205, 281] width 24 height 12
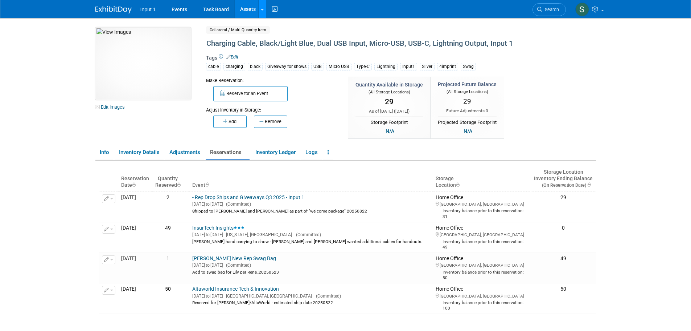
click at [262, 10] on icon at bounding box center [262, 9] width 3 height 5
drag, startPoint x: 275, startPoint y: 32, endPoint x: 280, endPoint y: 41, distance: 10.0
click at [275, 32] on link "Search Assets" at bounding box center [291, 36] width 64 height 10
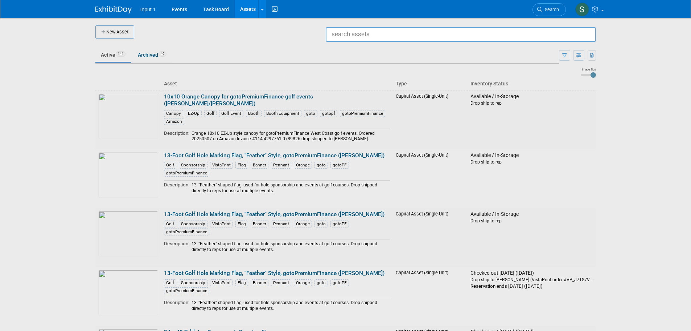
click at [377, 32] on input "text" at bounding box center [461, 34] width 270 height 15
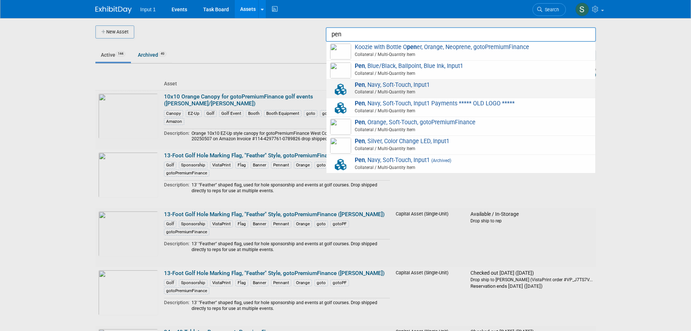
click at [369, 88] on span "Pen , Navy, Soft-Touch, Input1 Collateral / Multi-Quantity Item" at bounding box center [461, 88] width 262 height 15
type input "Pen, Navy, Soft-Touch, Input1"
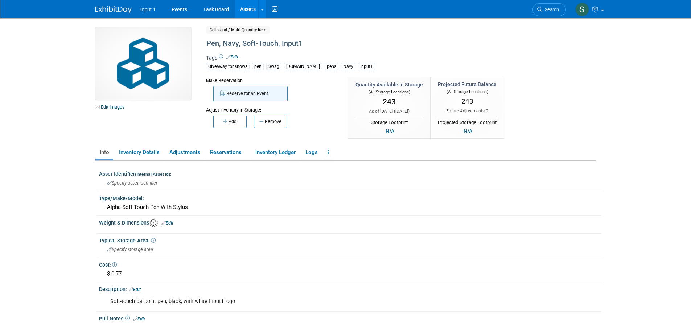
click at [253, 93] on button "Reserve for an Event" at bounding box center [250, 93] width 74 height 15
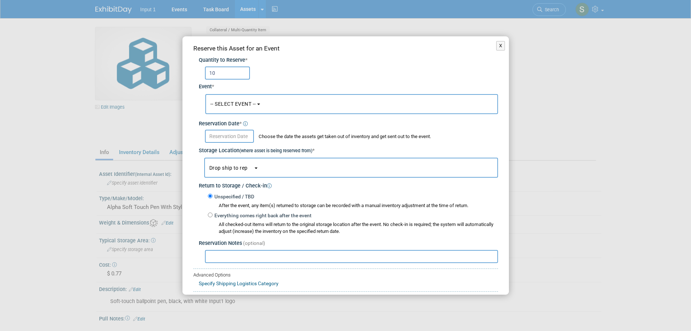
type input "10"
click at [231, 101] on span "-- SELECT EVENT --" at bounding box center [233, 104] width 46 height 6
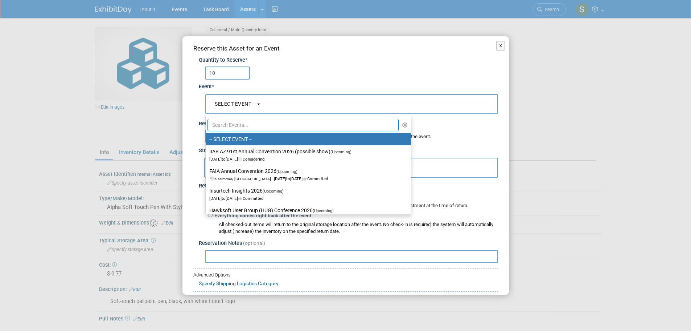
click at [228, 124] on input "text" at bounding box center [304, 125] width 192 height 12
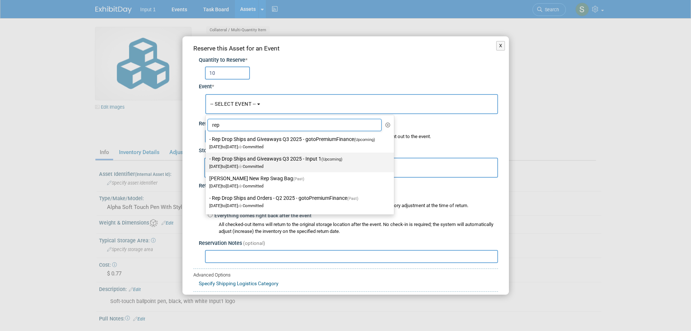
type input "rep"
click at [259, 158] on label "- Rep Drop Ships and Giveaways Q3 2025 - Input 1 (Upcoming) [DATE] to [DATE] Co…" at bounding box center [297, 162] width 177 height 17
click at [207, 158] on input "- Rep Drop Ships and Giveaways Q3 2025 - Input 1 (Upcoming) [DATE] to [DATE] Co…" at bounding box center [204, 158] width 5 height 5
select select "11146710"
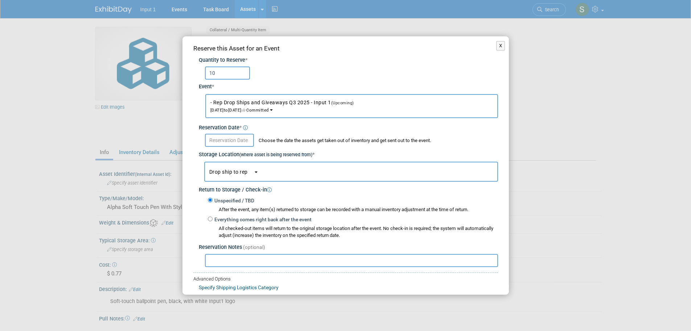
click at [237, 139] on input "text" at bounding box center [229, 140] width 49 height 13
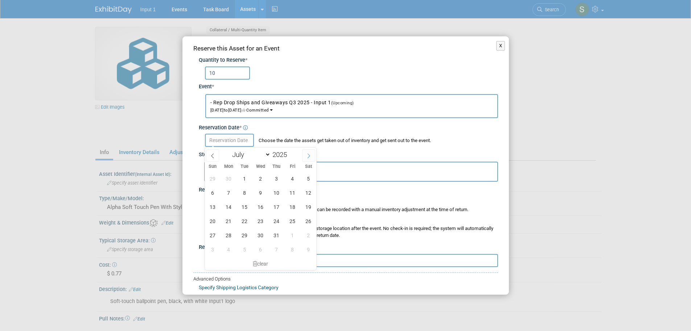
click at [307, 155] on icon at bounding box center [308, 155] width 5 height 5
select select "7"
click at [292, 220] on span "22" at bounding box center [293, 221] width 14 height 14
type input "[DATE]"
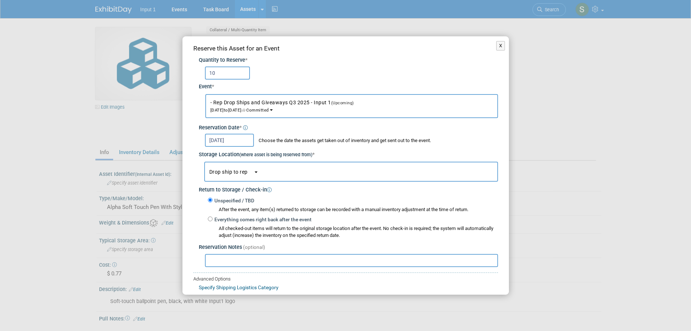
click at [241, 175] on button "Drop ship to rep" at bounding box center [351, 171] width 294 height 20
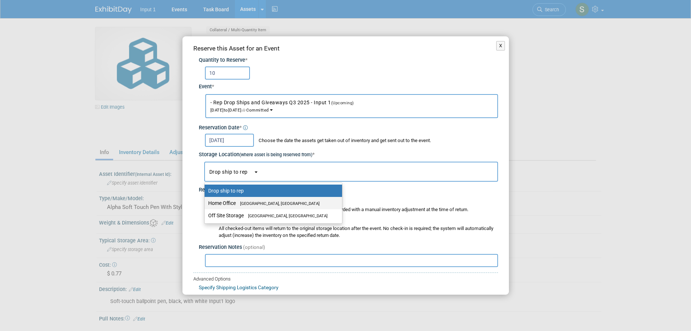
click at [242, 201] on span "[GEOGRAPHIC_DATA], [GEOGRAPHIC_DATA]" at bounding box center [278, 203] width 84 height 5
click at [206, 201] on input "Home Office [GEOGRAPHIC_DATA], [GEOGRAPHIC_DATA]" at bounding box center [203, 203] width 5 height 5
select select "11223761"
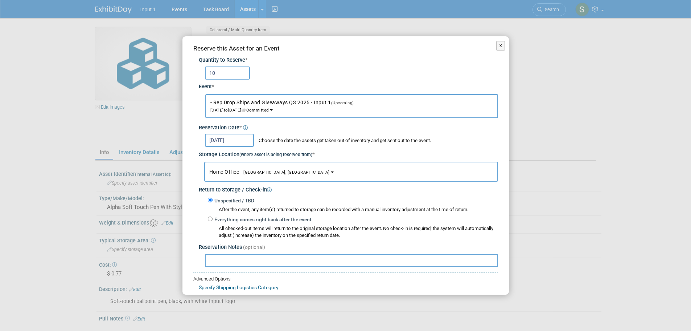
click at [234, 258] on input "text" at bounding box center [351, 260] width 293 height 13
paste input "8312775950"
type input "8312775950"
type input "Shipped to [PERSON_NAME] and [PERSON_NAME] for "welcome packs" 20250822"
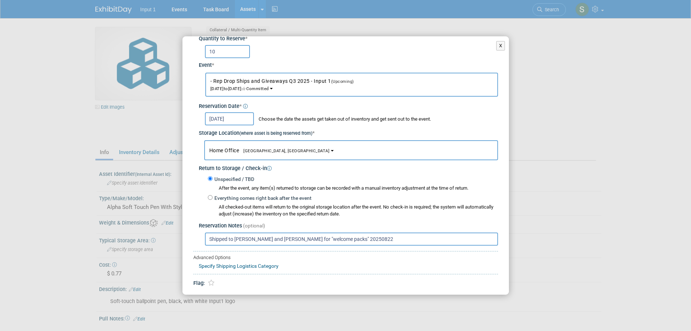
scroll to position [43, 0]
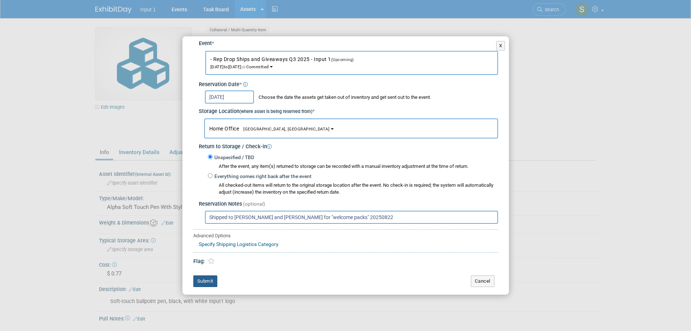
click at [207, 282] on button "Submit" at bounding box center [205, 281] width 24 height 12
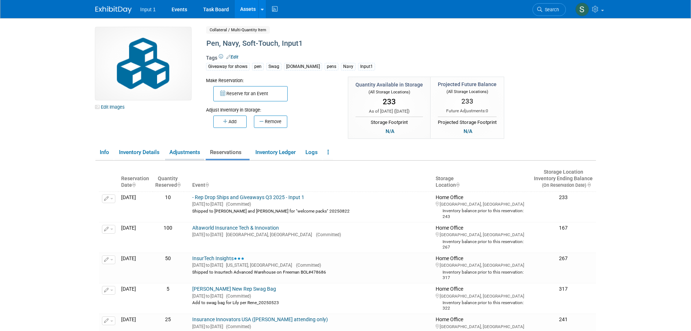
click at [181, 152] on link "Adjustments" at bounding box center [184, 152] width 39 height 13
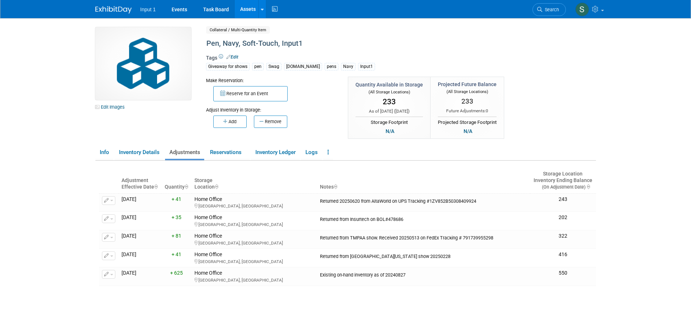
click at [562, 104] on div "Edit Images Collateral / Multi-Quantity Item Shared Pen, Navy, Soft-Touch, Inpu…" at bounding box center [346, 83] width 512 height 113
